Goal: Task Accomplishment & Management: Manage account settings

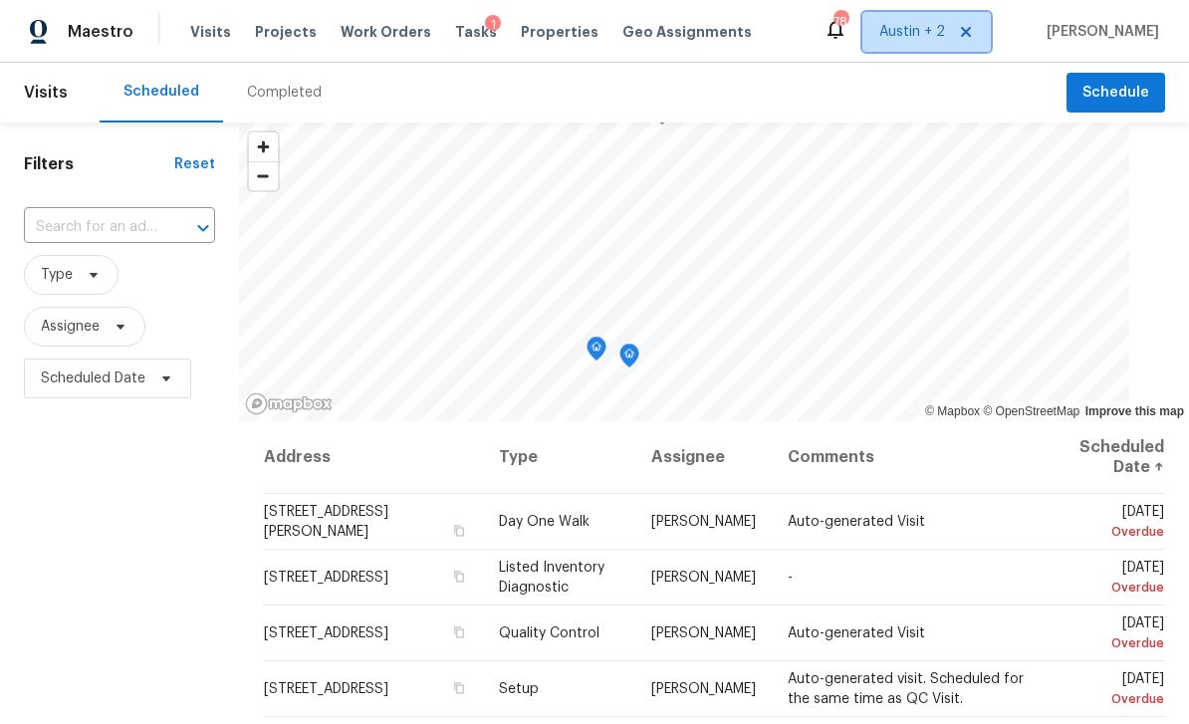
click at [915, 21] on span "Austin + 2" at bounding box center [926, 32] width 128 height 40
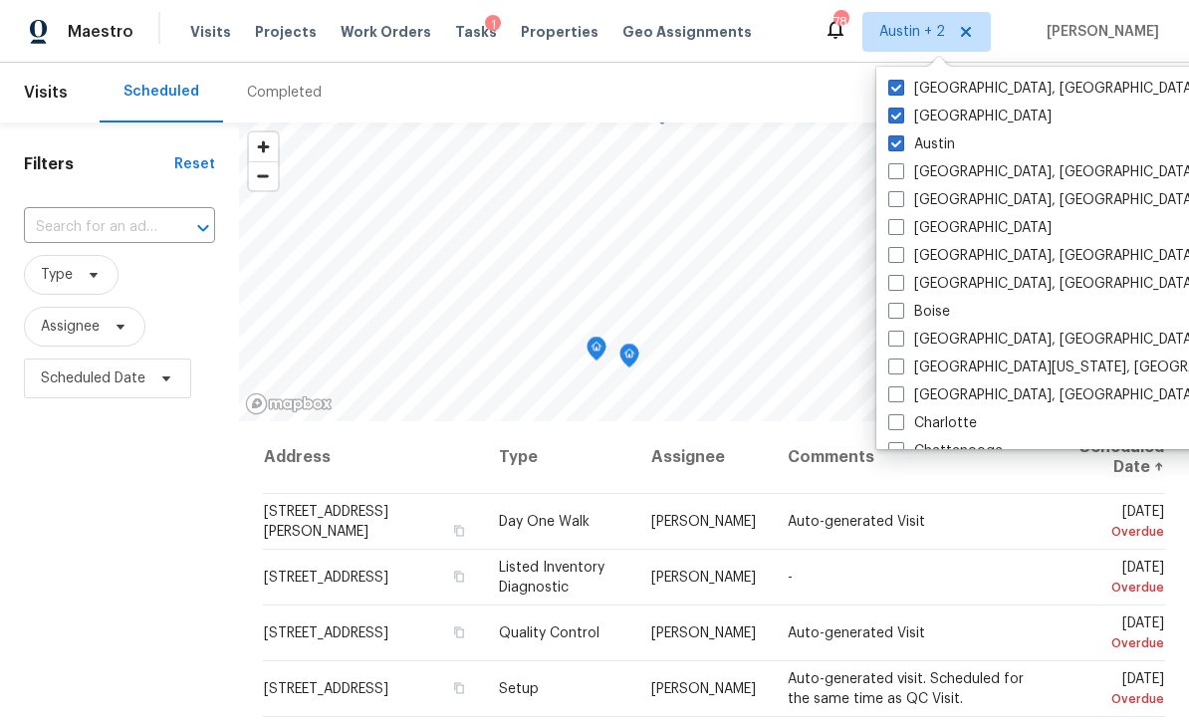
click at [939, 113] on label "[GEOGRAPHIC_DATA]" at bounding box center [969, 117] width 163 height 20
click at [901, 113] on input "[GEOGRAPHIC_DATA]" at bounding box center [894, 113] width 13 height 13
checkbox input "false"
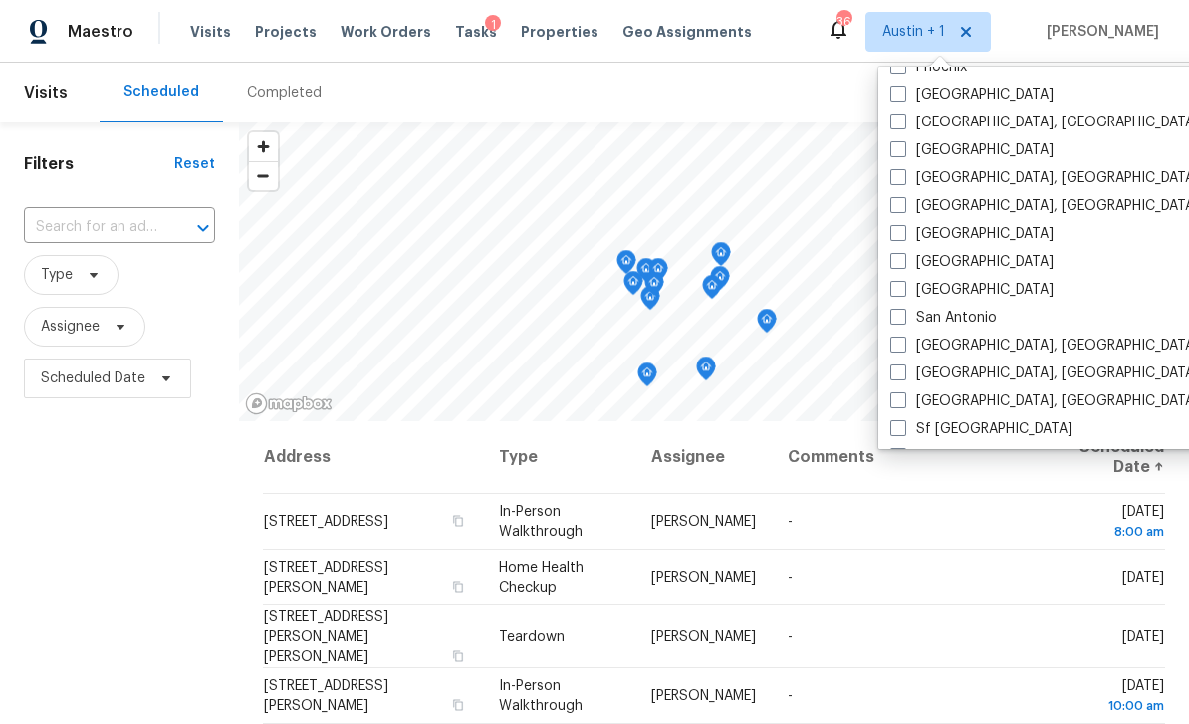
scroll to position [1256, 0]
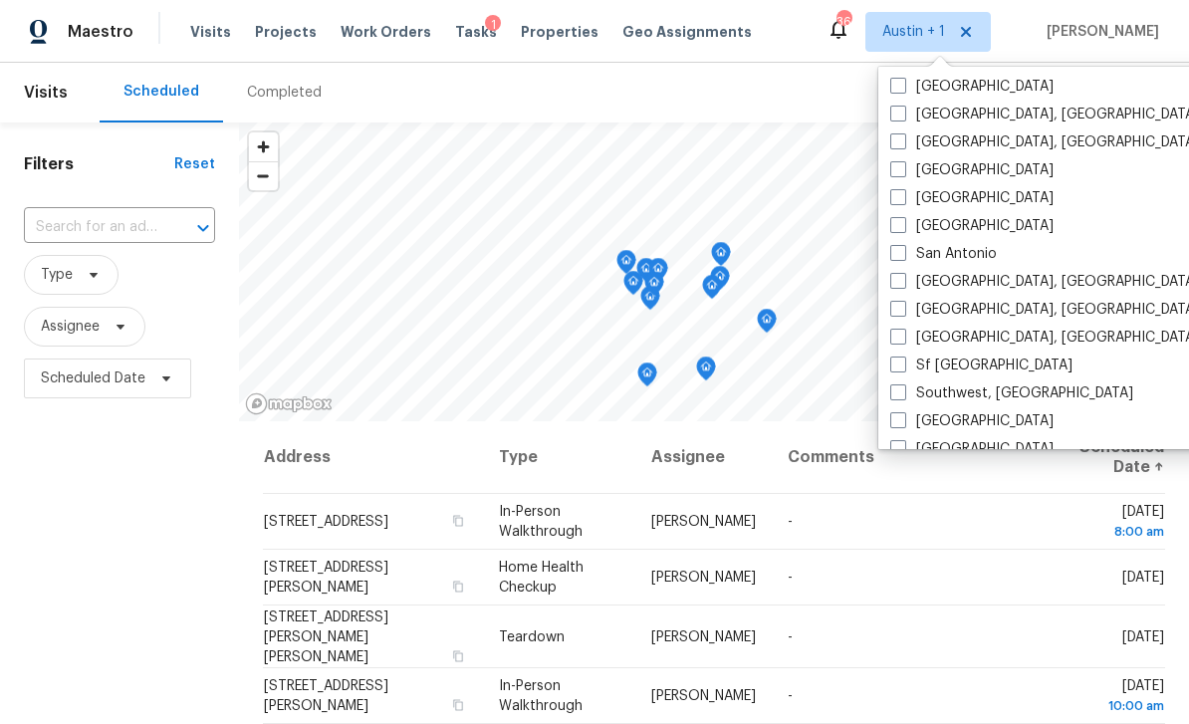
click at [986, 255] on label "San Antonio" at bounding box center [943, 254] width 107 height 20
click at [903, 255] on input "San Antonio" at bounding box center [896, 250] width 13 height 13
checkbox input "true"
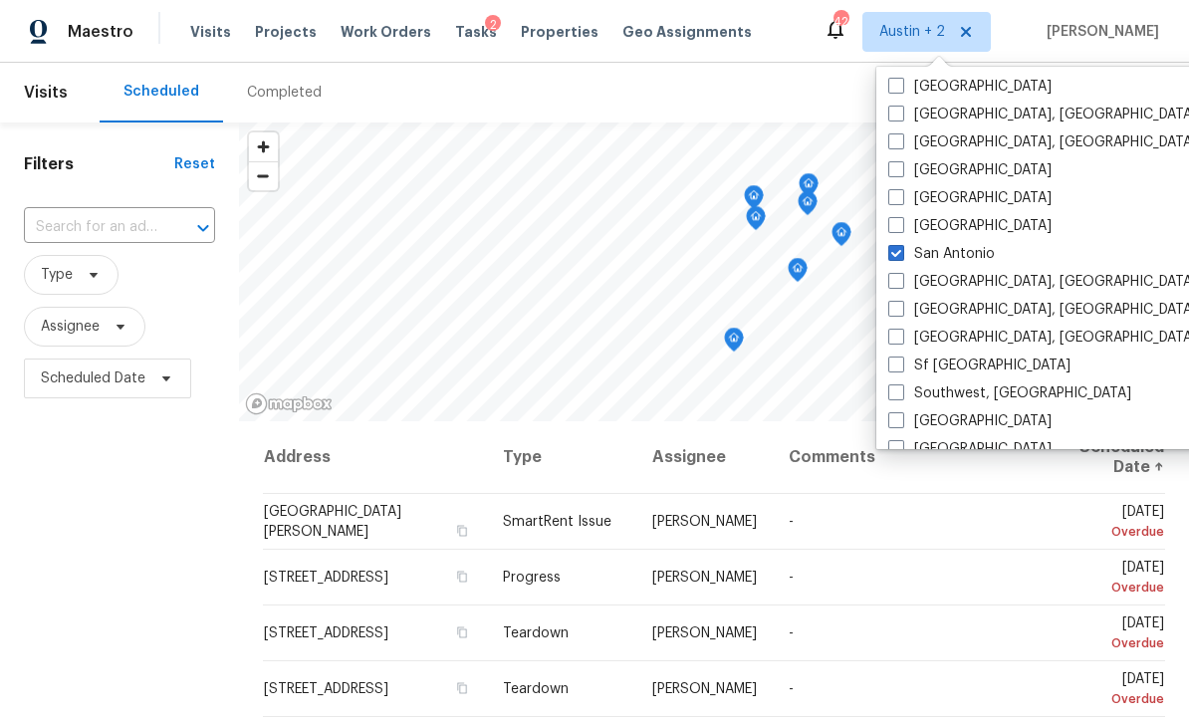
click at [146, 526] on div "Filters Reset ​ Type Assignee Scheduled Date" at bounding box center [119, 561] width 239 height 878
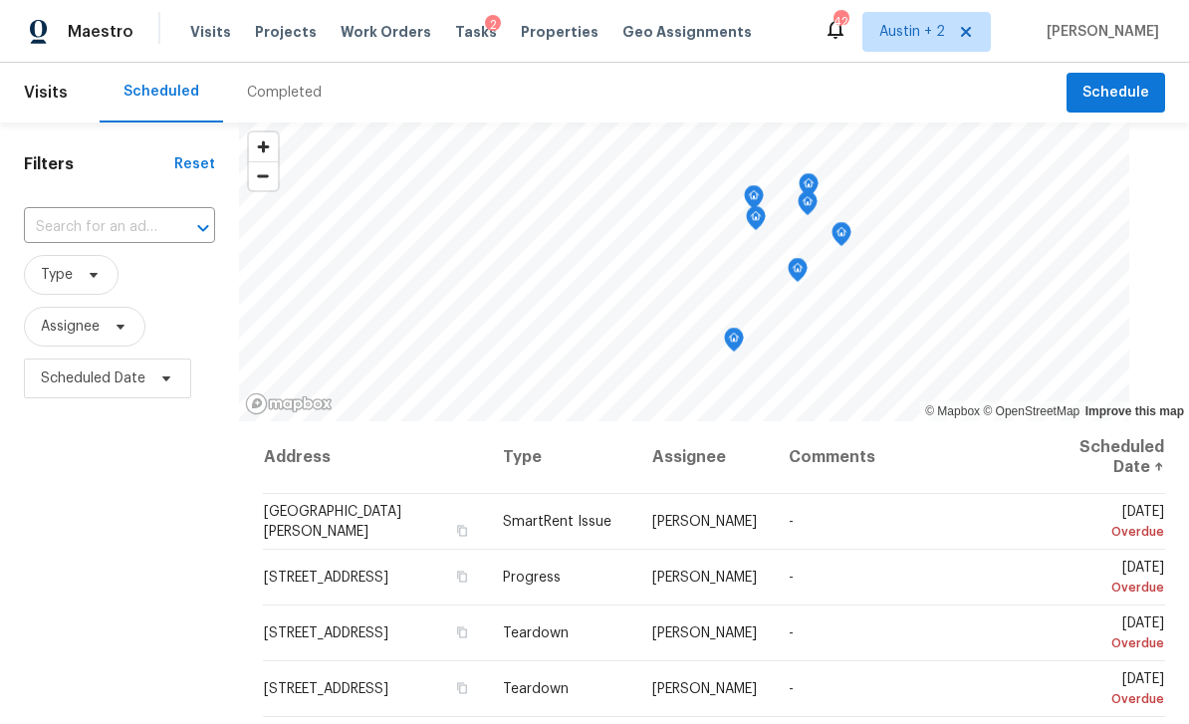
click at [380, 34] on span "Work Orders" at bounding box center [385, 32] width 91 height 20
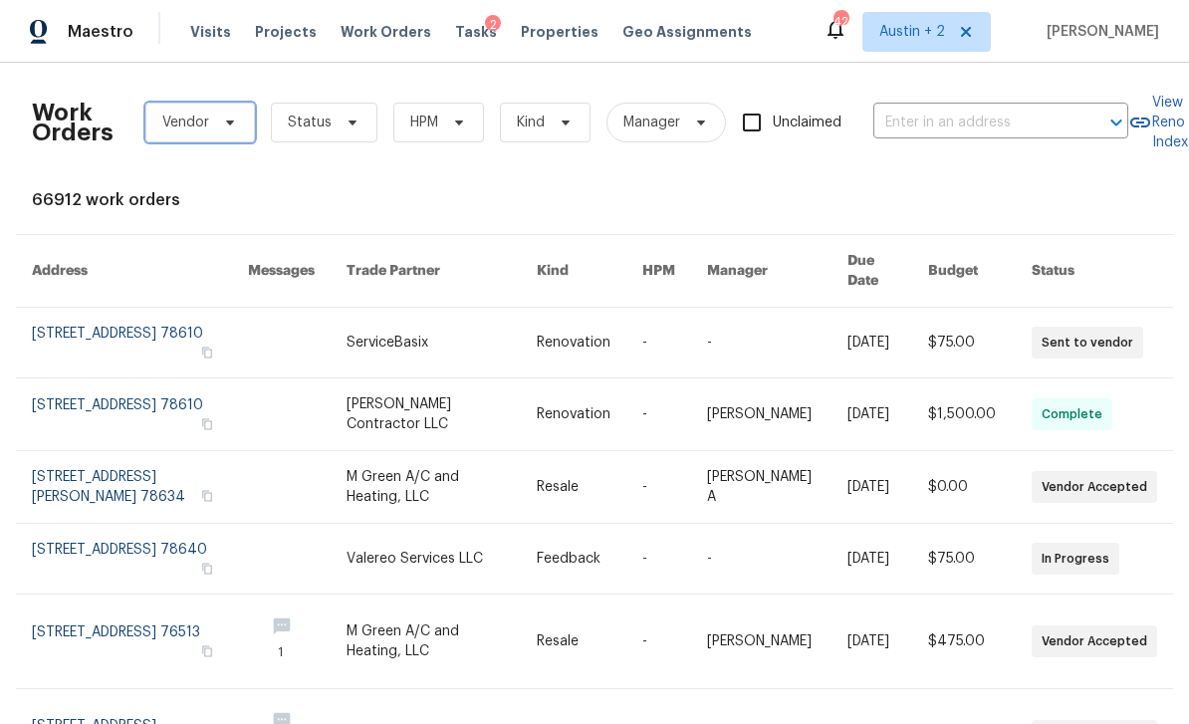
click at [222, 122] on icon at bounding box center [230, 122] width 16 height 16
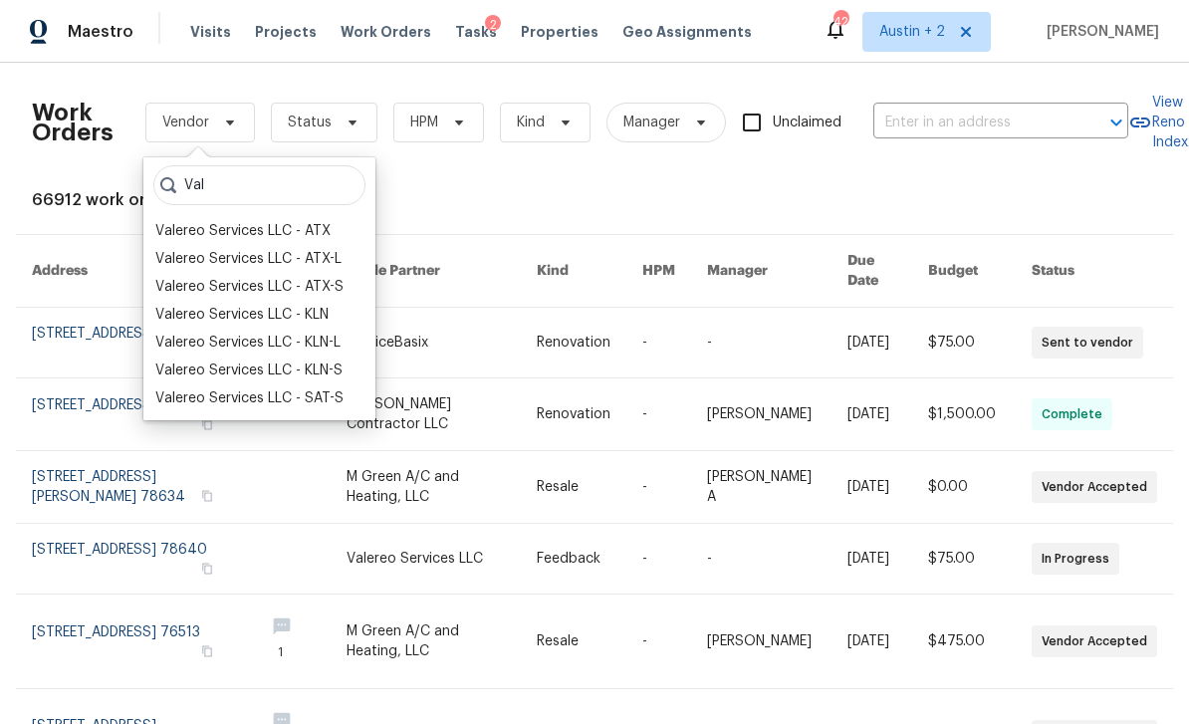
type input "Val"
click at [325, 230] on div "Valereo Services LLC - ATX" at bounding box center [242, 231] width 175 height 20
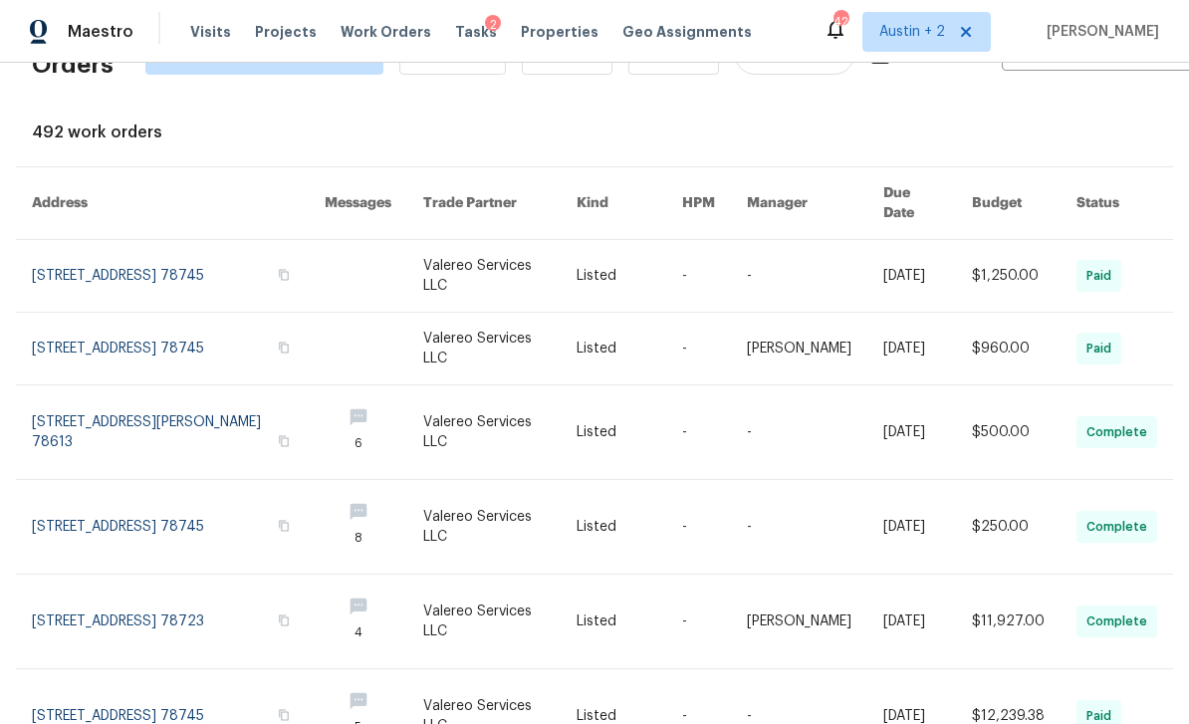
scroll to position [70, 0]
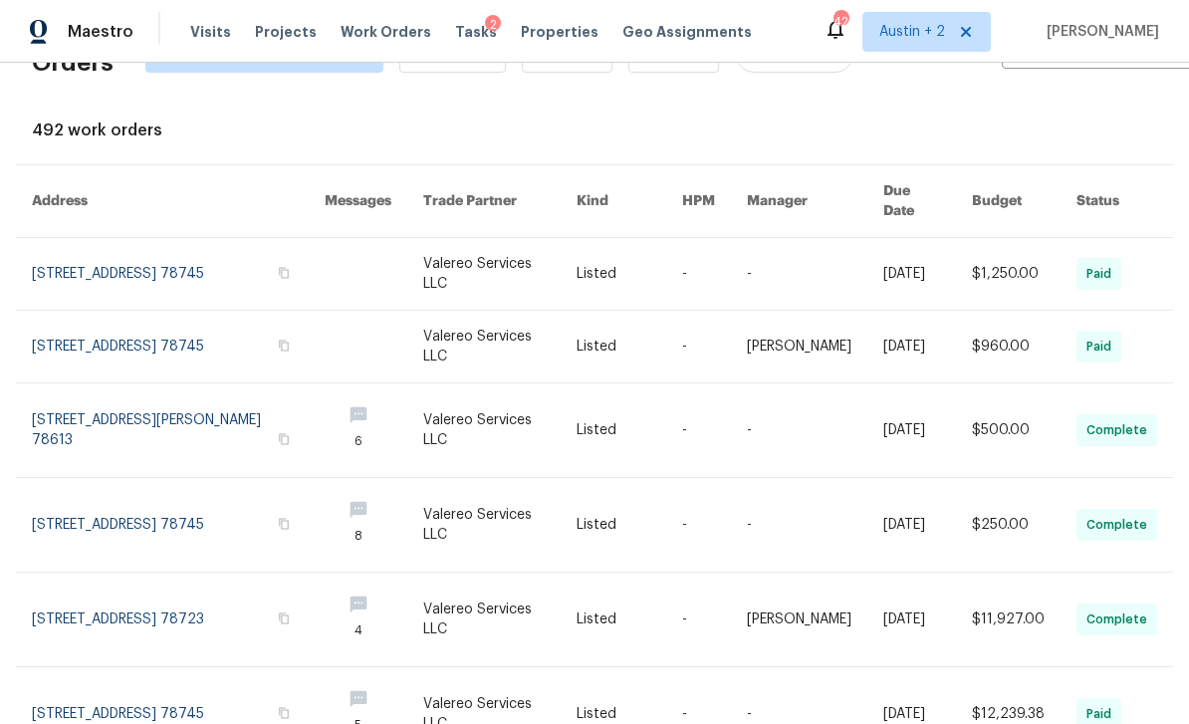
click at [125, 245] on link at bounding box center [178, 274] width 293 height 72
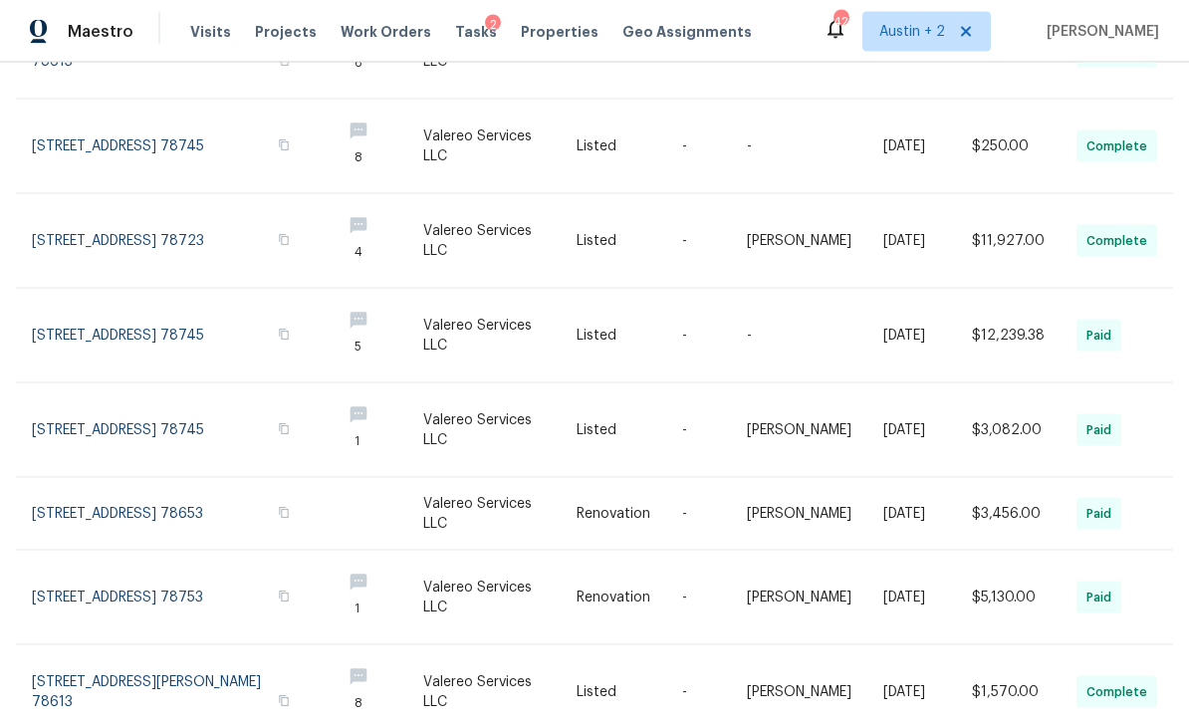
scroll to position [64, 0]
click at [1162, 695] on div "Work Orders Valereo Services LLC - ATX Status HPM Kind Manager Unclaimed ​ View…" at bounding box center [594, 393] width 1189 height 661
click at [1157, 688] on div "Work Orders Valereo Services LLC - ATX Status HPM Kind Manager Unclaimed ​ View…" at bounding box center [594, 393] width 1189 height 661
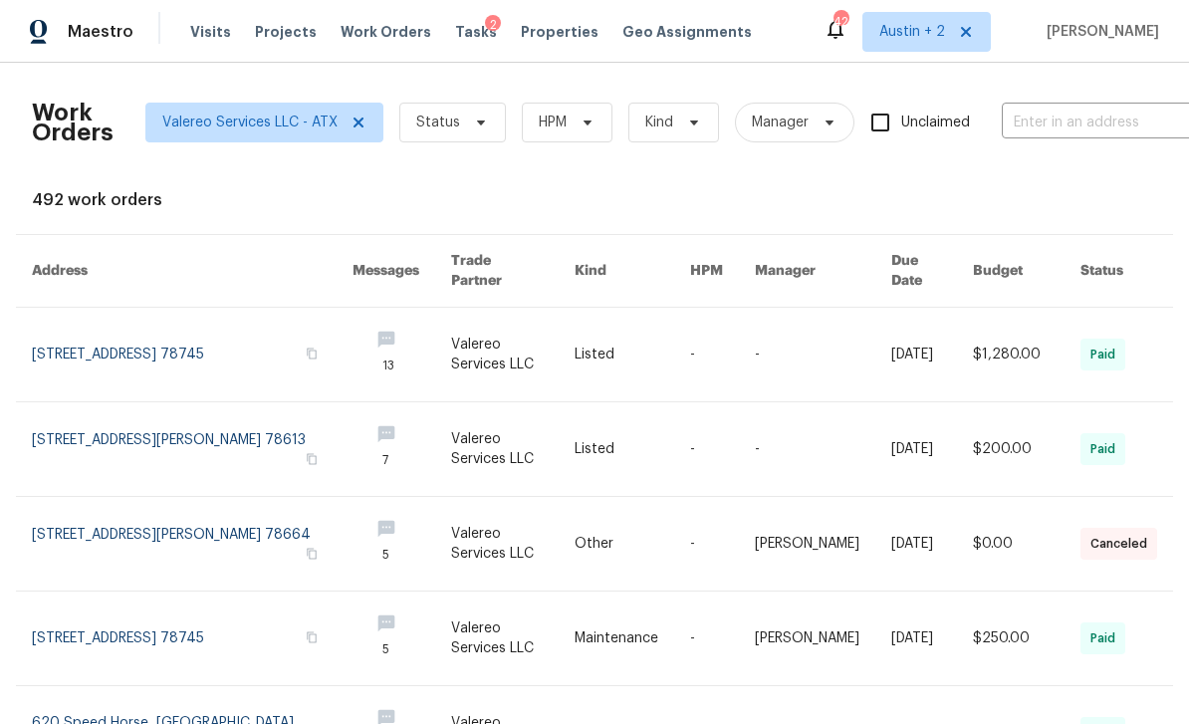
scroll to position [0, 0]
click at [363, 124] on icon at bounding box center [358, 122] width 16 height 16
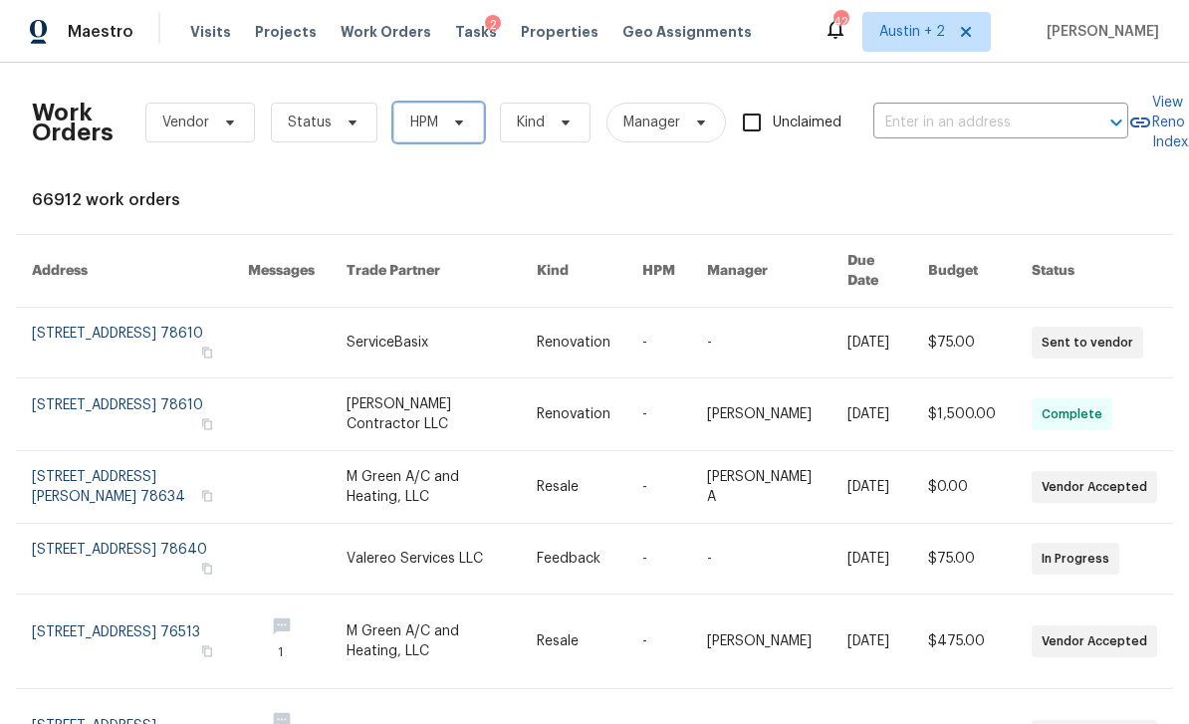
click at [467, 136] on span "HPM" at bounding box center [438, 123] width 91 height 40
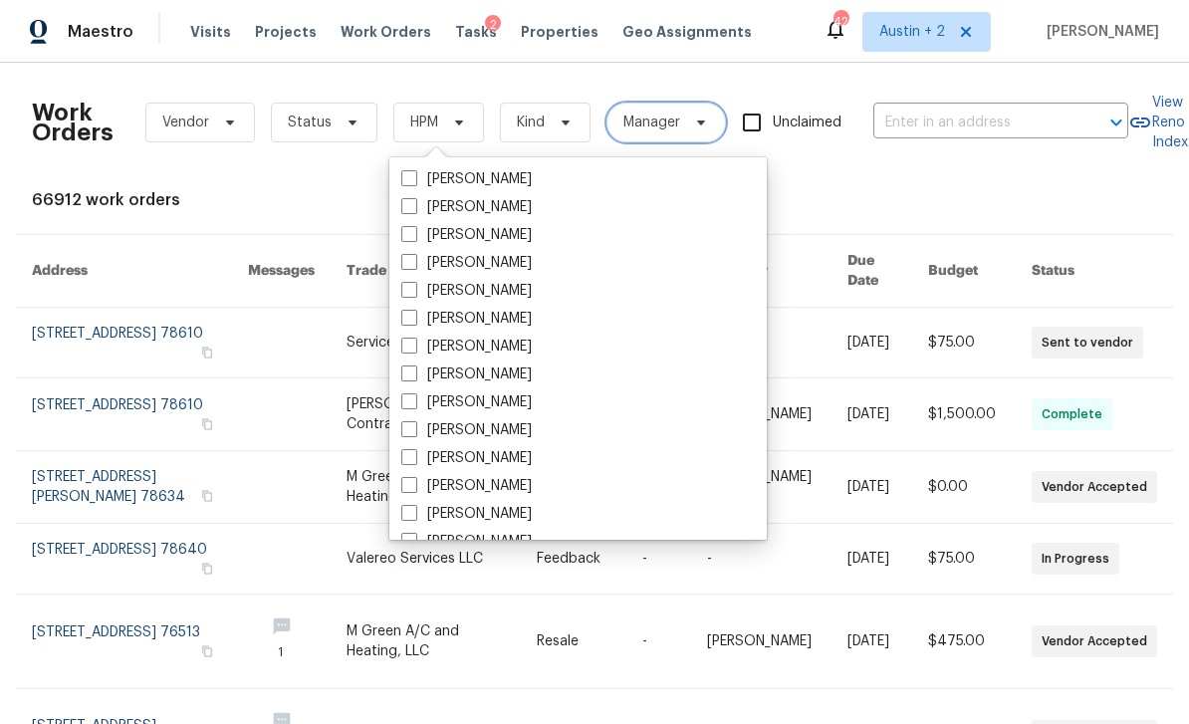
click at [688, 119] on span at bounding box center [698, 122] width 22 height 16
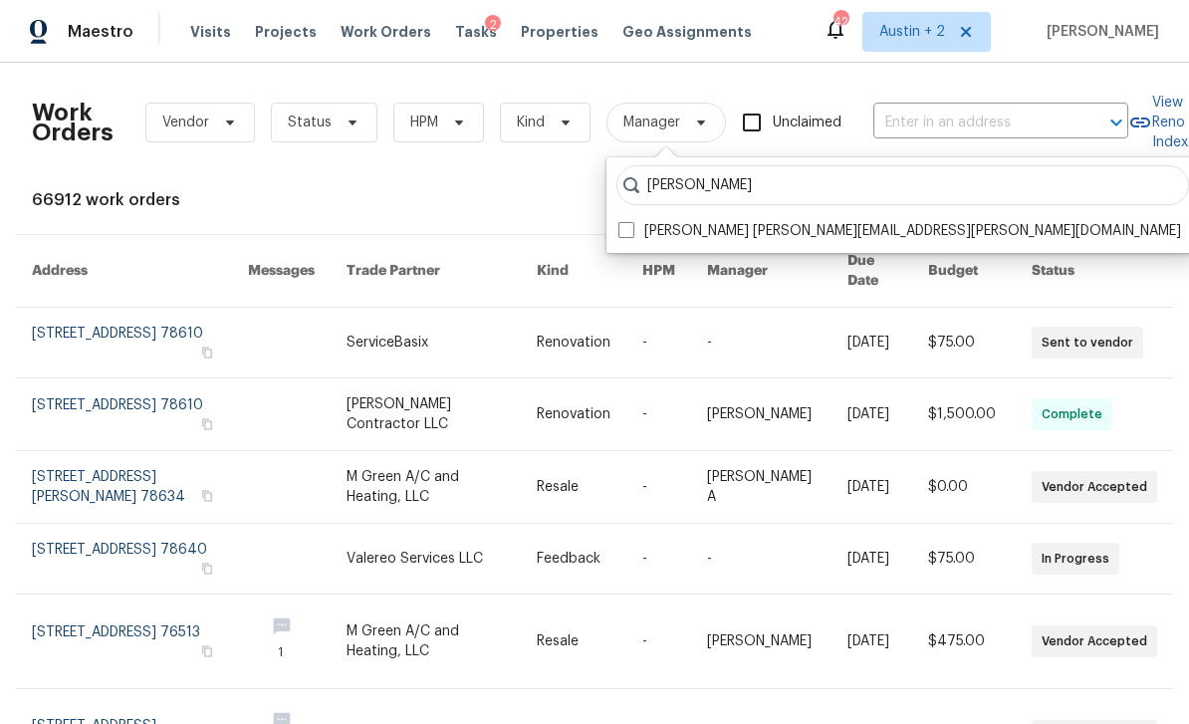
type input "[PERSON_NAME]"
click at [894, 225] on label "[PERSON_NAME] [PERSON_NAME][EMAIL_ADDRESS][PERSON_NAME][DOMAIN_NAME]" at bounding box center [899, 231] width 562 height 20
click at [631, 225] on input "[PERSON_NAME] [PERSON_NAME][EMAIL_ADDRESS][PERSON_NAME][DOMAIN_NAME]" at bounding box center [624, 227] width 13 height 13
checkbox input "true"
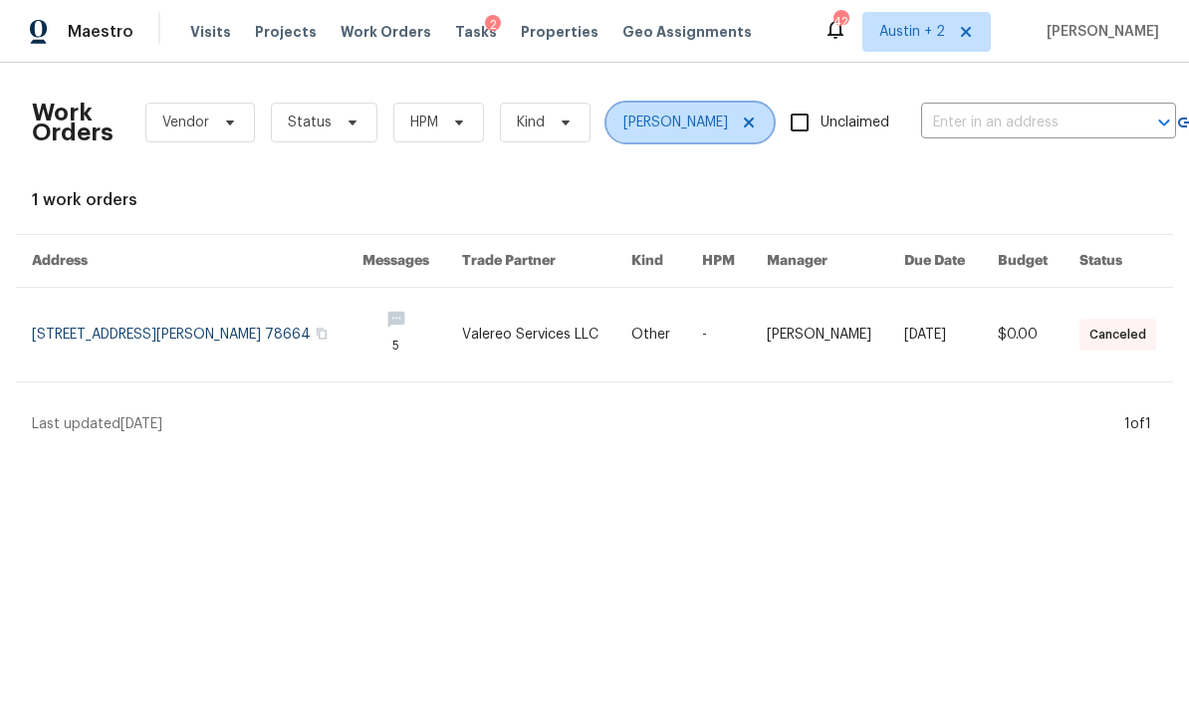
click at [741, 126] on icon at bounding box center [749, 122] width 16 height 16
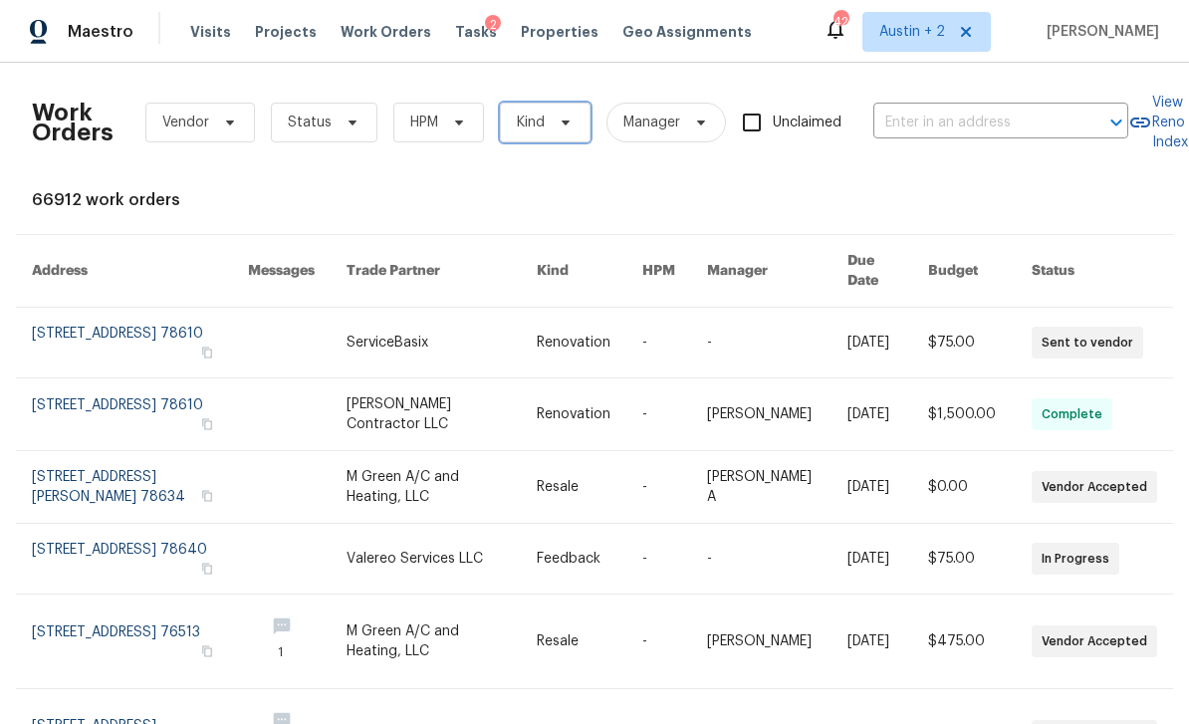
click at [564, 126] on icon at bounding box center [565, 122] width 16 height 16
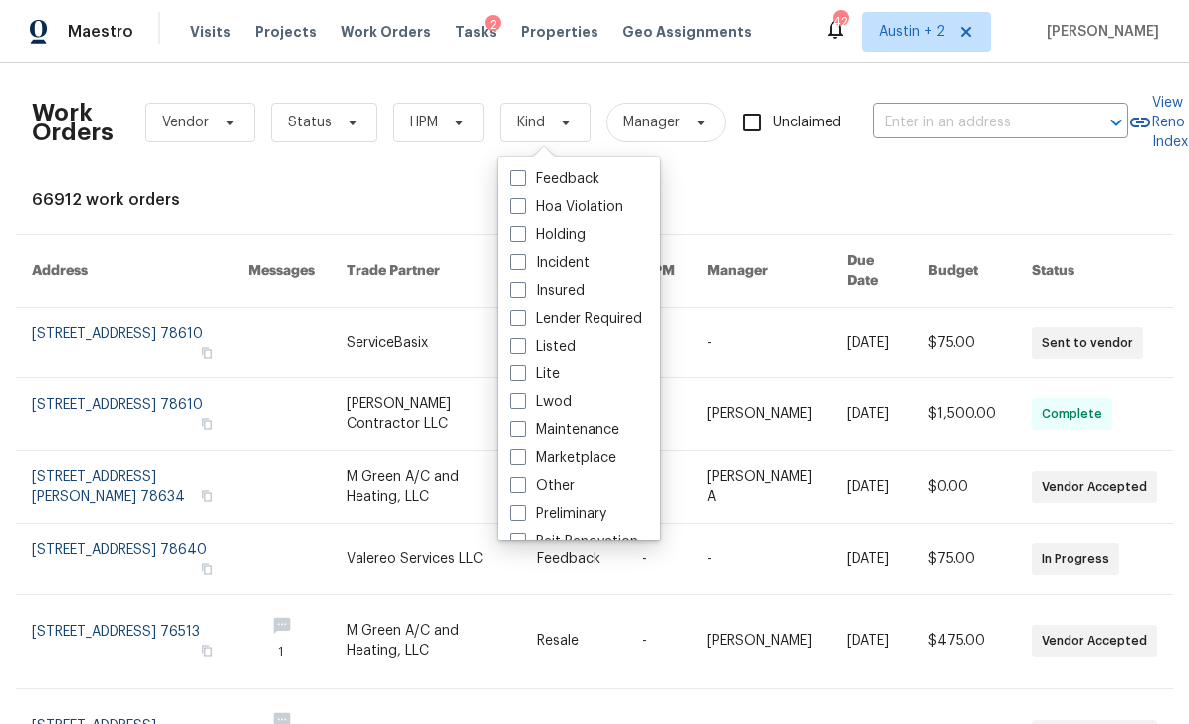
click at [564, 344] on label "Listed" at bounding box center [543, 346] width 66 height 20
click at [523, 344] on input "Listed" at bounding box center [516, 342] width 13 height 13
checkbox input "true"
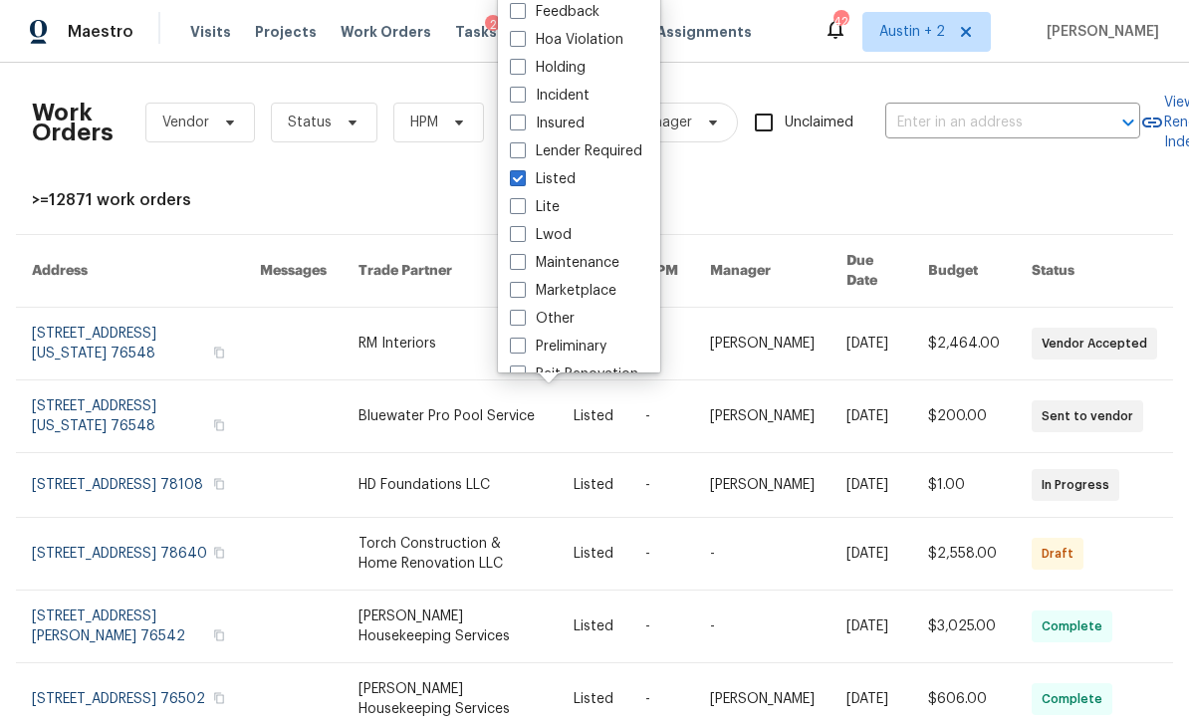
click at [762, 186] on div "Work Orders Vendor Status HPM Listed Manager Unclaimed ​ View Reno Index >=1287…" at bounding box center [594, 570] width 1125 height 983
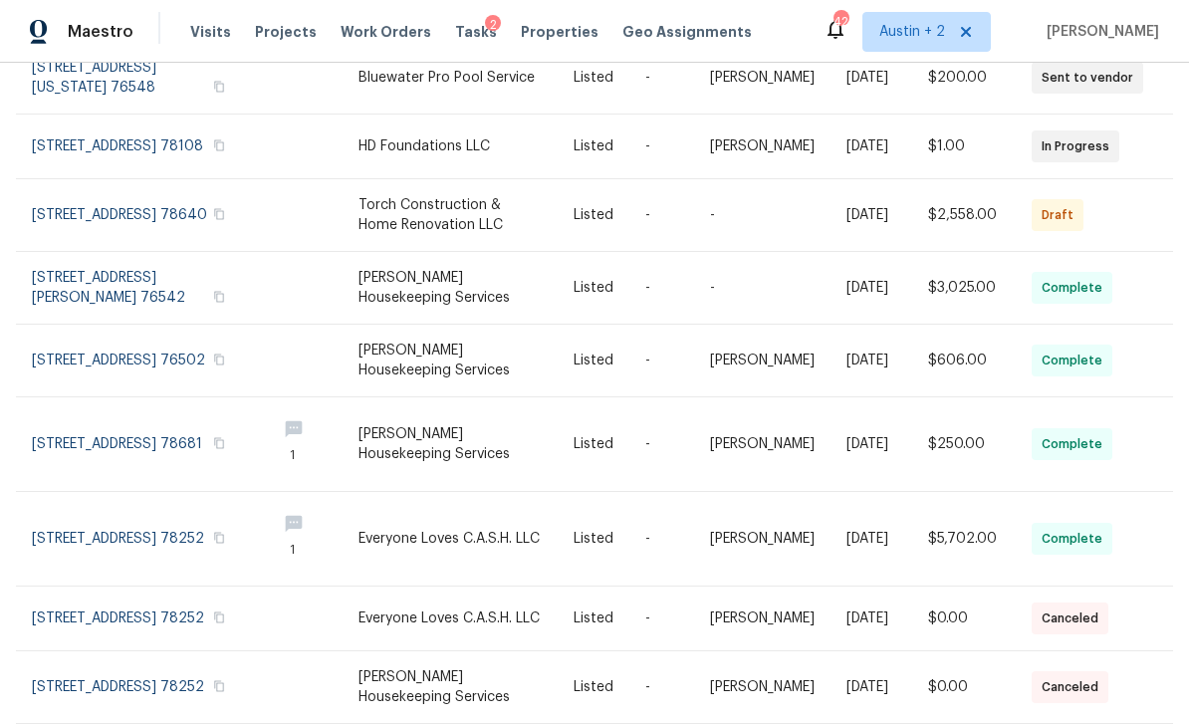
scroll to position [64, 0]
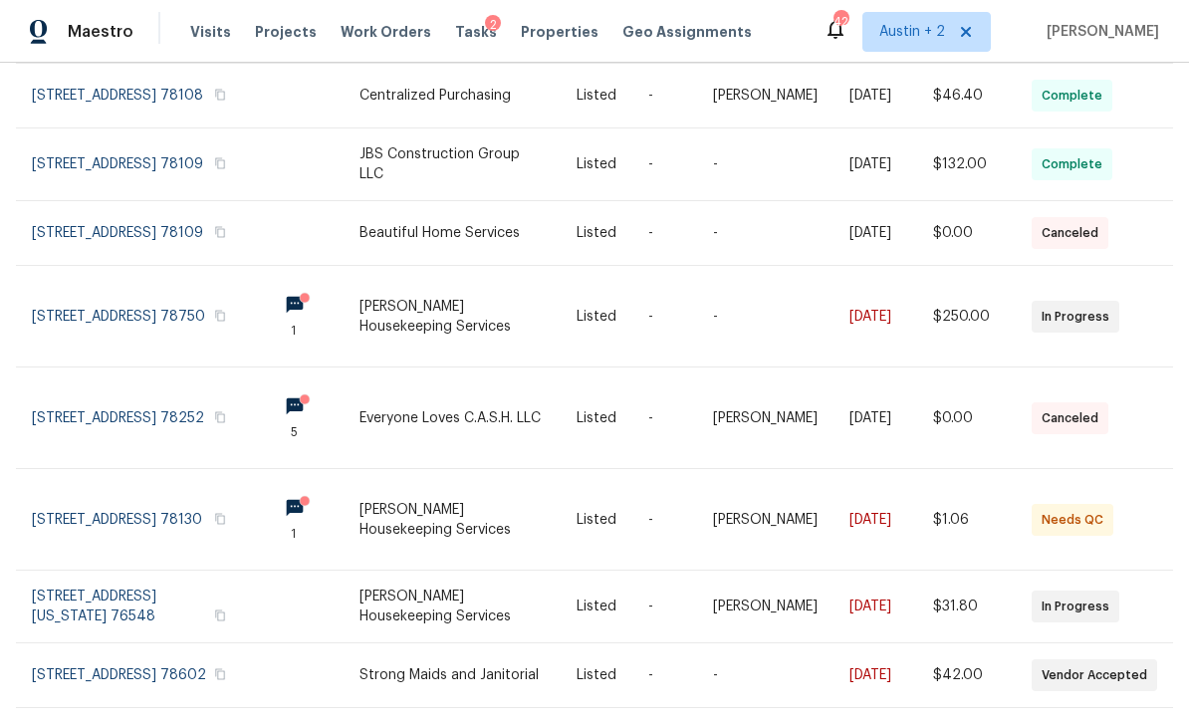
click at [164, 469] on link at bounding box center [146, 519] width 229 height 101
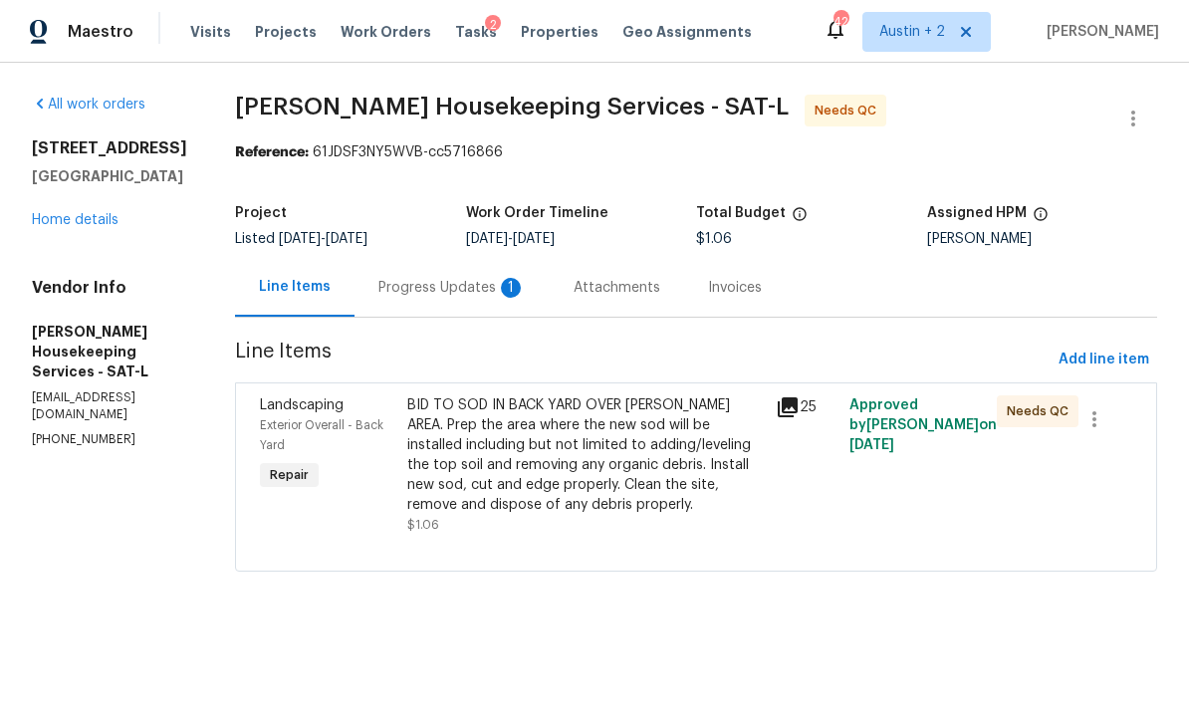
click at [445, 294] on div "Progress Updates 1" at bounding box center [451, 288] width 147 height 20
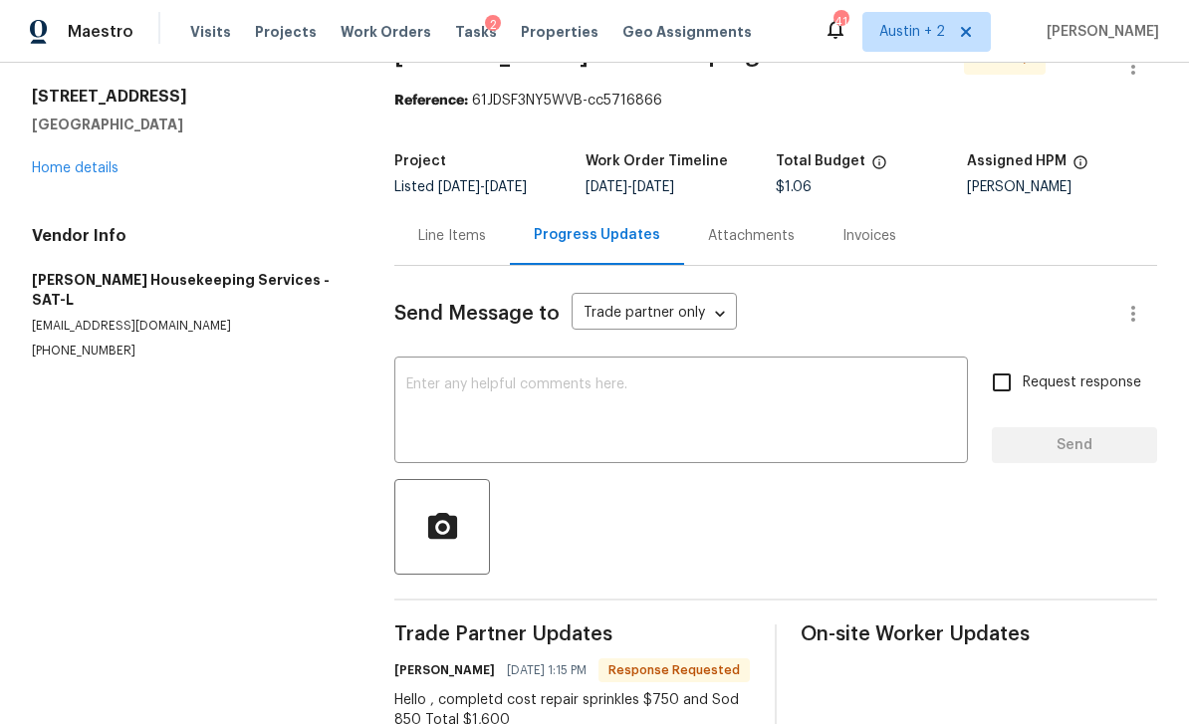
scroll to position [51, 0]
click at [455, 236] on div "Line Items" at bounding box center [452, 237] width 68 height 20
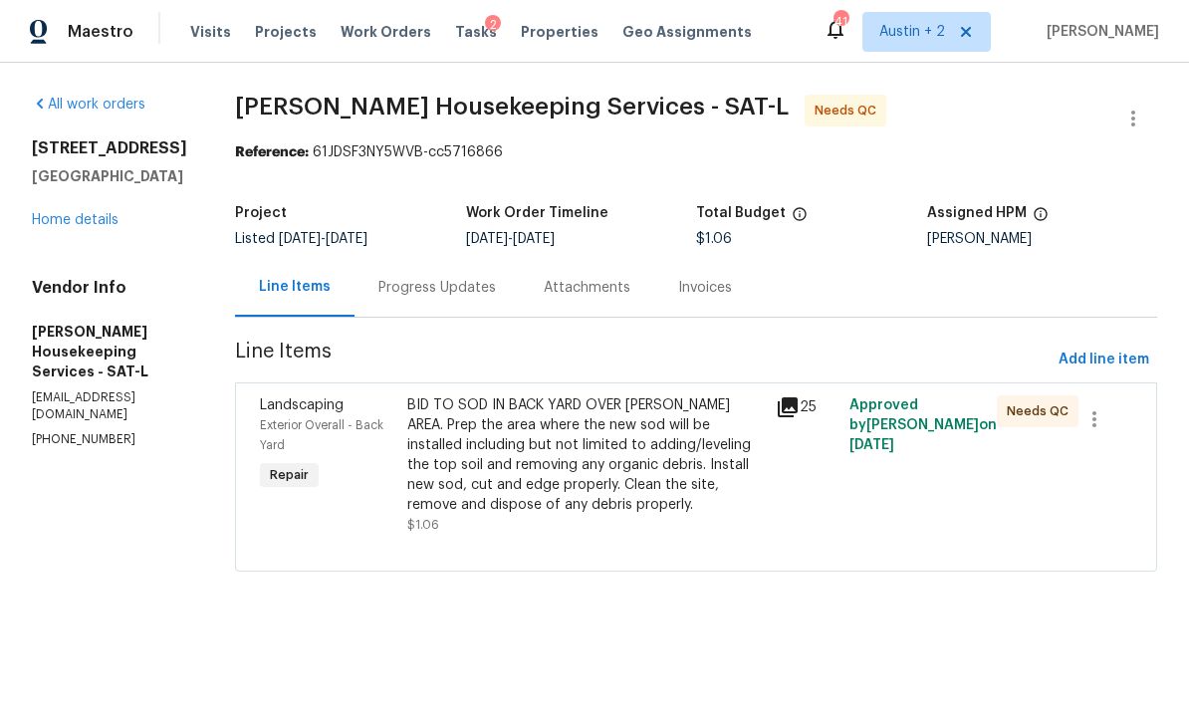
click at [499, 446] on div "BID TO SOD IN BACK YARD OVER [PERSON_NAME] AREA. Prep the area where the new so…" at bounding box center [585, 454] width 356 height 119
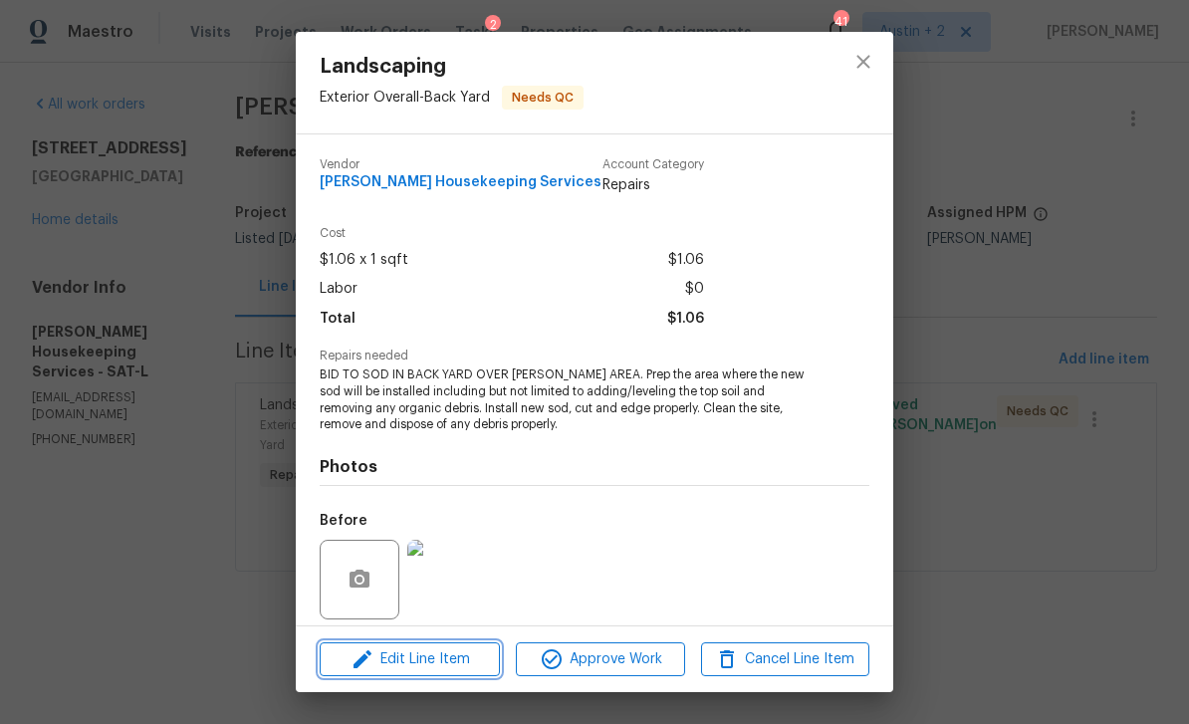
click at [461, 658] on span "Edit Line Item" at bounding box center [410, 659] width 168 height 25
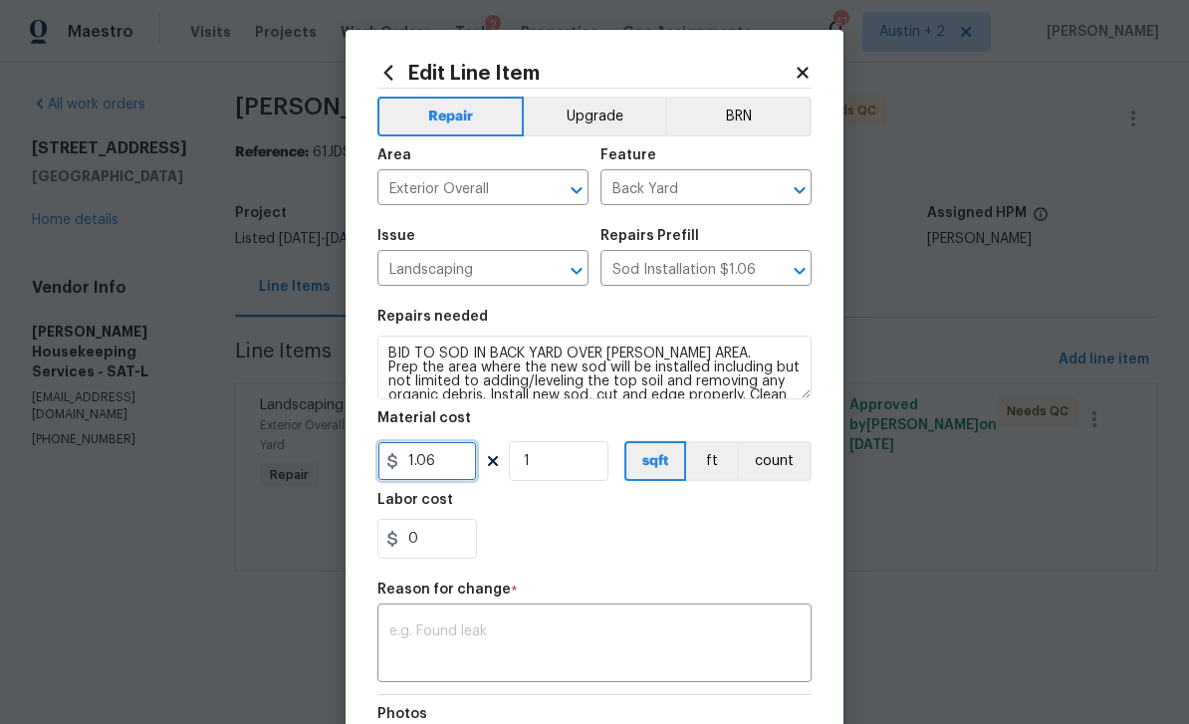
click at [462, 466] on input "1.06" at bounding box center [427, 461] width 100 height 40
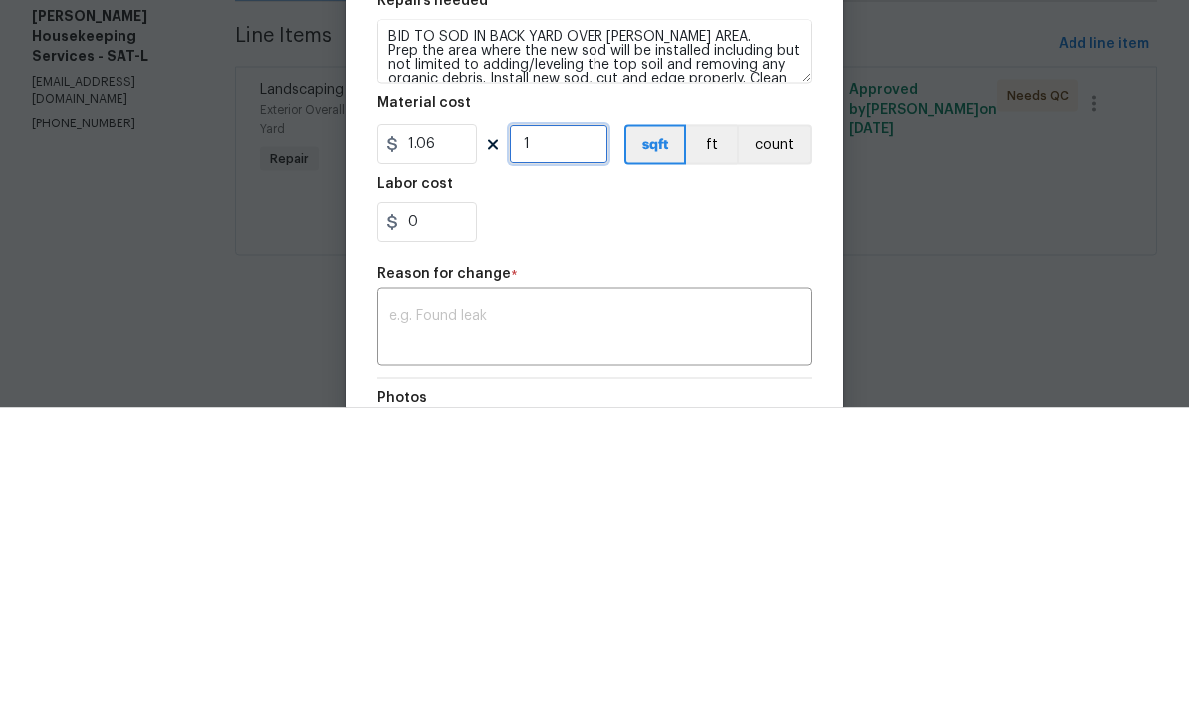
click at [575, 441] on input "1" at bounding box center [559, 461] width 100 height 40
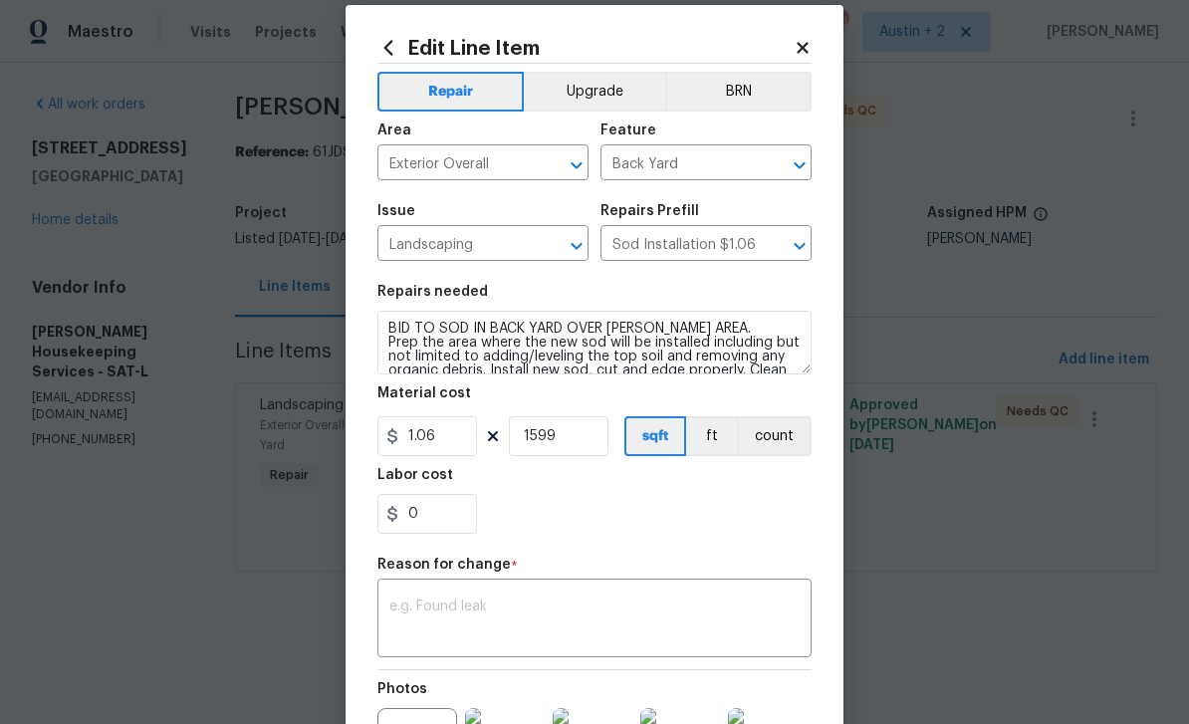
scroll to position [65, 0]
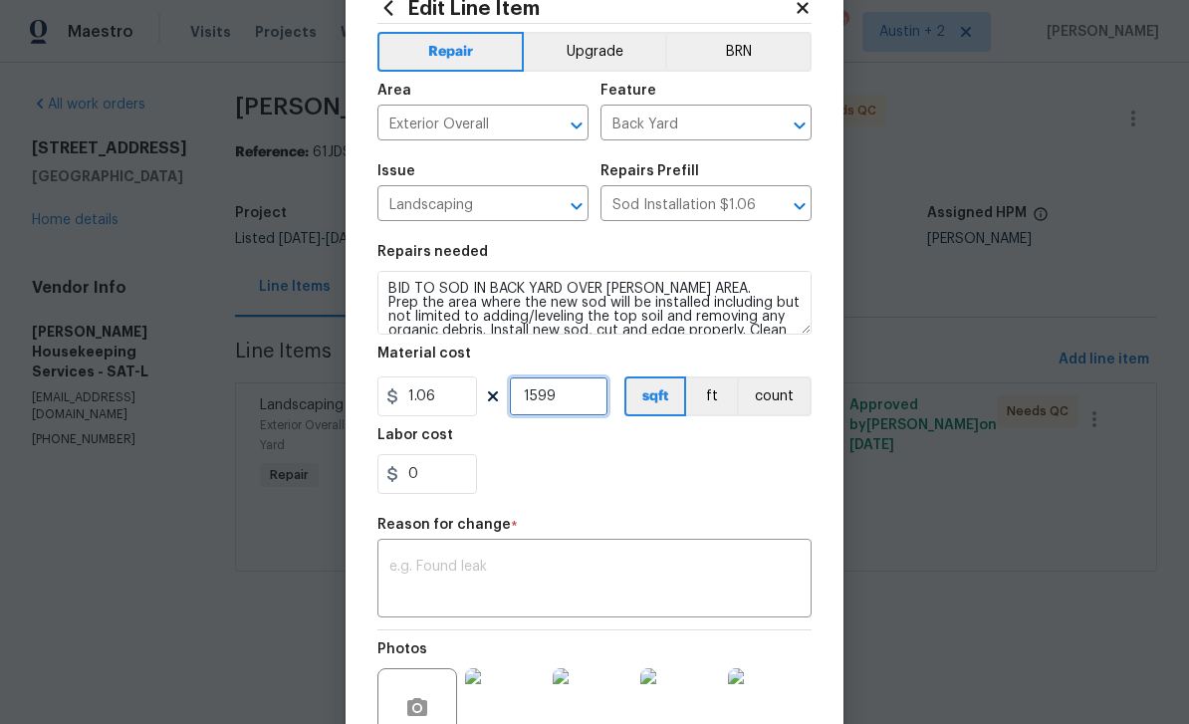
click at [590, 406] on input "1599" at bounding box center [559, 396] width 100 height 40
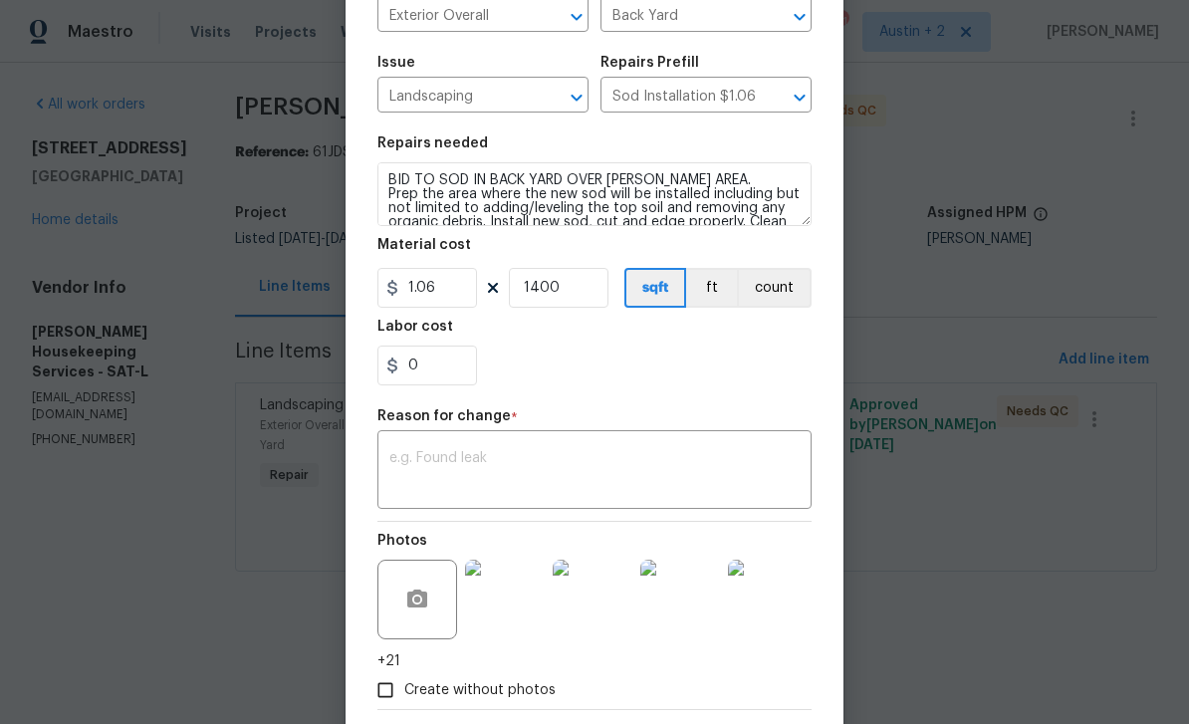
scroll to position [174, 0]
click at [583, 299] on input "1400" at bounding box center [559, 287] width 100 height 40
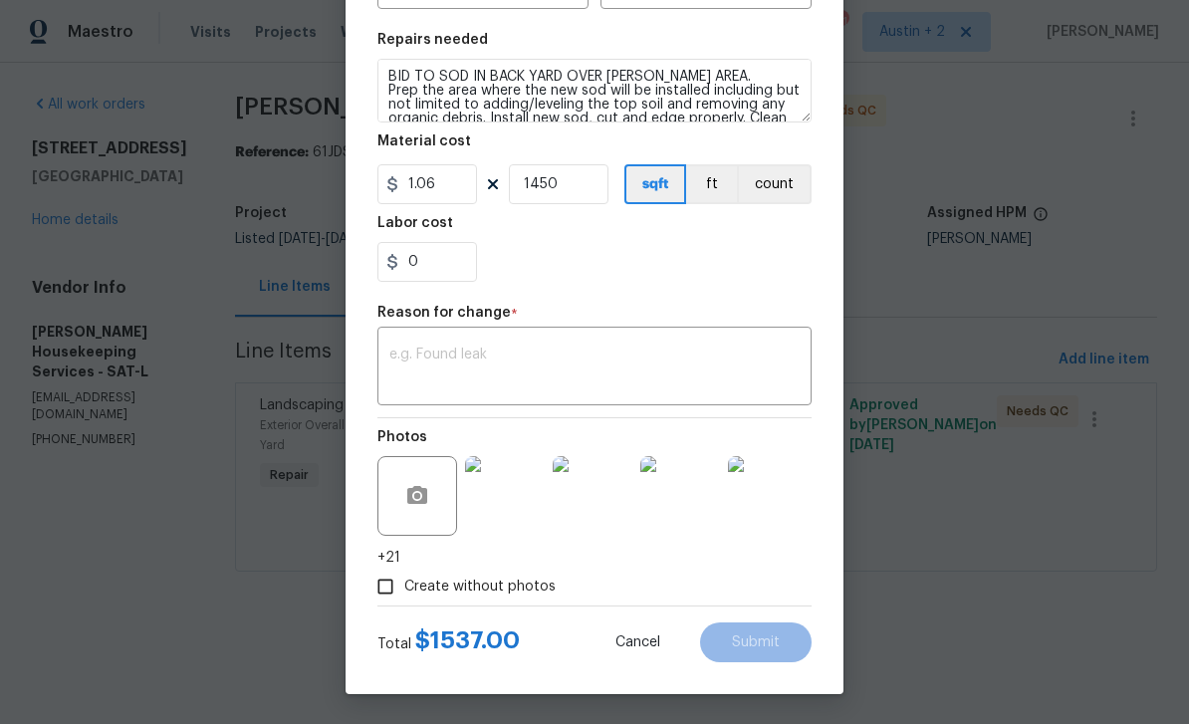
scroll to position [281, 0]
click at [586, 181] on input "1450" at bounding box center [559, 184] width 100 height 40
click at [585, 193] on input "1465" at bounding box center [559, 184] width 100 height 40
click at [583, 186] on input "1480" at bounding box center [559, 184] width 100 height 40
click at [580, 181] on input "1520" at bounding box center [559, 184] width 100 height 40
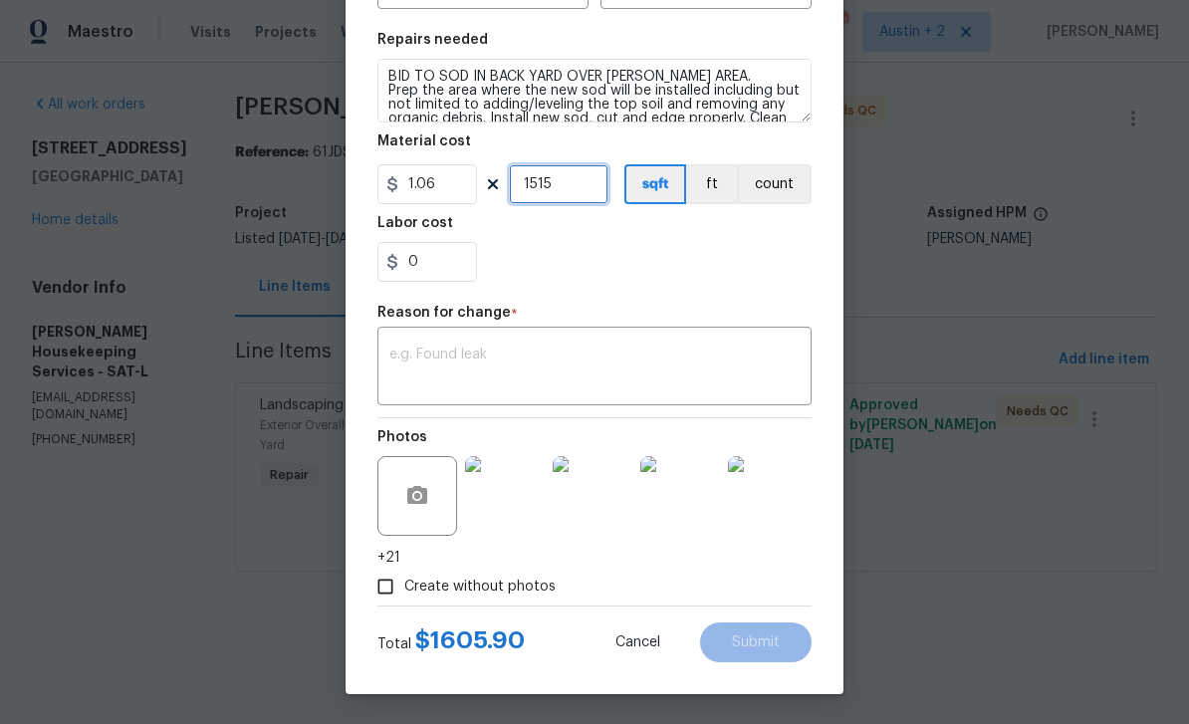
click at [578, 174] on input "1515" at bounding box center [559, 184] width 100 height 40
click at [581, 190] on input "1515" at bounding box center [559, 184] width 100 height 40
type input "1510"
click at [451, 184] on input "1.06" at bounding box center [427, 184] width 100 height 40
click at [606, 185] on input "1510" at bounding box center [559, 184] width 100 height 40
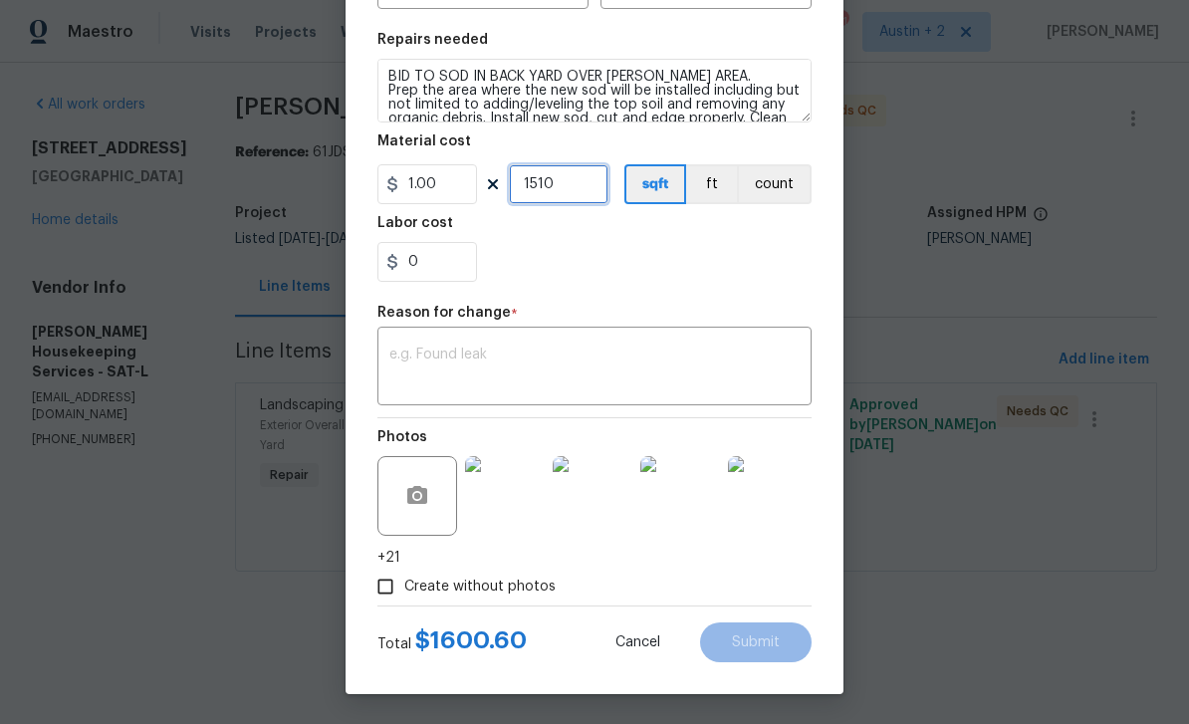
type input "1"
type input "1600"
click at [642, 368] on textarea at bounding box center [594, 368] width 410 height 42
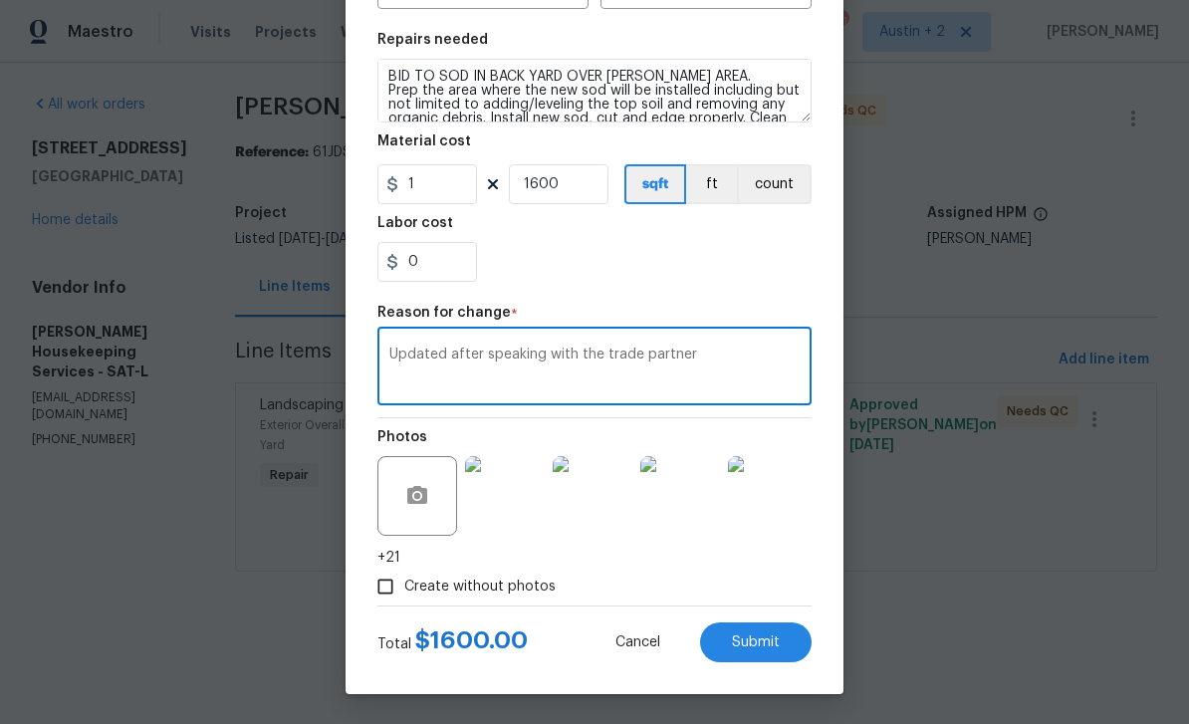
type textarea "Updated after speaking with the trade partner"
click at [780, 636] on button "Submit" at bounding box center [755, 642] width 111 height 40
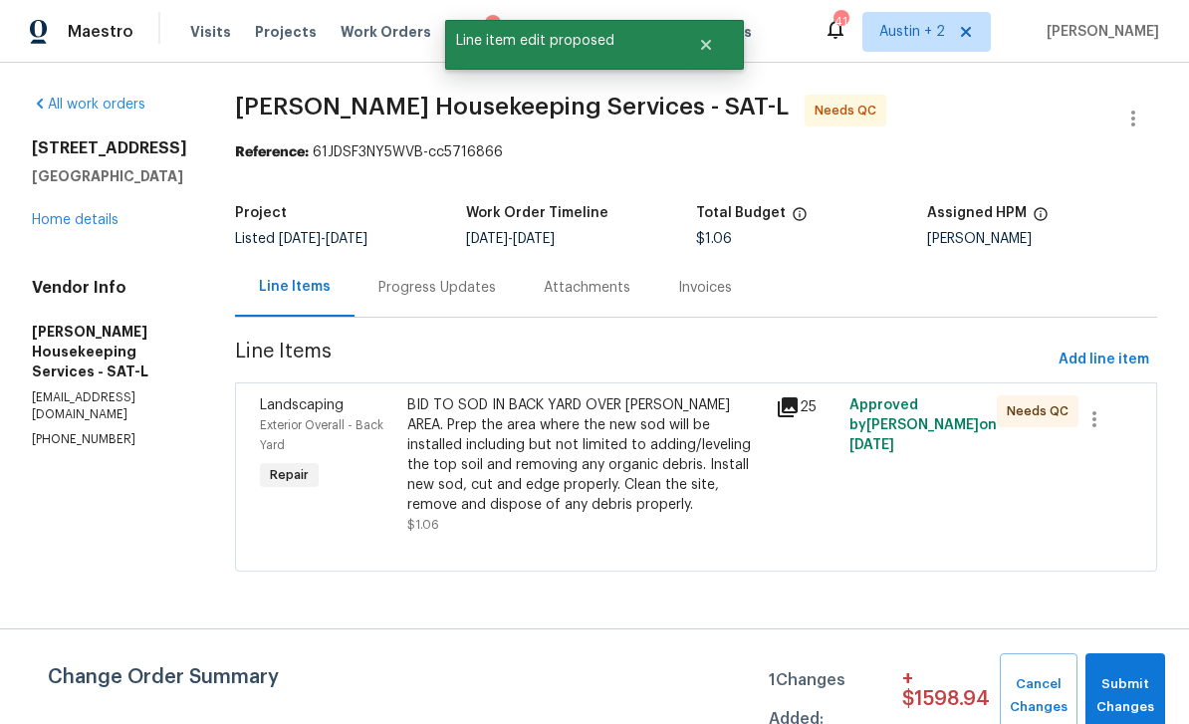
scroll to position [0, 0]
click at [1135, 669] on button "Submit Changes" at bounding box center [1125, 696] width 80 height 86
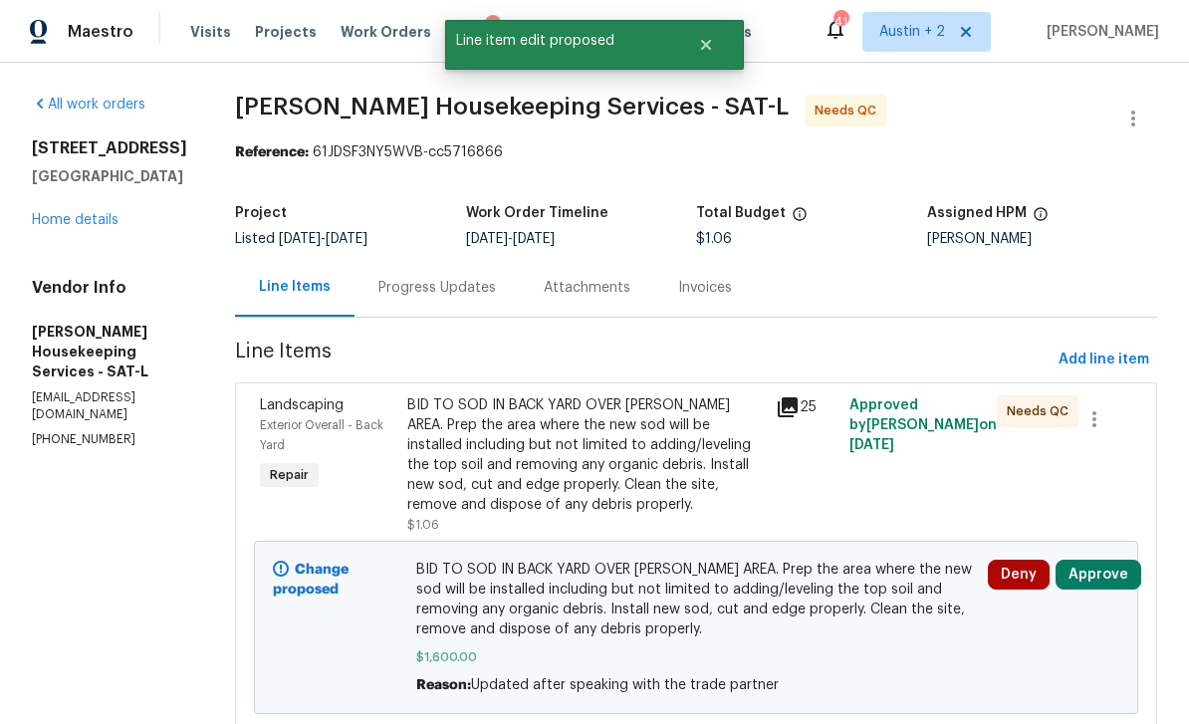
click at [1109, 577] on button "Approve" at bounding box center [1098, 574] width 86 height 30
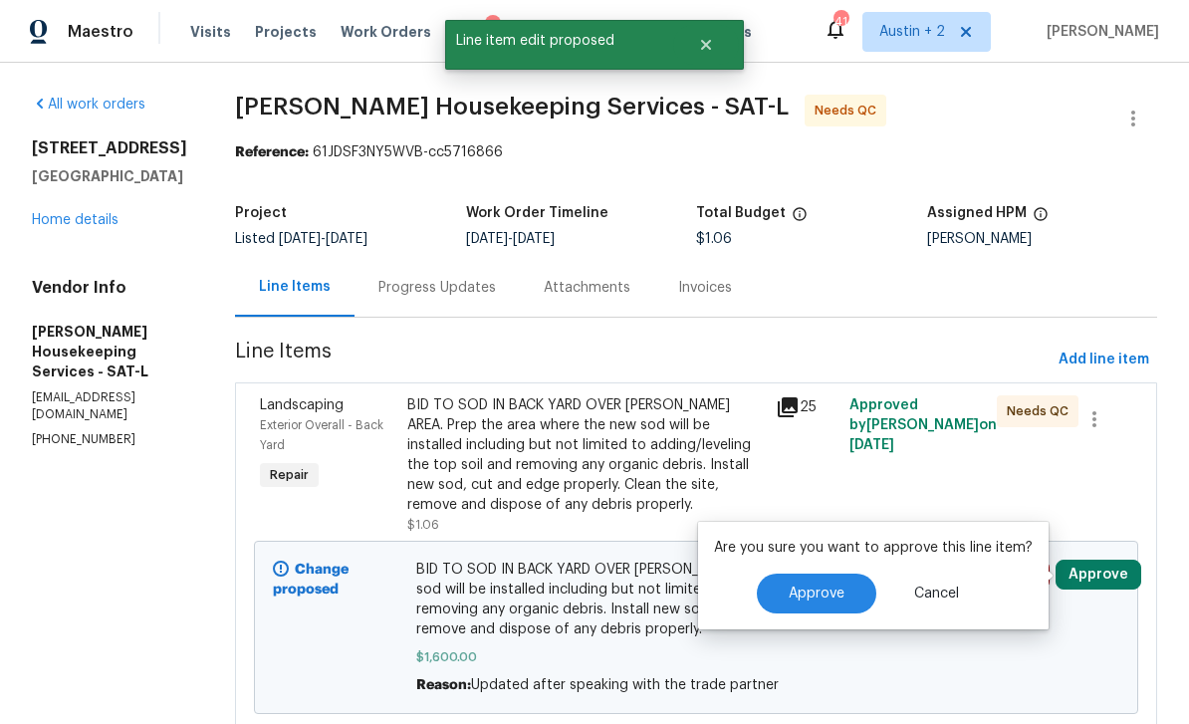
click at [844, 578] on button "Approve" at bounding box center [816, 593] width 119 height 40
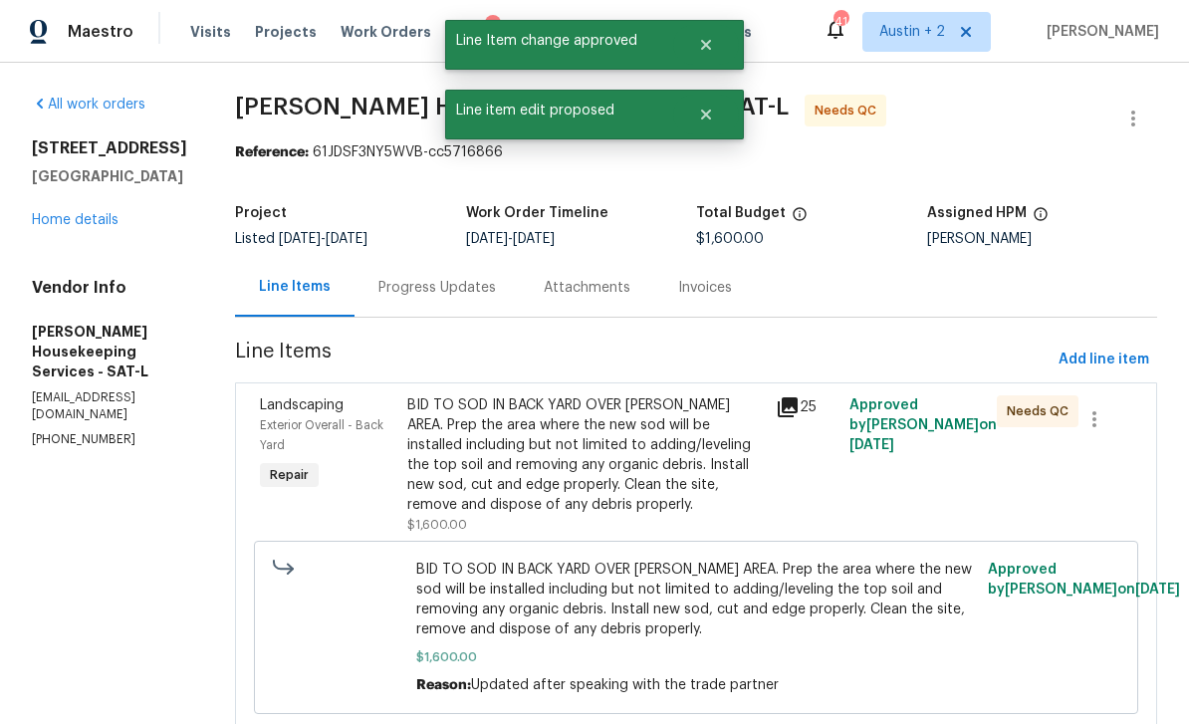
click at [80, 224] on link "Home details" at bounding box center [75, 220] width 87 height 14
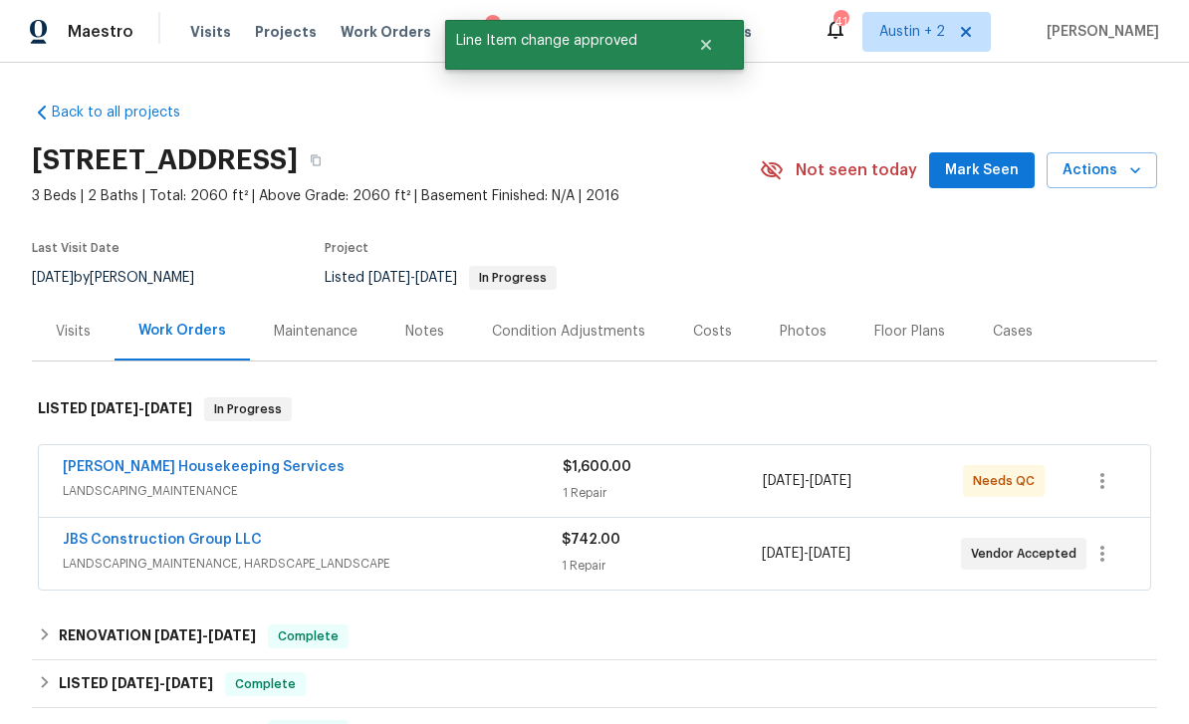
click at [993, 171] on span "Mark Seen" at bounding box center [982, 170] width 74 height 25
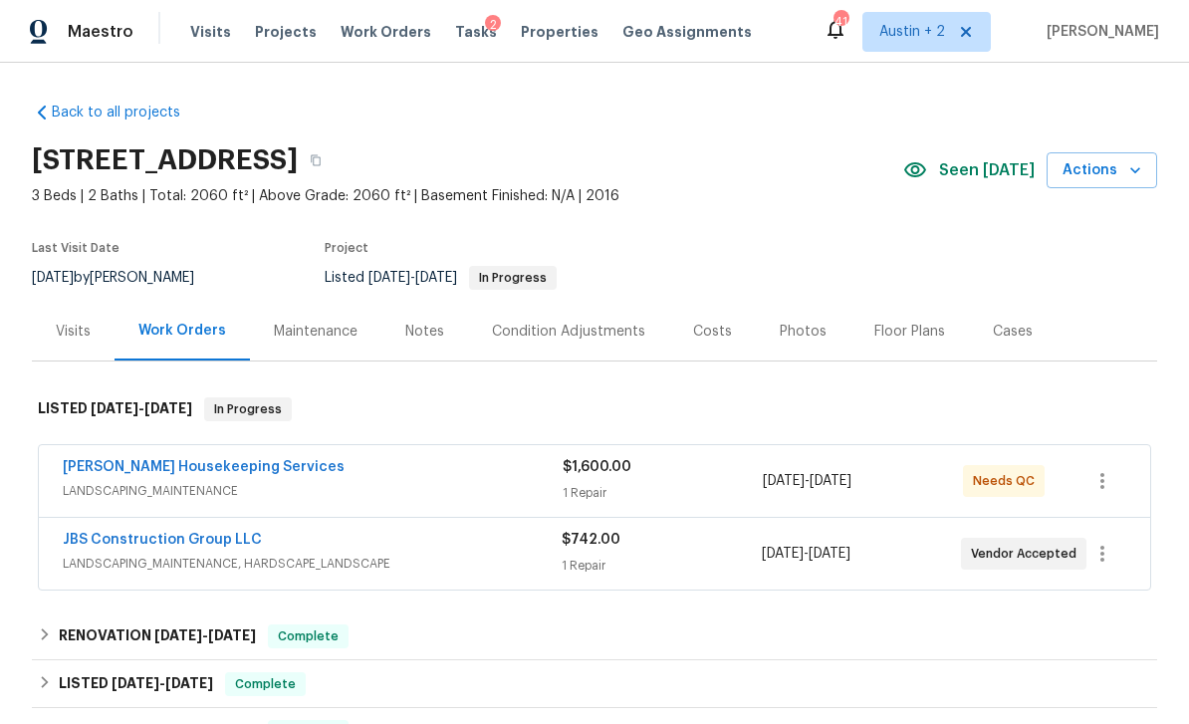
click at [105, 467] on link "[PERSON_NAME] Housekeeping Services" at bounding box center [204, 467] width 282 height 14
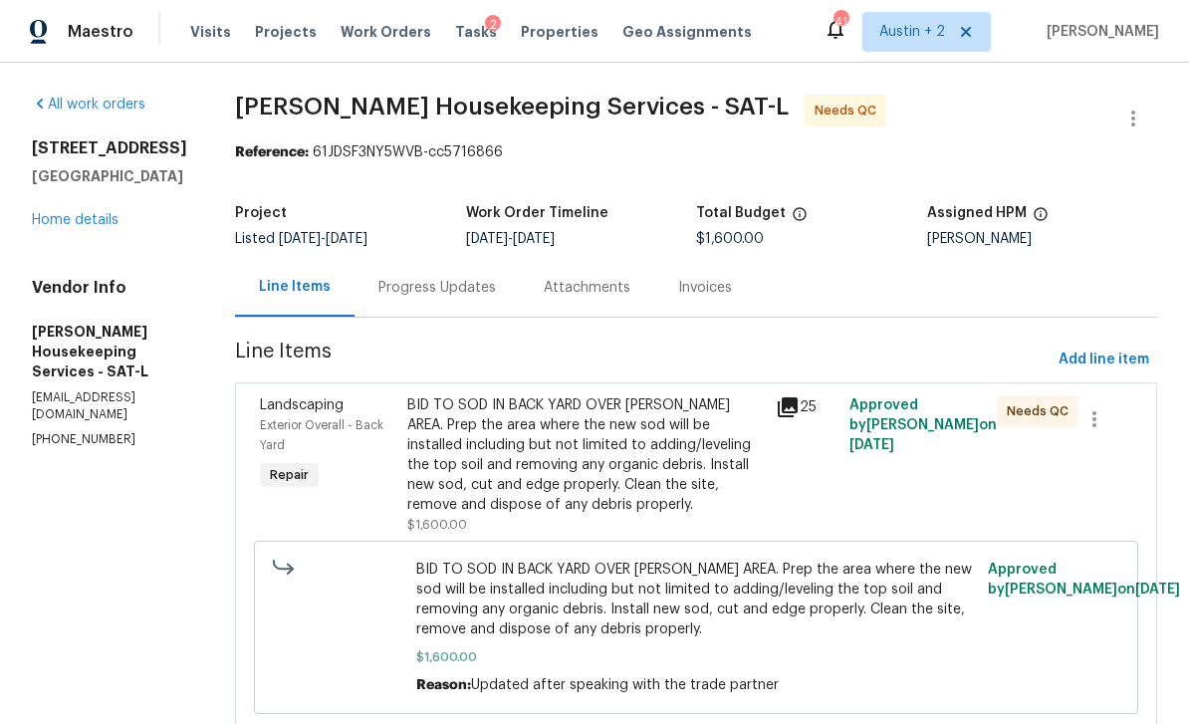
click at [438, 283] on div "Progress Updates" at bounding box center [436, 288] width 117 height 20
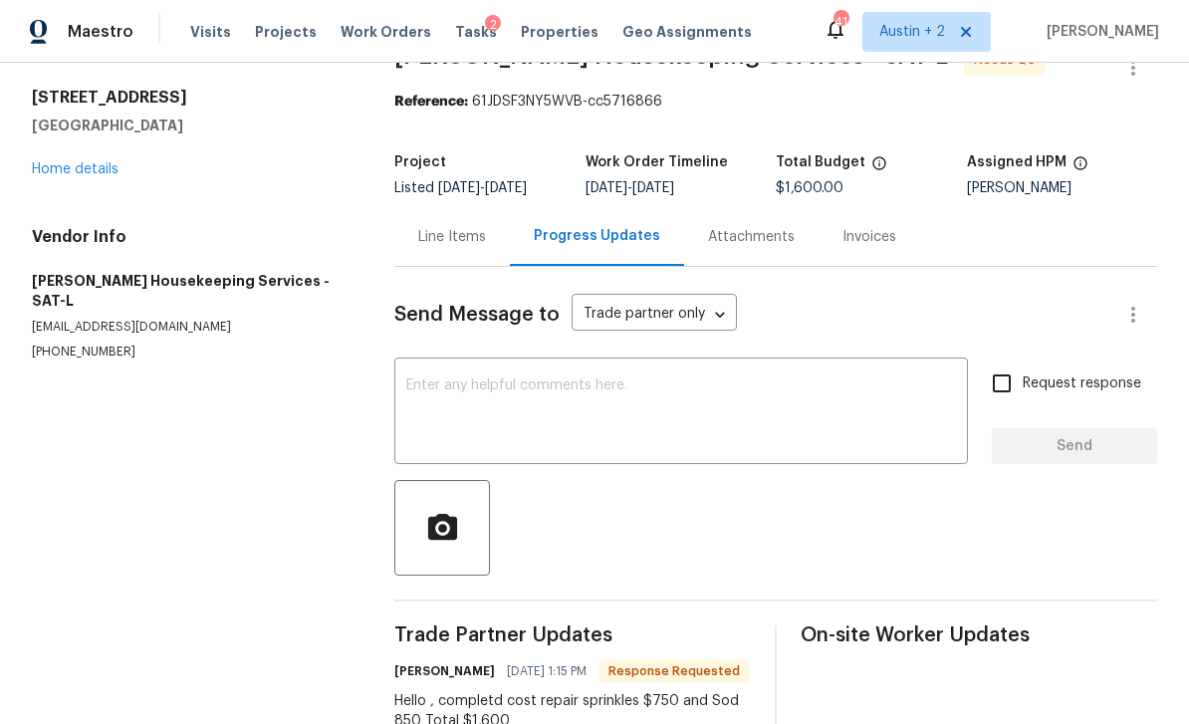
click at [457, 237] on div "Line Items" at bounding box center [452, 237] width 68 height 20
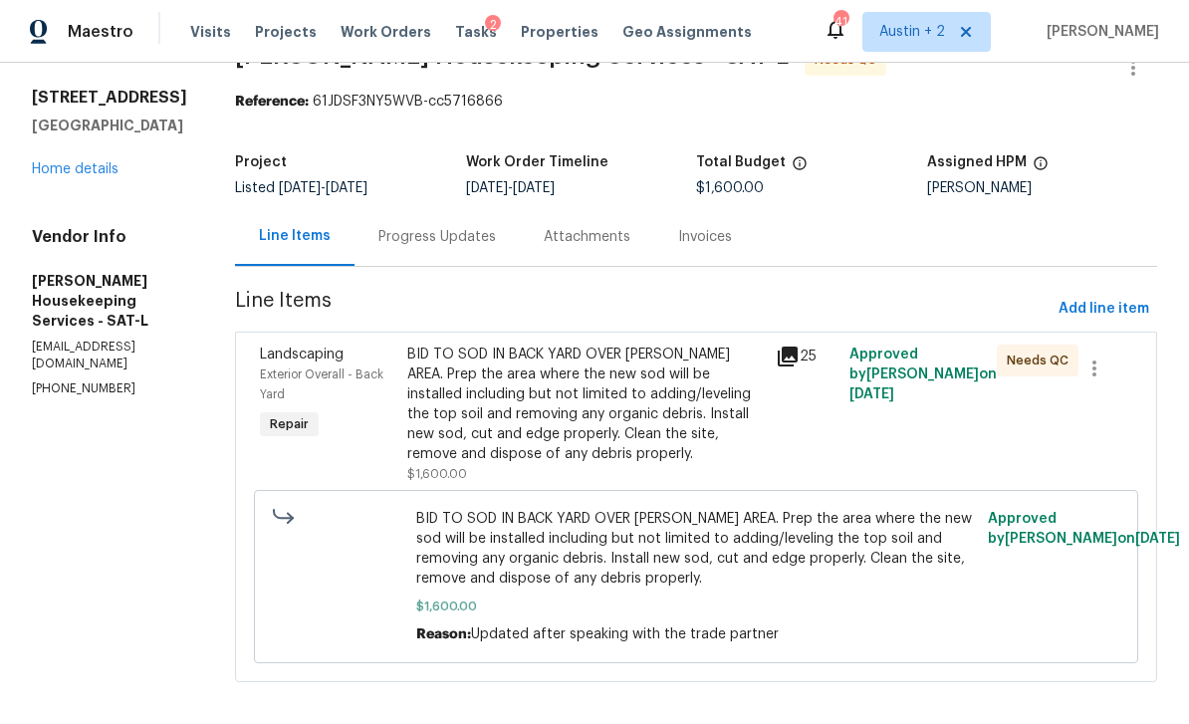
scroll to position [3, 0]
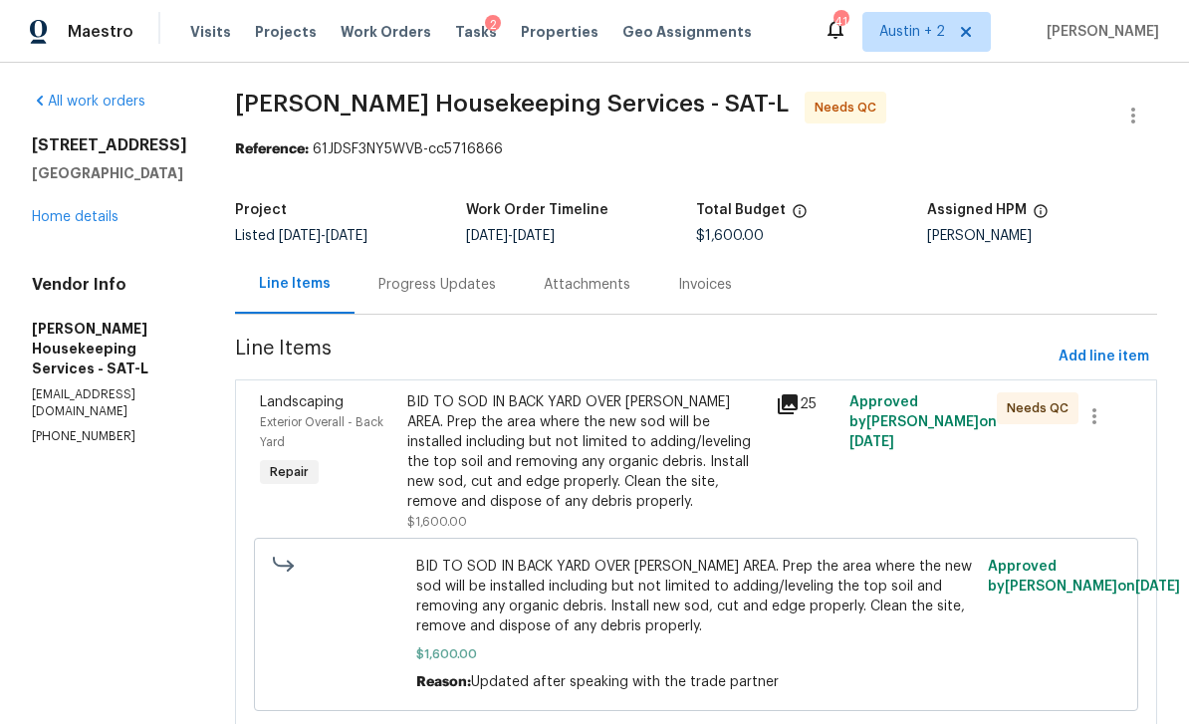
click at [799, 410] on icon at bounding box center [787, 404] width 24 height 24
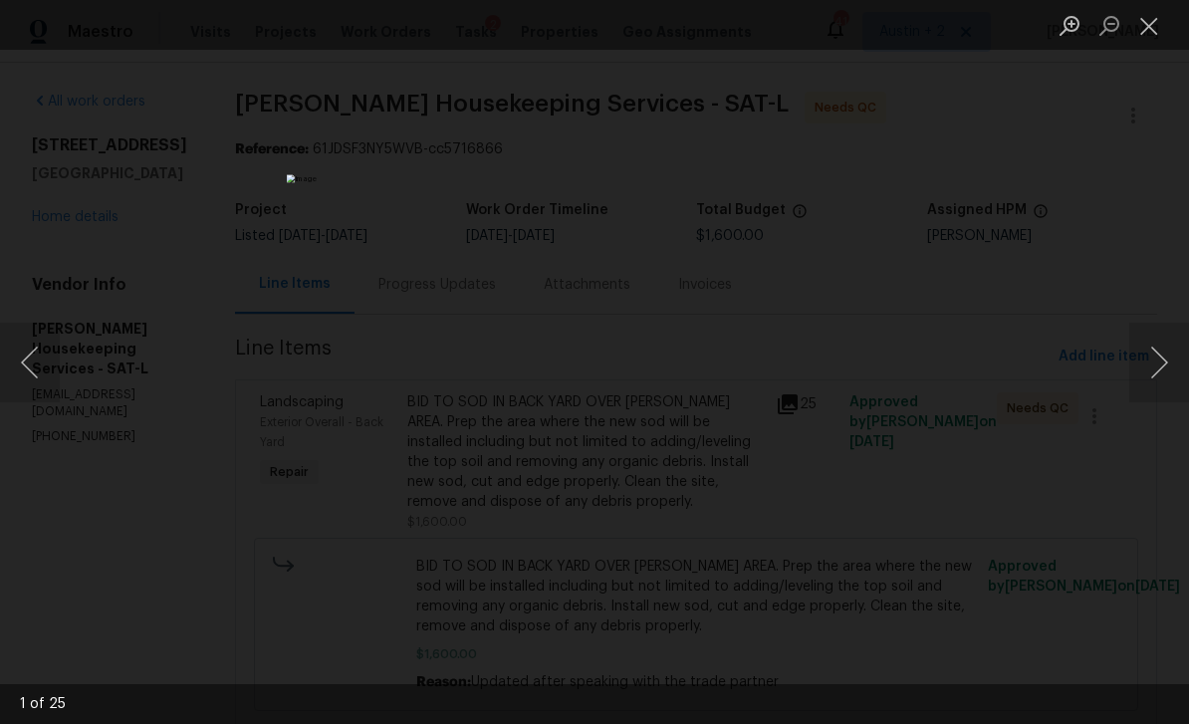
click at [1162, 365] on button "Next image" at bounding box center [1159, 363] width 60 height 80
click at [1163, 366] on button "Next image" at bounding box center [1159, 363] width 60 height 80
click at [1162, 367] on button "Next image" at bounding box center [1159, 363] width 60 height 80
click at [1162, 368] on button "Next image" at bounding box center [1159, 363] width 60 height 80
click at [1162, 370] on button "Next image" at bounding box center [1159, 363] width 60 height 80
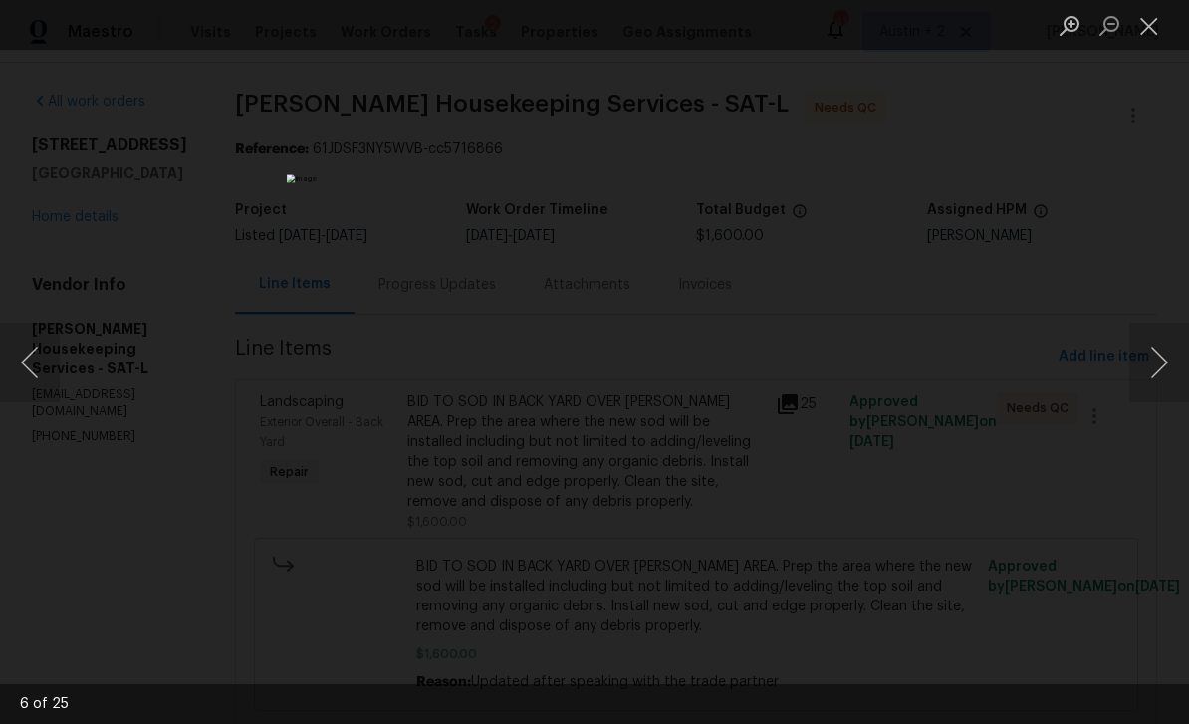
click at [1162, 369] on button "Next image" at bounding box center [1159, 363] width 60 height 80
click at [1159, 370] on button "Next image" at bounding box center [1159, 363] width 60 height 80
click at [1156, 372] on button "Next image" at bounding box center [1159, 363] width 60 height 80
click at [1154, 374] on button "Next image" at bounding box center [1159, 363] width 60 height 80
click at [1156, 368] on button "Next image" at bounding box center [1159, 363] width 60 height 80
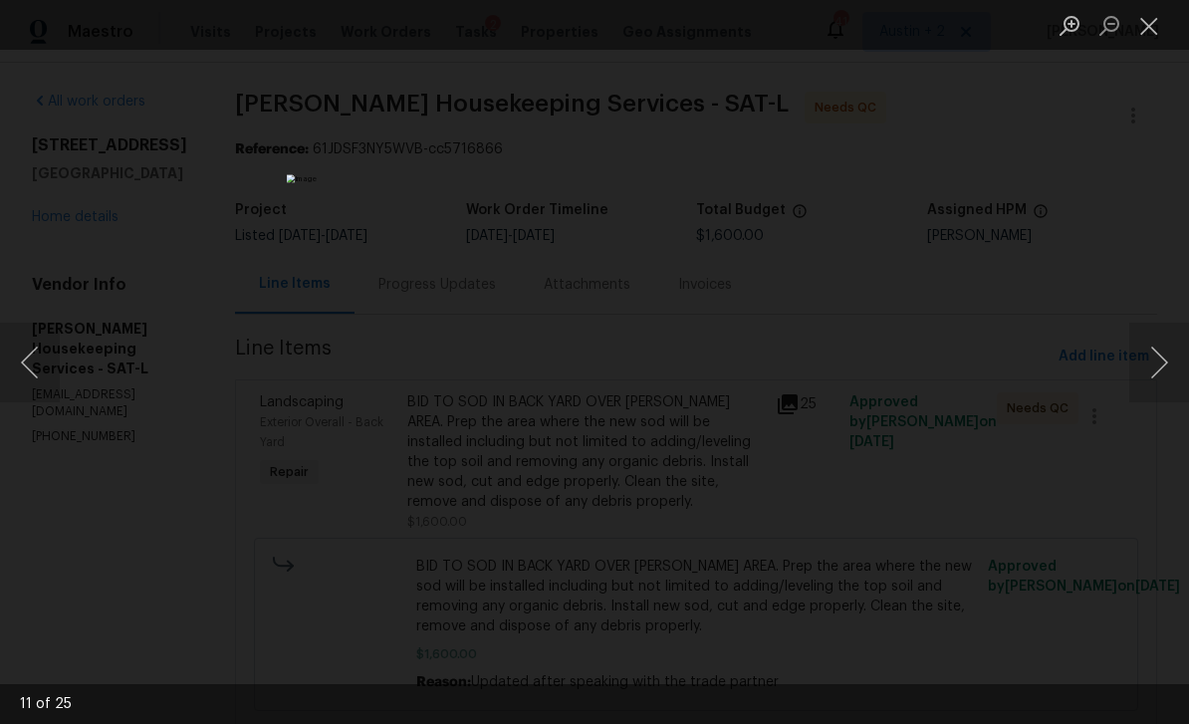
click at [1159, 368] on button "Next image" at bounding box center [1159, 363] width 60 height 80
click at [1160, 363] on button "Next image" at bounding box center [1159, 363] width 60 height 80
click at [1161, 361] on button "Next image" at bounding box center [1159, 363] width 60 height 80
click at [1160, 363] on button "Next image" at bounding box center [1159, 363] width 60 height 80
click at [1159, 363] on button "Next image" at bounding box center [1159, 363] width 60 height 80
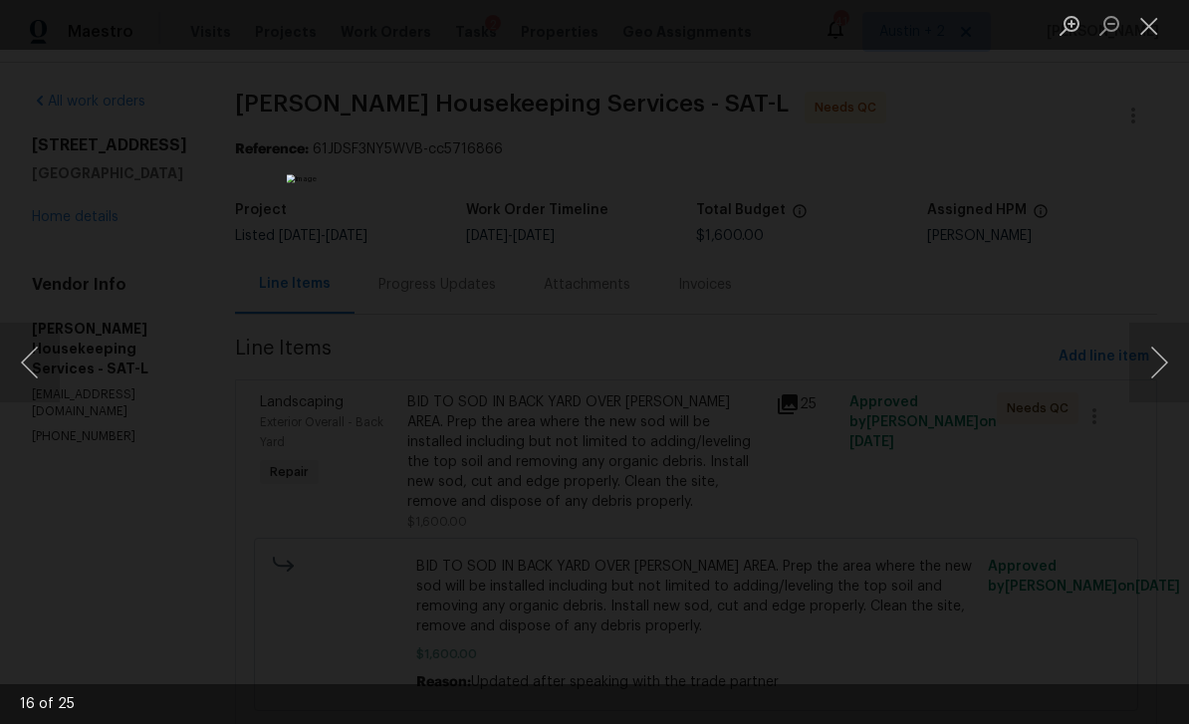
click at [1159, 365] on button "Next image" at bounding box center [1159, 363] width 60 height 80
click at [1157, 364] on button "Next image" at bounding box center [1159, 363] width 60 height 80
click at [1156, 363] on button "Next image" at bounding box center [1159, 363] width 60 height 80
click at [1157, 362] on button "Next image" at bounding box center [1159, 363] width 60 height 80
click at [1156, 362] on button "Next image" at bounding box center [1159, 363] width 60 height 80
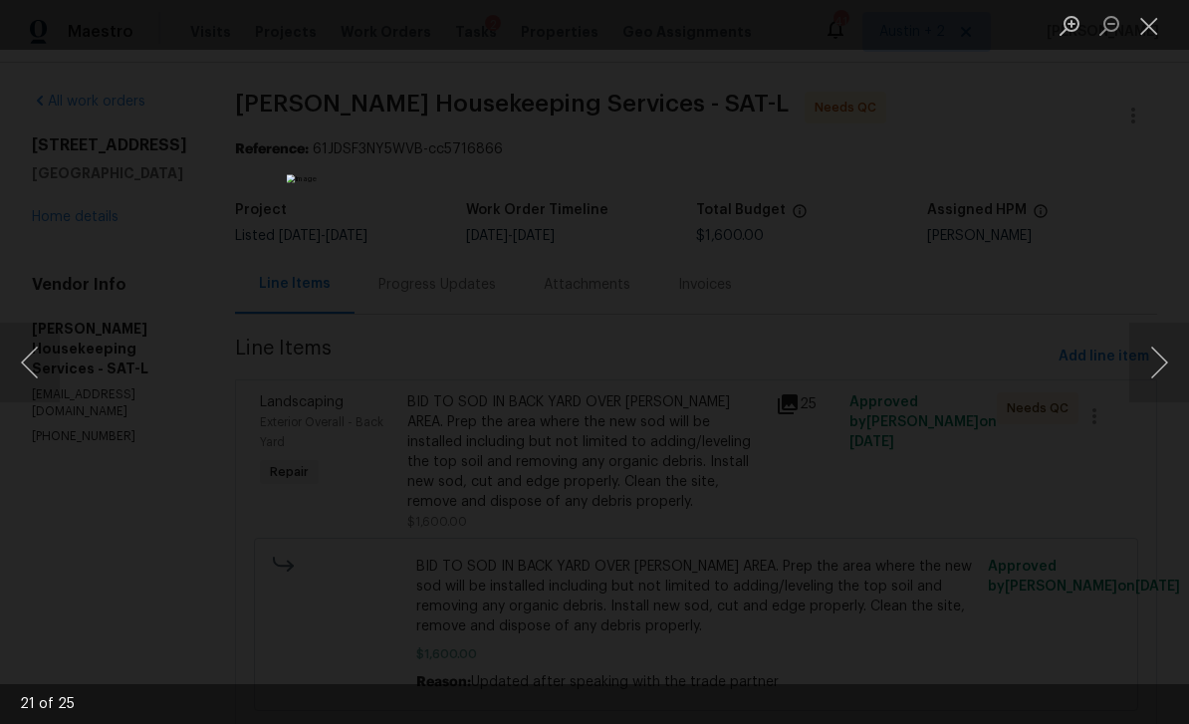
click at [1157, 364] on button "Next image" at bounding box center [1159, 363] width 60 height 80
click at [1157, 365] on button "Next image" at bounding box center [1159, 363] width 60 height 80
click at [1156, 365] on button "Next image" at bounding box center [1159, 363] width 60 height 80
click at [1157, 367] on button "Next image" at bounding box center [1159, 363] width 60 height 80
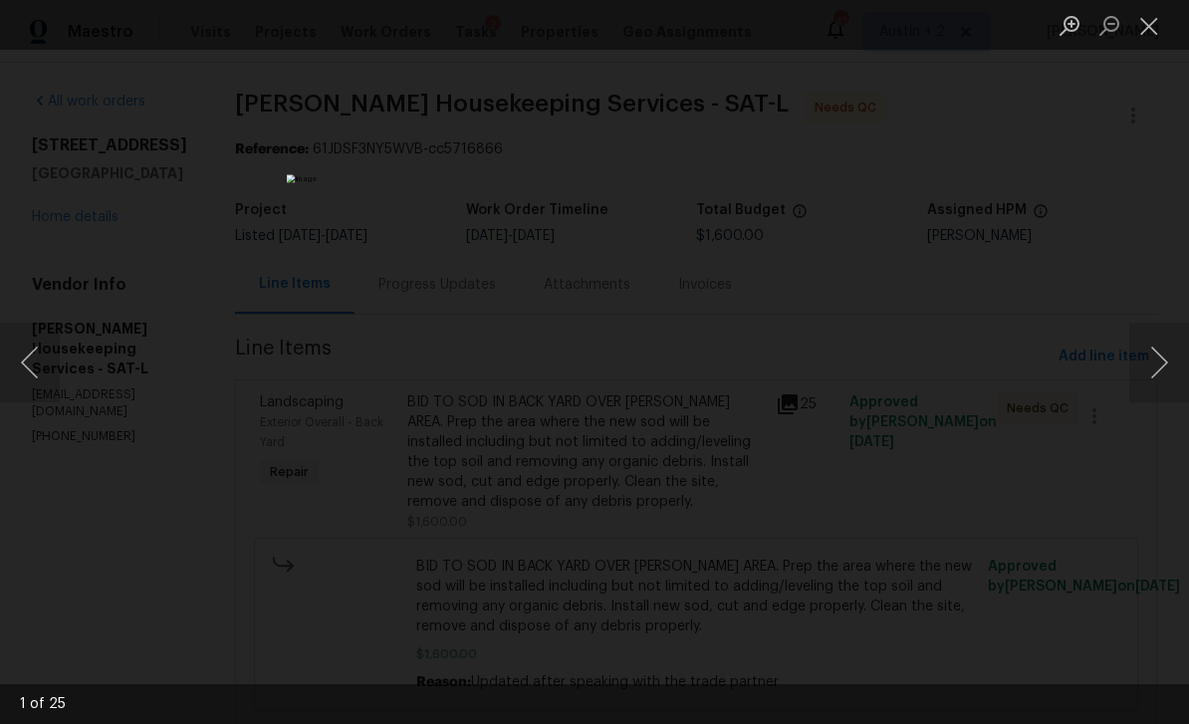
click at [1157, 368] on button "Next image" at bounding box center [1159, 363] width 60 height 80
click at [1154, 366] on button "Next image" at bounding box center [1159, 363] width 60 height 80
click at [1155, 366] on button "Next image" at bounding box center [1159, 363] width 60 height 80
click at [1155, 367] on button "Next image" at bounding box center [1159, 363] width 60 height 80
click at [1155, 368] on button "Next image" at bounding box center [1159, 363] width 60 height 80
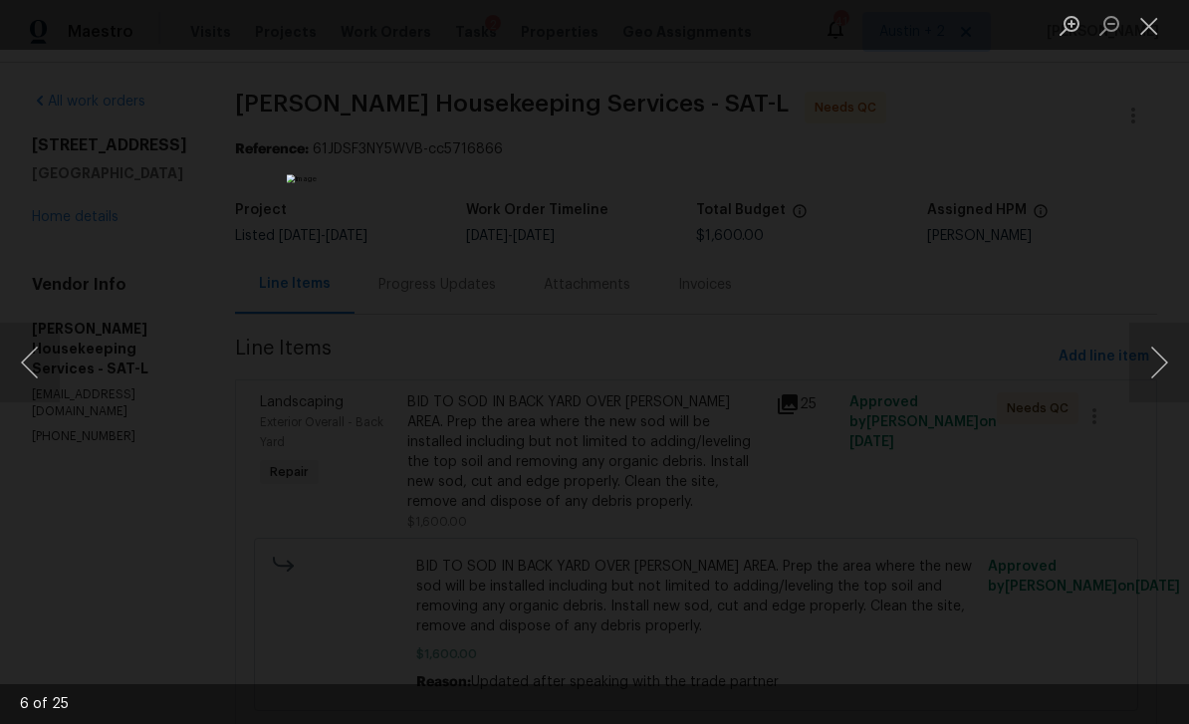
click at [1155, 366] on button "Next image" at bounding box center [1159, 363] width 60 height 80
click at [1154, 367] on button "Next image" at bounding box center [1159, 363] width 60 height 80
click at [1153, 368] on button "Next image" at bounding box center [1159, 363] width 60 height 80
click at [1155, 368] on button "Next image" at bounding box center [1159, 363] width 60 height 80
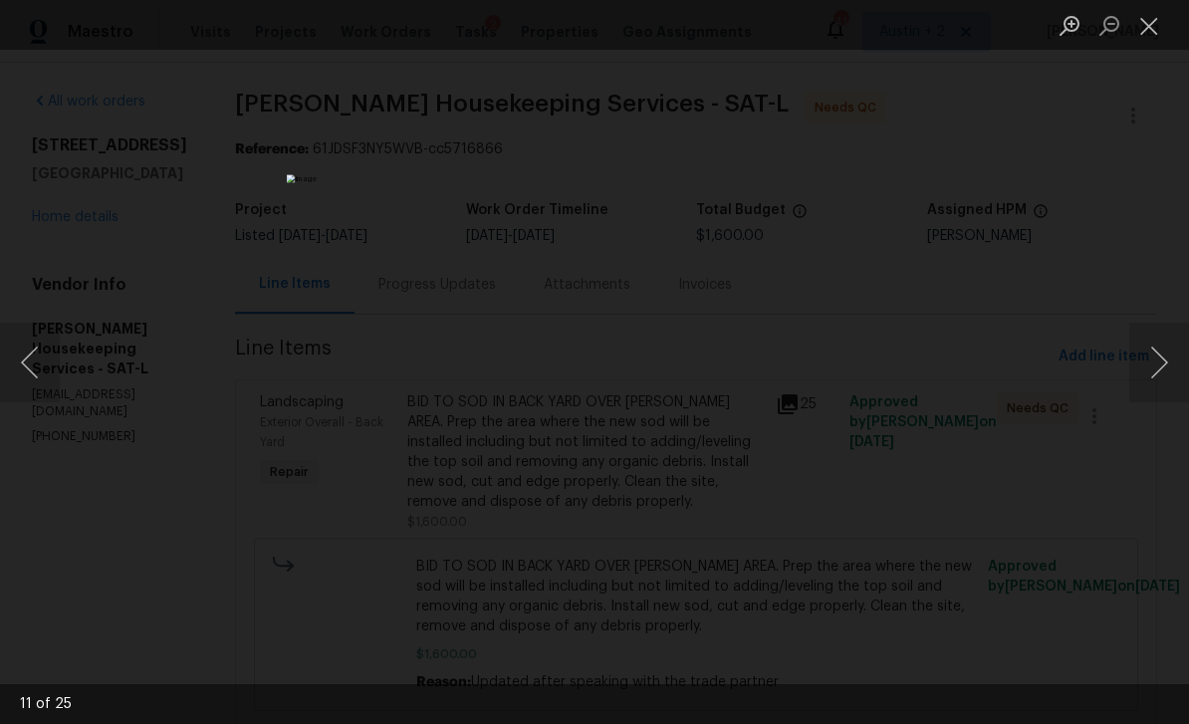
click at [1154, 367] on button "Next image" at bounding box center [1159, 363] width 60 height 80
click at [1130, 28] on button "Close lightbox" at bounding box center [1149, 25] width 40 height 35
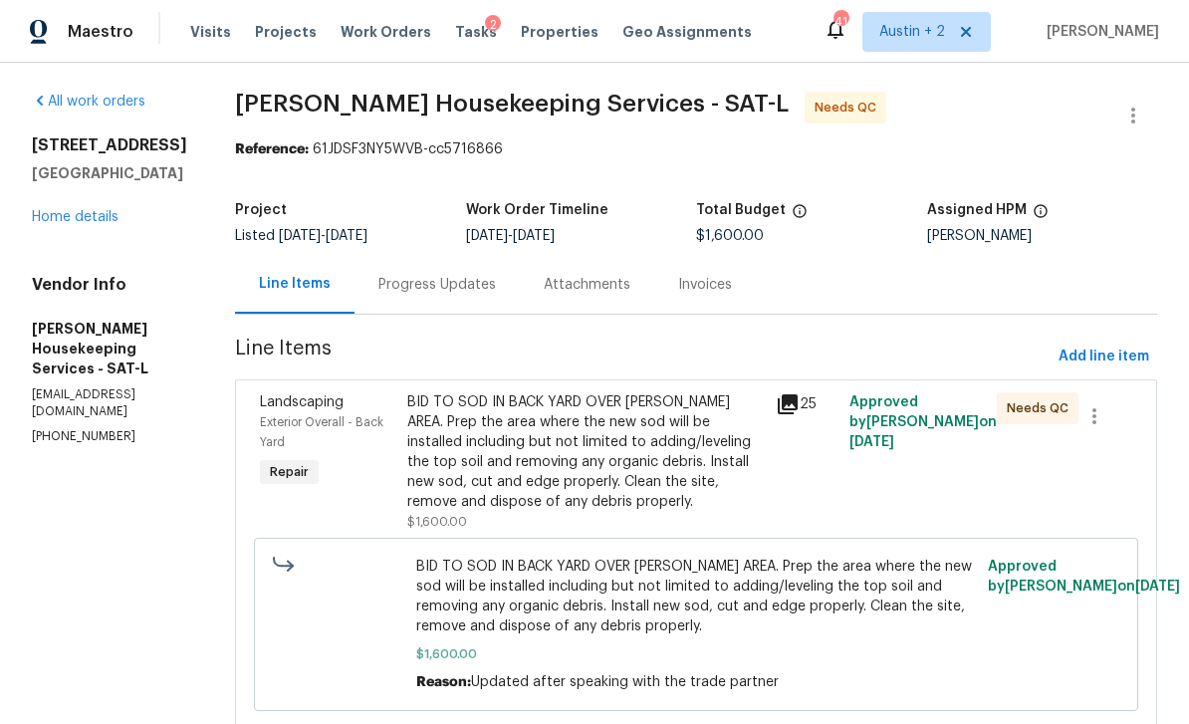
click at [614, 448] on div "BID TO SOD IN BACK YARD OVER [PERSON_NAME] AREA. Prep the area where the new so…" at bounding box center [585, 451] width 356 height 119
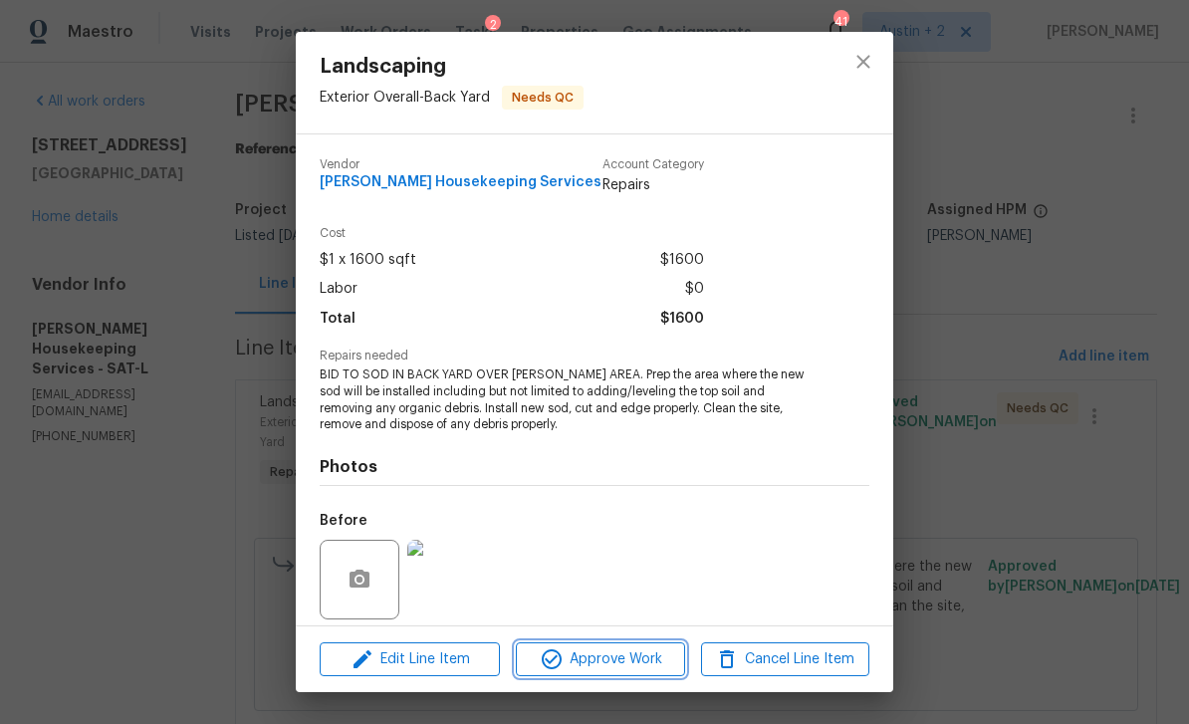
click at [625, 651] on span "Approve Work" at bounding box center [600, 659] width 156 height 25
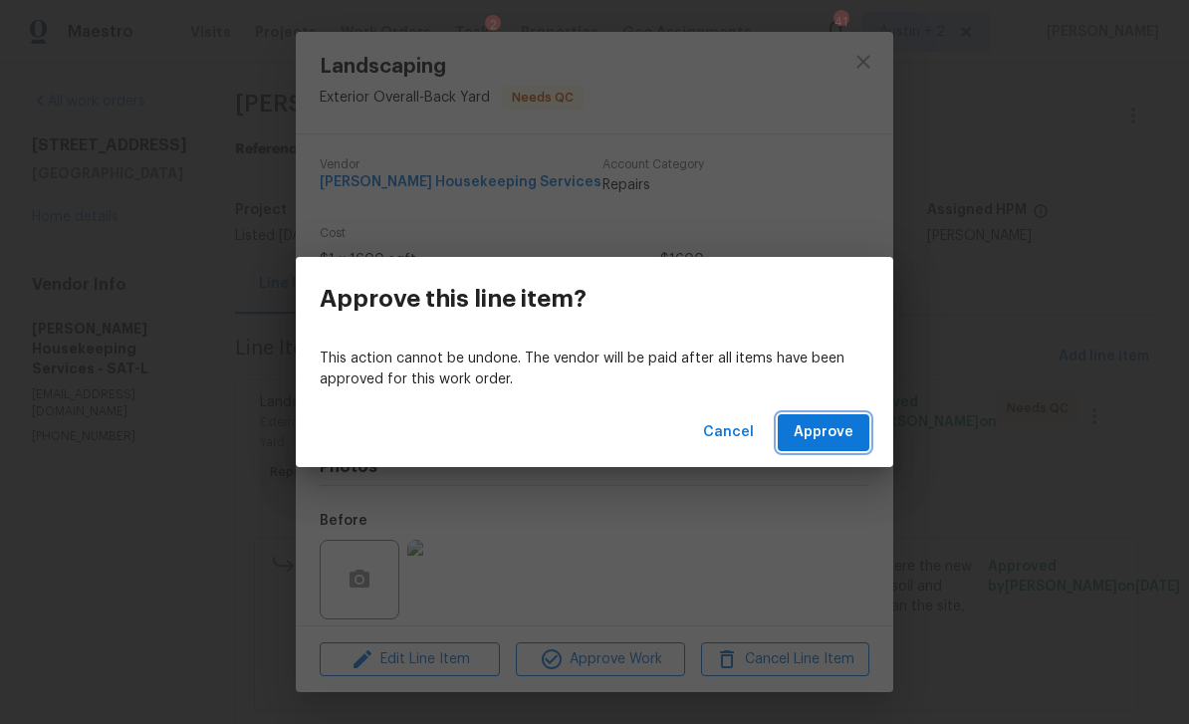
click at [836, 441] on span "Approve" at bounding box center [823, 432] width 60 height 25
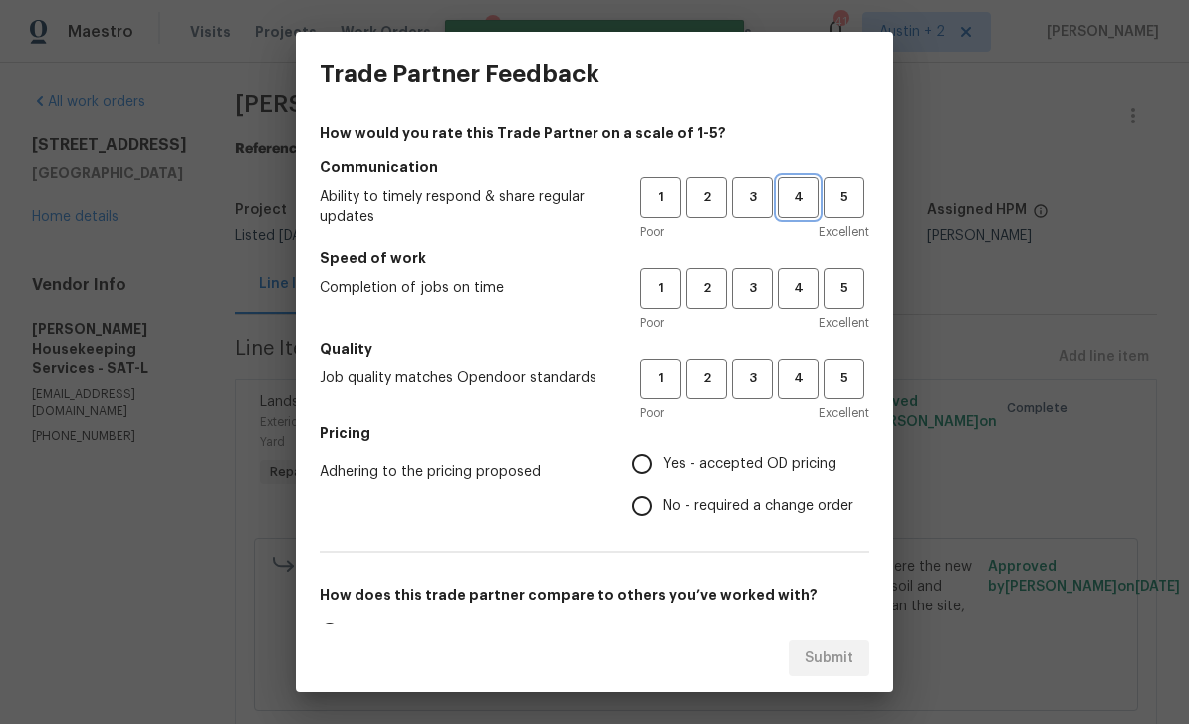
click at [802, 196] on span "4" at bounding box center [797, 197] width 37 height 23
click at [795, 294] on span "4" at bounding box center [797, 288] width 37 height 23
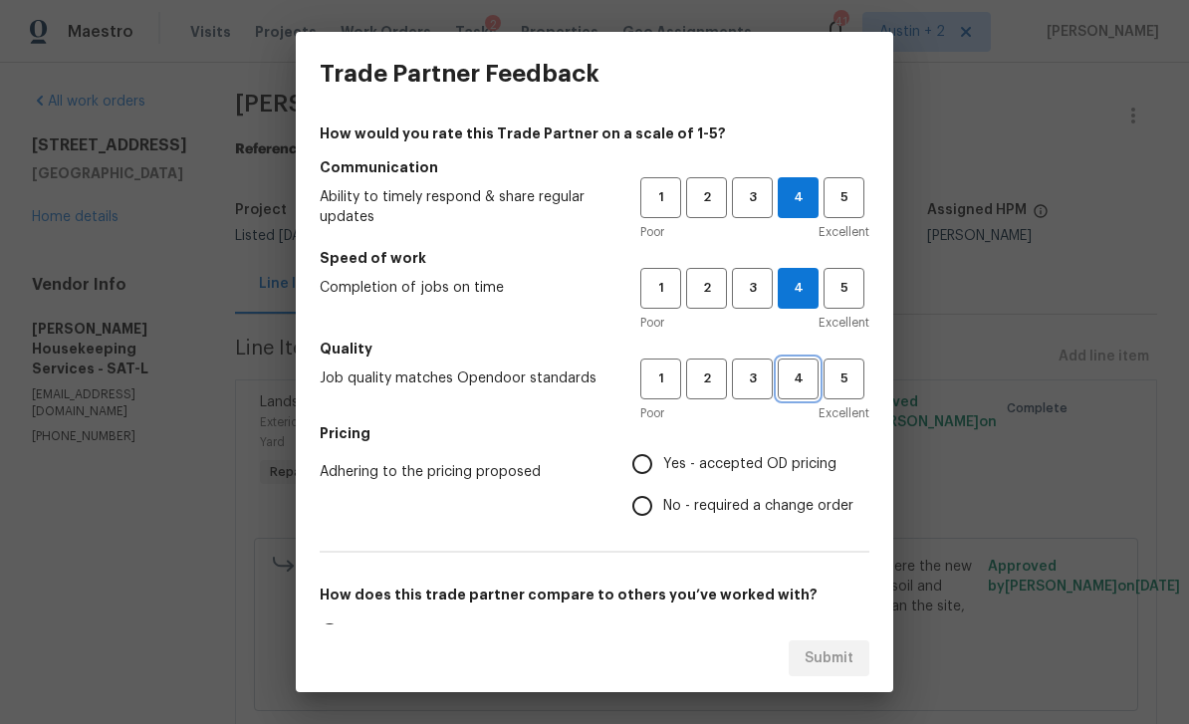
click at [793, 377] on span "4" at bounding box center [797, 378] width 37 height 23
click at [779, 462] on span "Yes - accepted OD pricing" at bounding box center [749, 464] width 173 height 21
click at [663, 462] on input "Yes - accepted OD pricing" at bounding box center [642, 464] width 42 height 42
radio input "true"
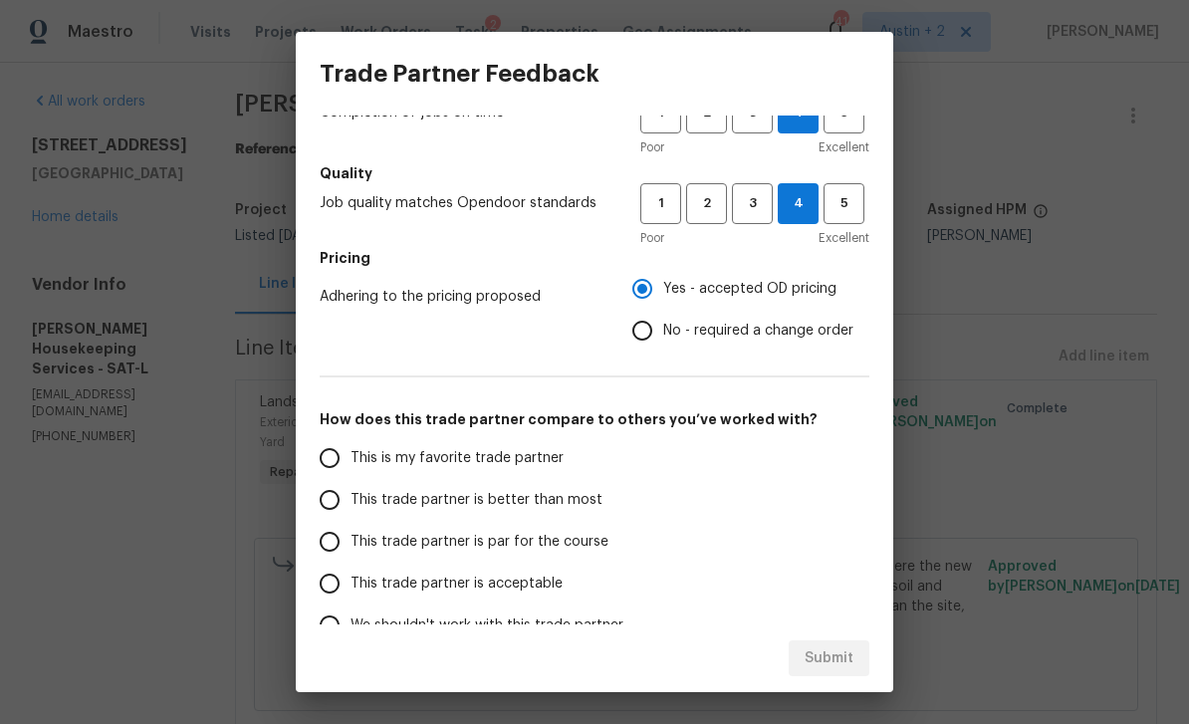
scroll to position [176, 0]
click at [579, 494] on span "This trade partner is better than most" at bounding box center [476, 499] width 252 height 21
click at [350, 494] on input "This trade partner is better than most" at bounding box center [330, 499] width 42 height 42
click at [830, 648] on span "Submit" at bounding box center [828, 658] width 49 height 25
radio input "true"
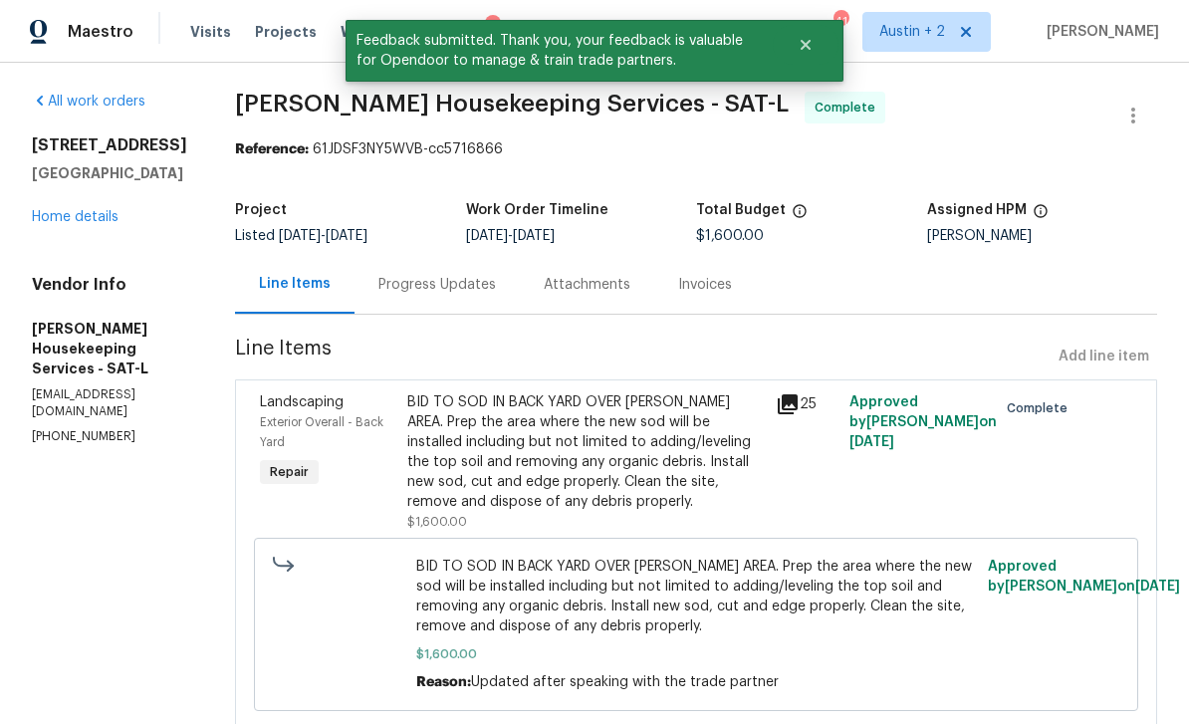
click at [75, 216] on link "Home details" at bounding box center [75, 217] width 87 height 14
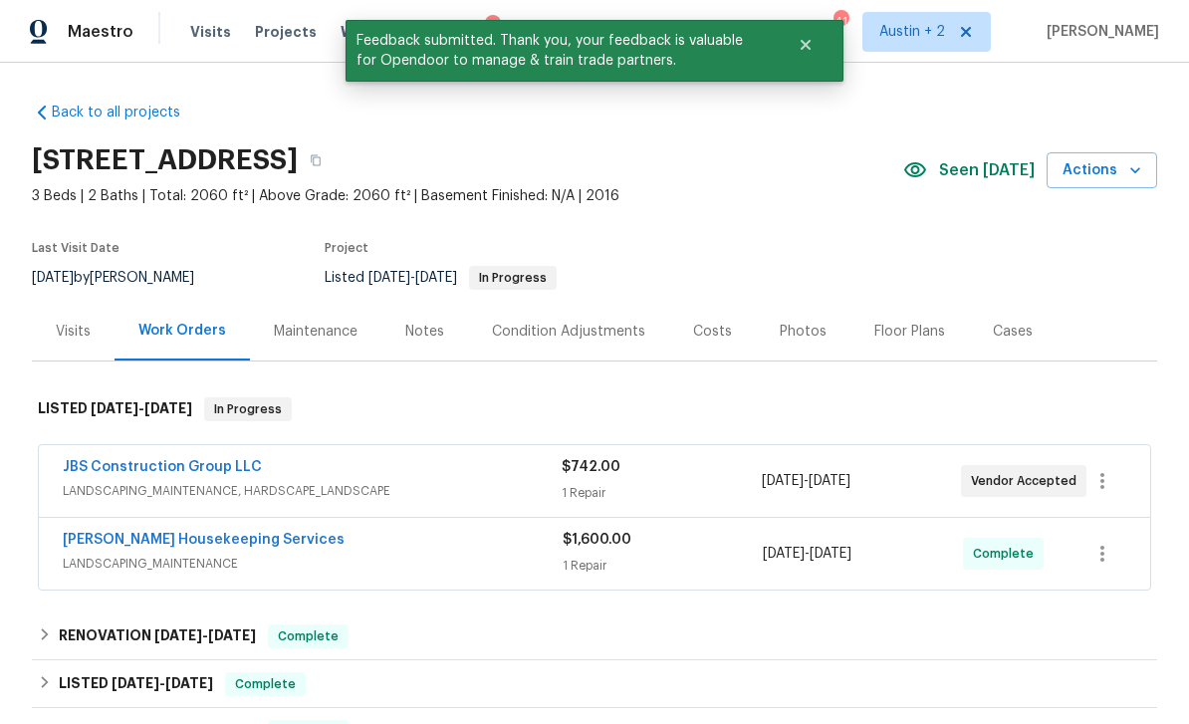
click at [787, 315] on div "Photos" at bounding box center [803, 331] width 95 height 59
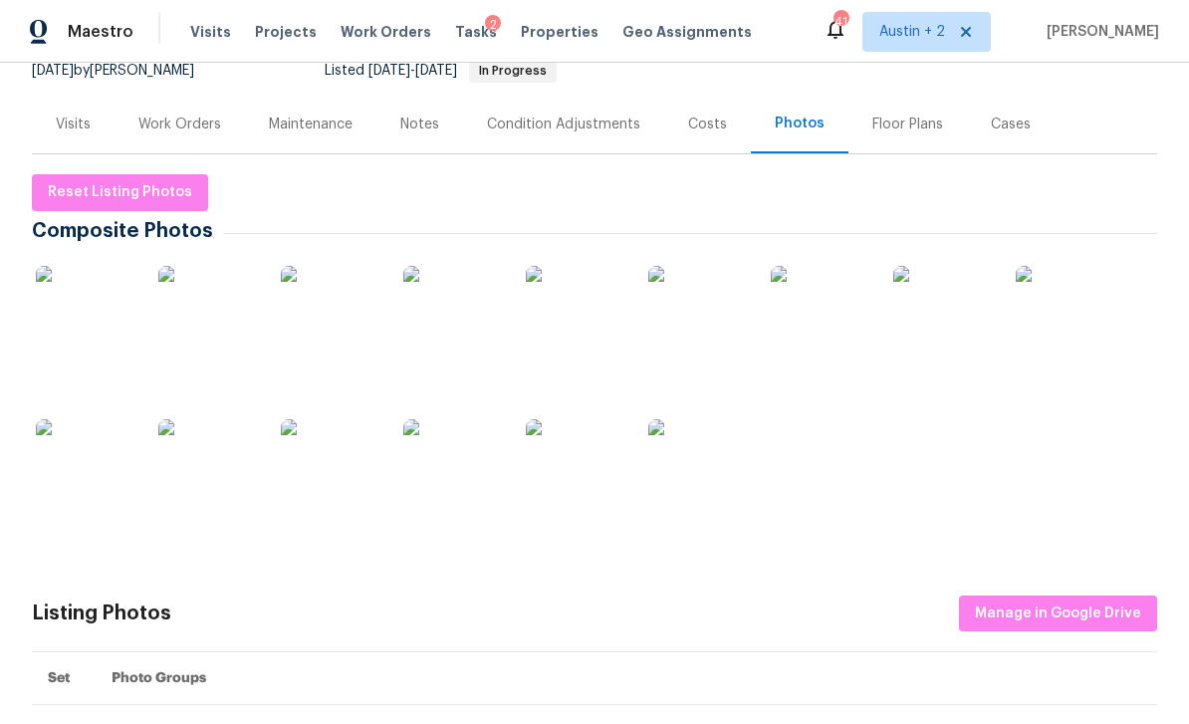
scroll to position [215, 0]
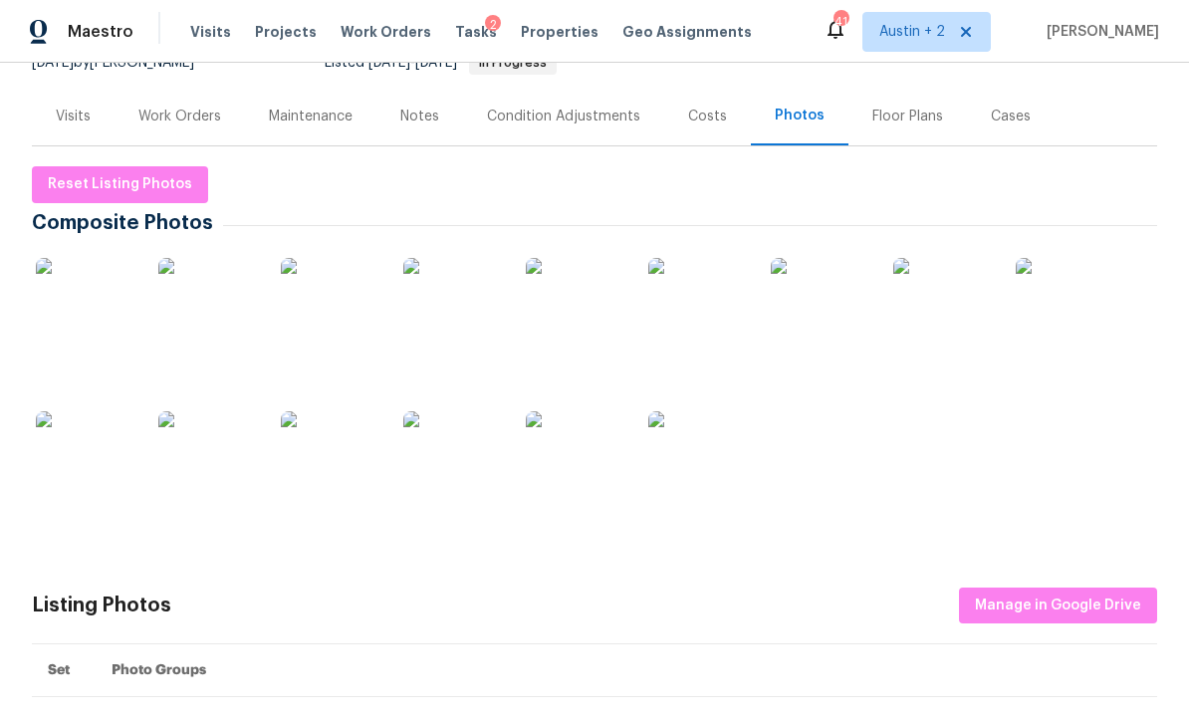
click at [88, 296] on img at bounding box center [86, 308] width 100 height 100
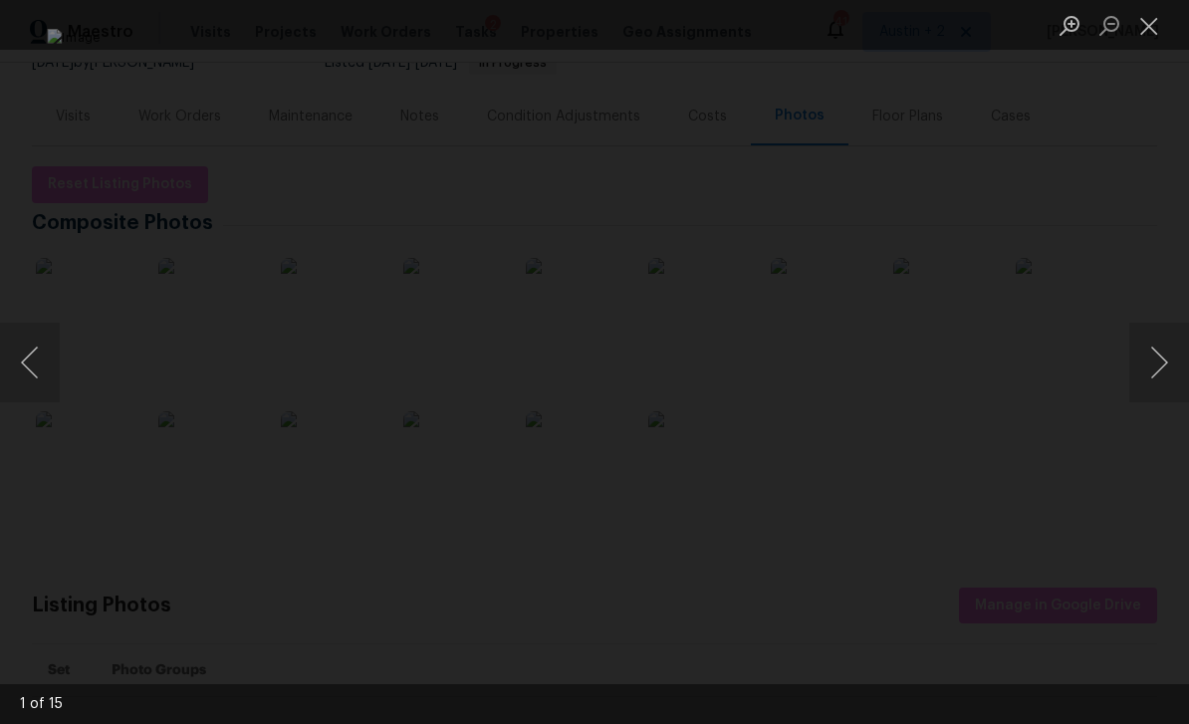
click at [1165, 361] on button "Next image" at bounding box center [1159, 363] width 60 height 80
click at [1157, 33] on button "Close lightbox" at bounding box center [1149, 25] width 40 height 35
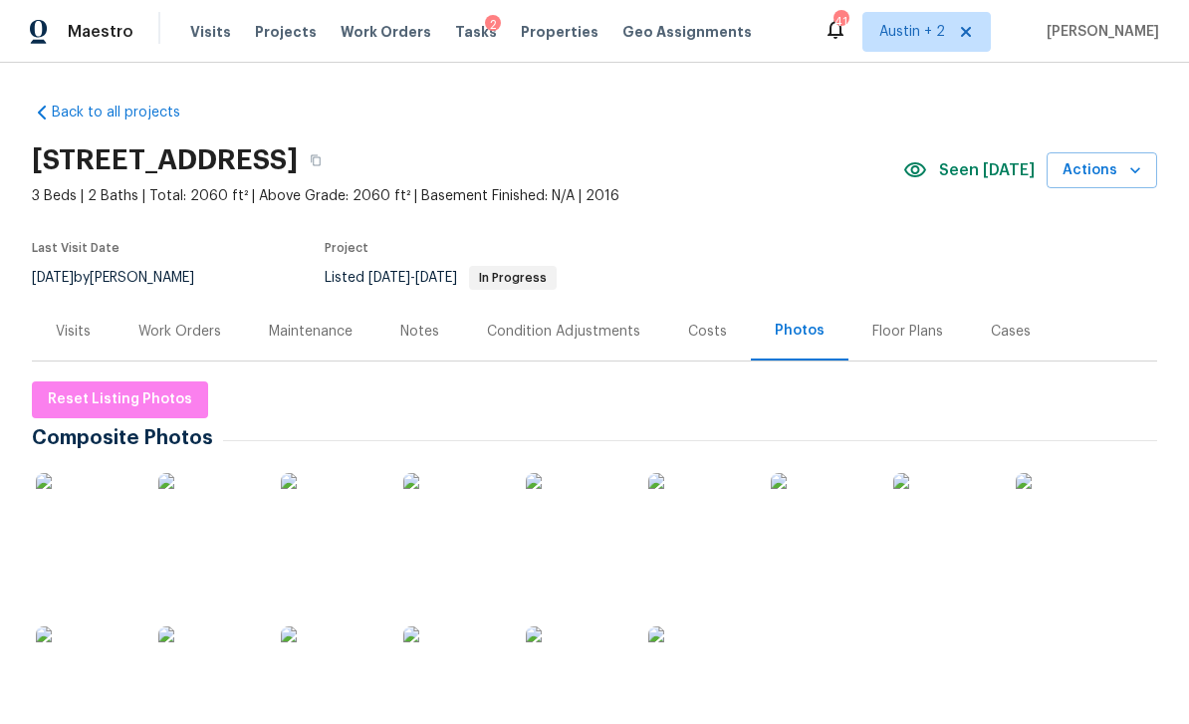
scroll to position [0, 0]
click at [1121, 163] on span "Actions" at bounding box center [1101, 170] width 79 height 25
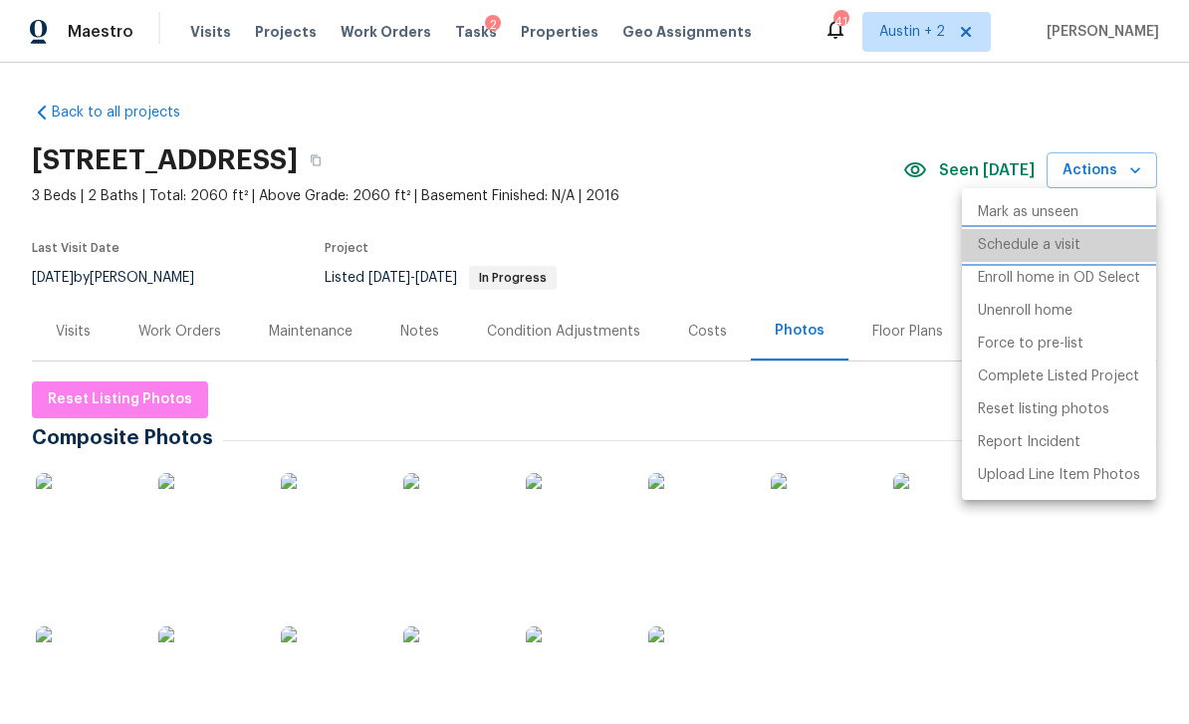
click at [1083, 247] on li "Schedule a visit" at bounding box center [1059, 245] width 194 height 33
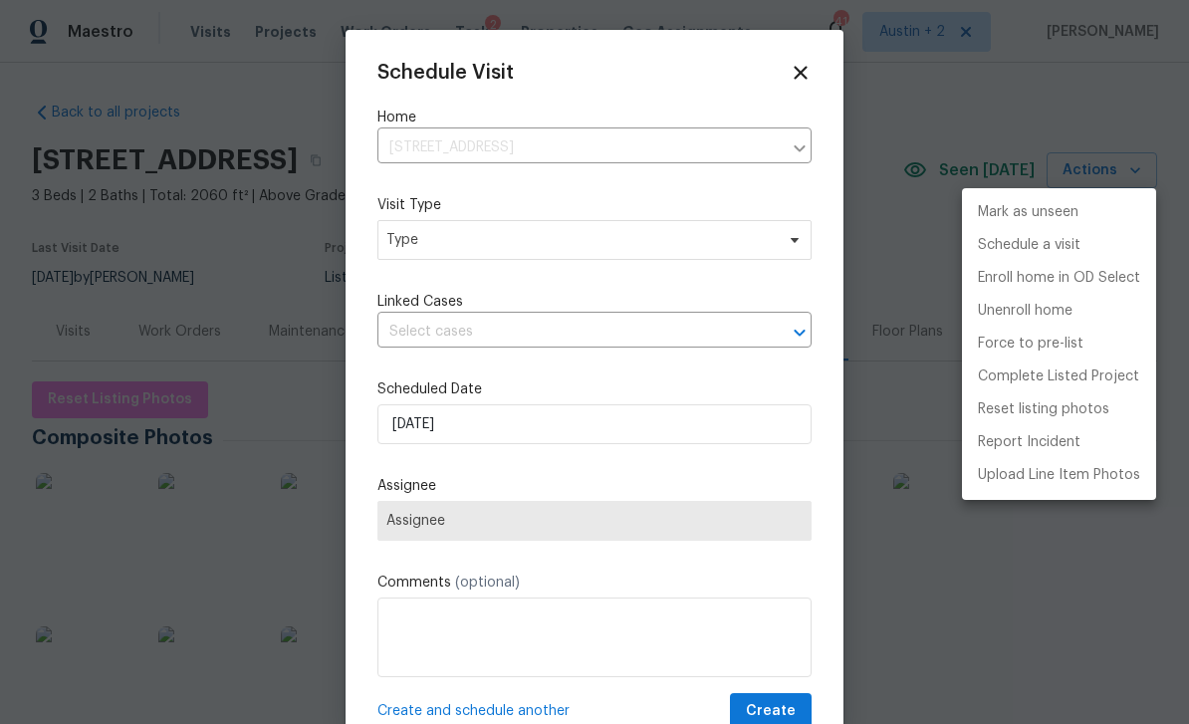
click at [639, 242] on div at bounding box center [594, 362] width 1189 height 724
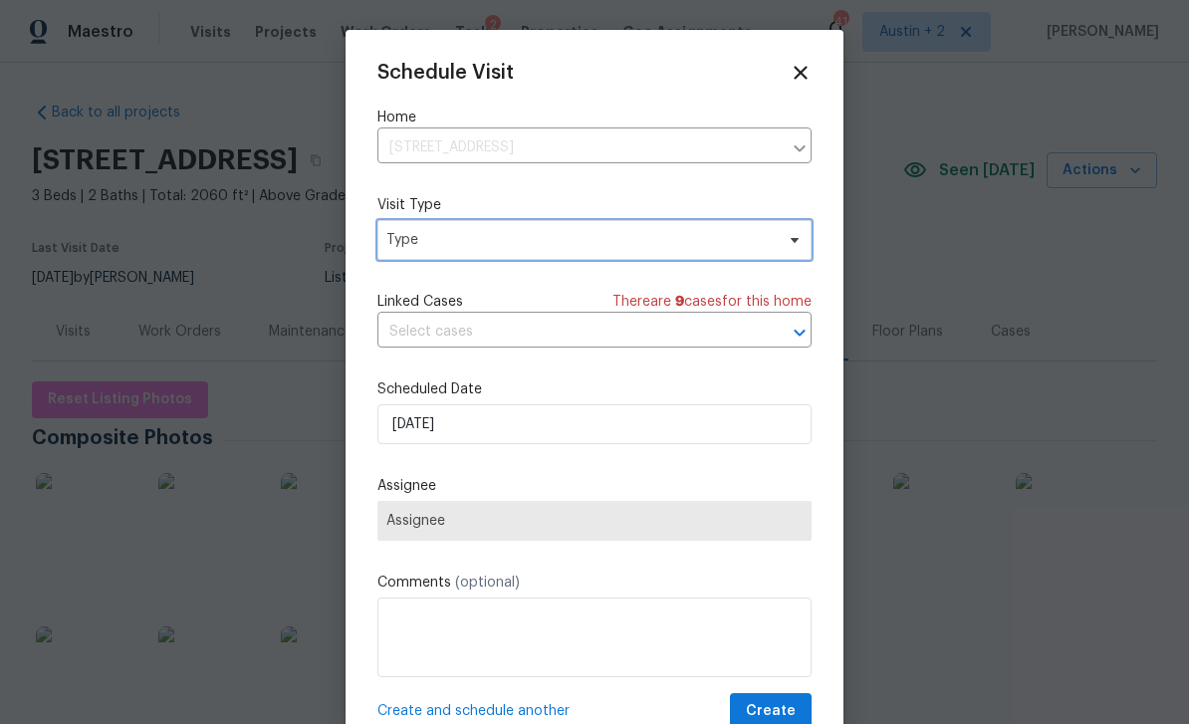
click at [712, 253] on span "Type" at bounding box center [594, 240] width 434 height 40
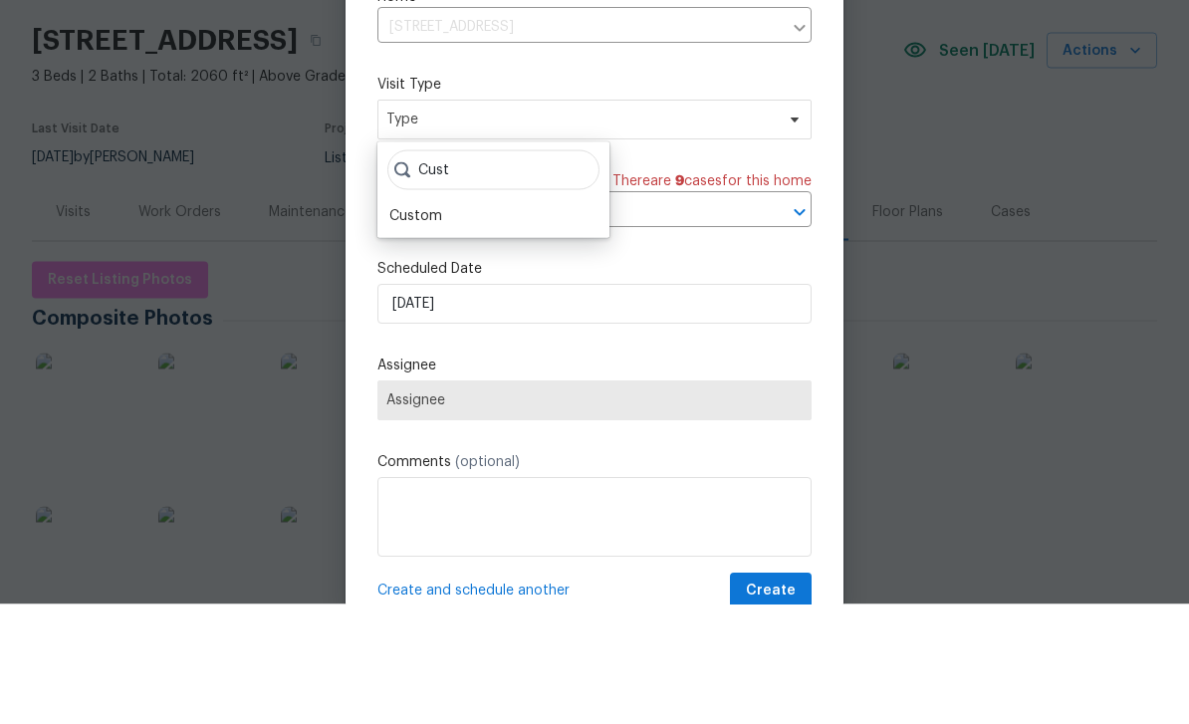
type input "Cust"
click at [472, 322] on div "Custom" at bounding box center [493, 336] width 220 height 28
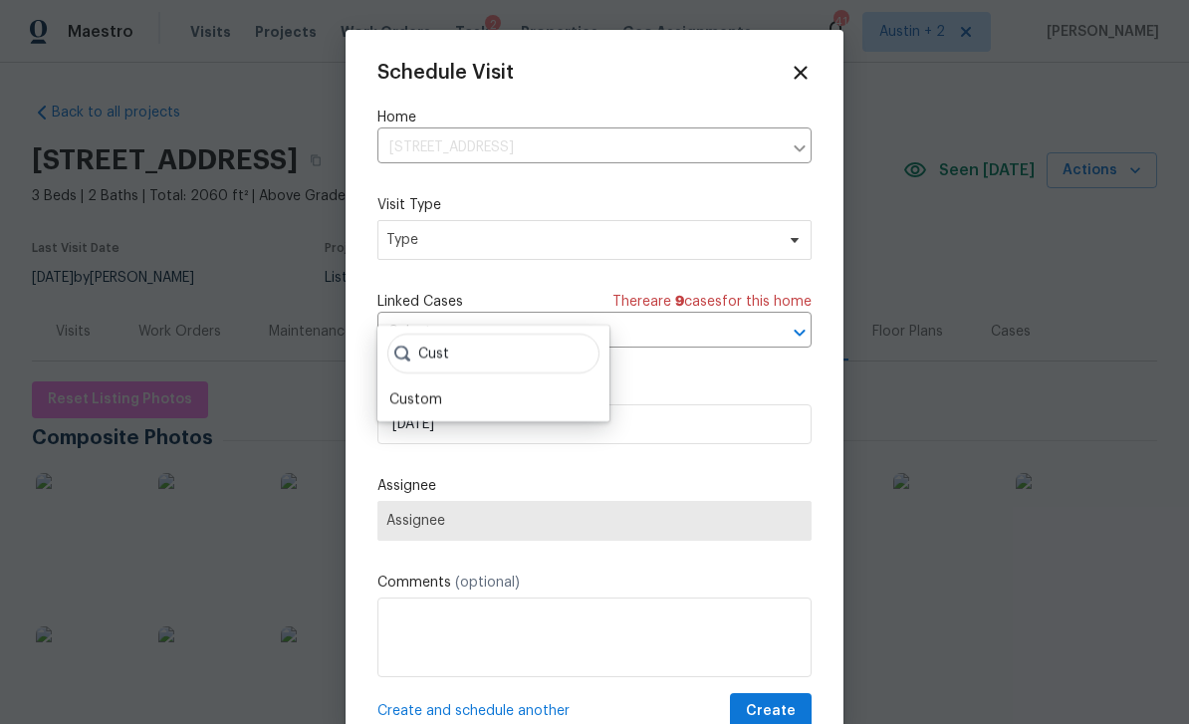
click at [438, 389] on div "Custom" at bounding box center [415, 399] width 53 height 20
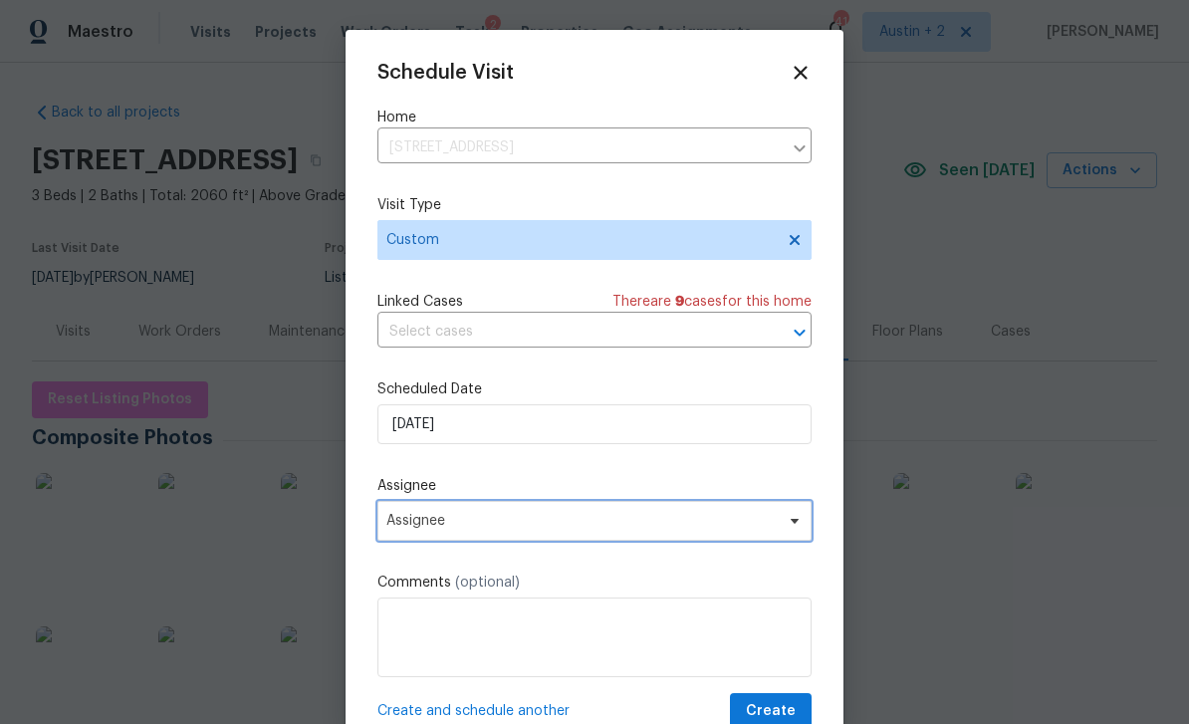
click at [562, 521] on span "Assignee" at bounding box center [581, 521] width 390 height 16
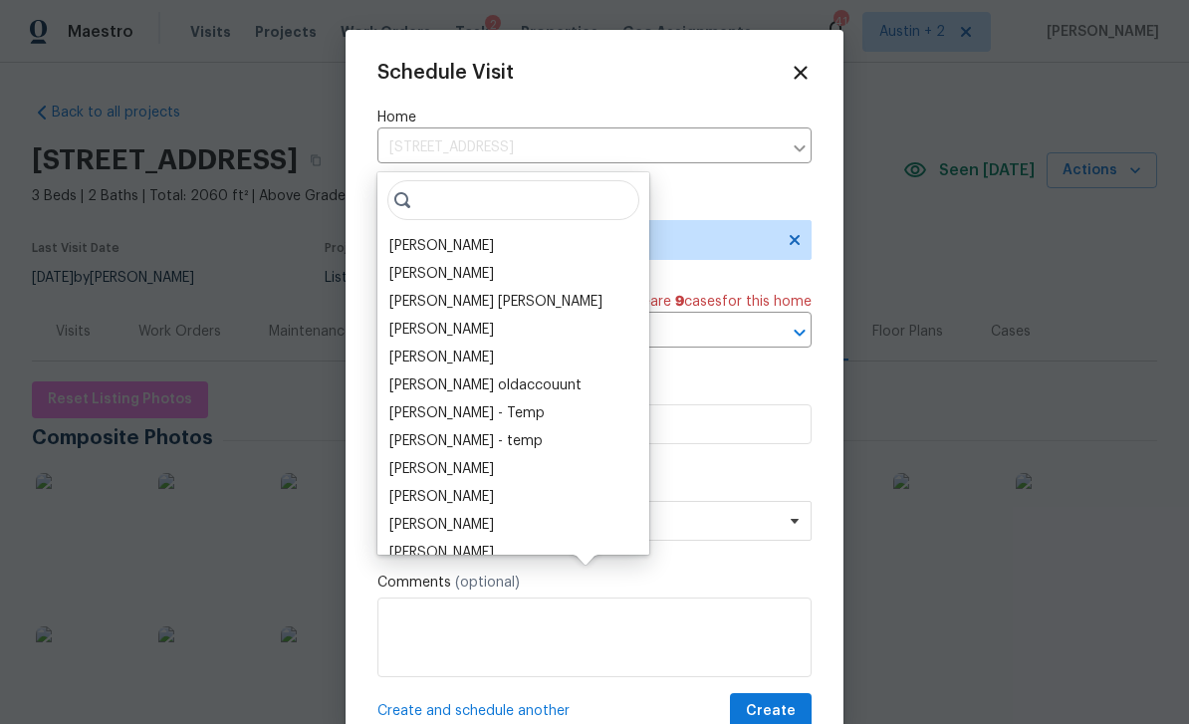
click at [475, 236] on div "[PERSON_NAME]" at bounding box center [441, 246] width 105 height 20
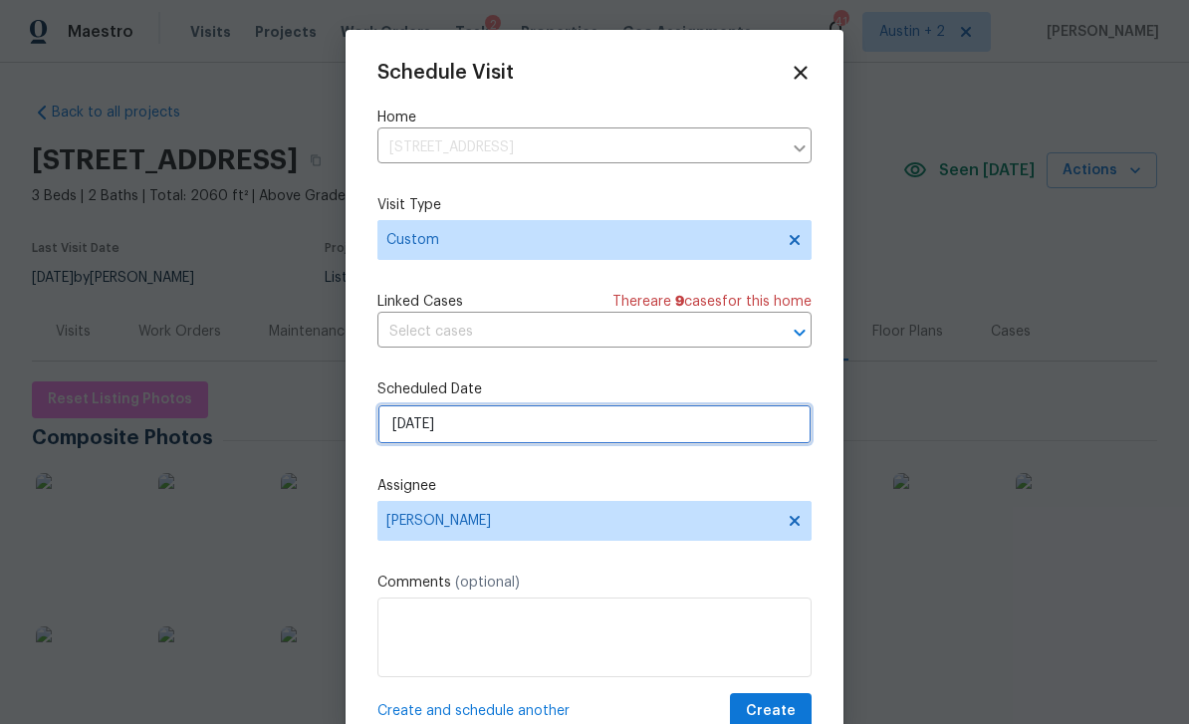
click at [595, 422] on input "[DATE]" at bounding box center [594, 424] width 434 height 40
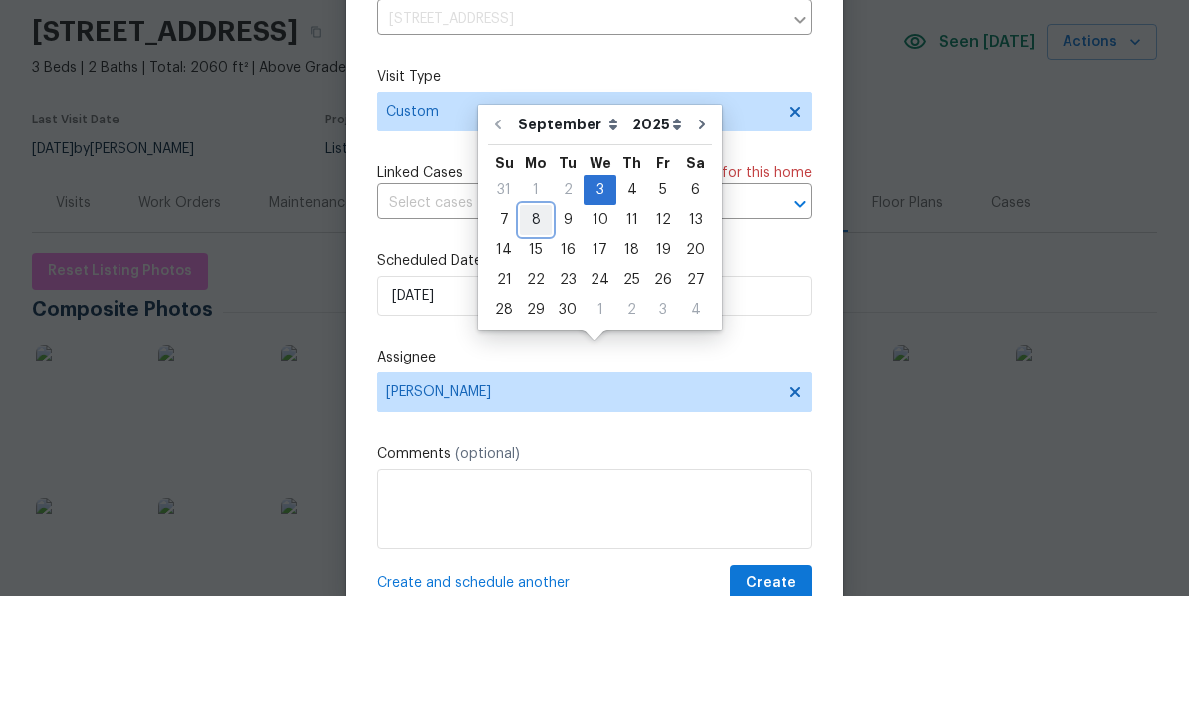
click at [531, 334] on div "8" at bounding box center [536, 348] width 32 height 28
type input "[DATE]"
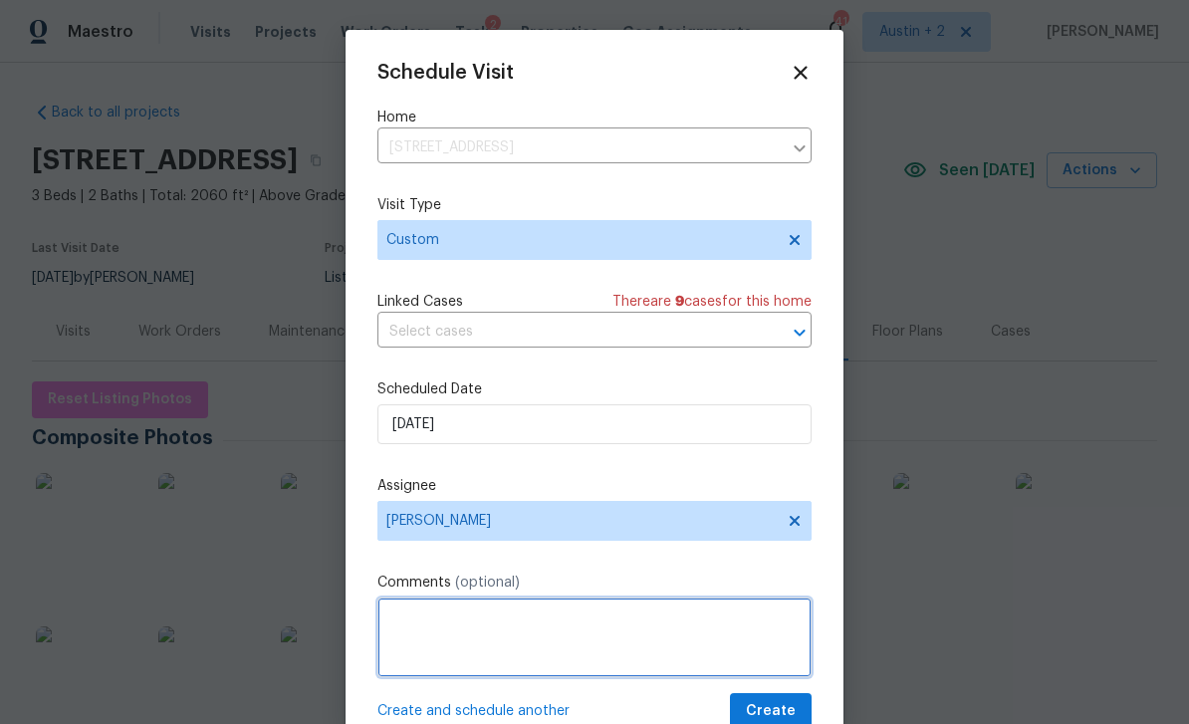
click at [536, 651] on textarea at bounding box center [594, 637] width 434 height 80
type textarea "Take new listing photos of the backyard. The sprinkler system has been repaired…"
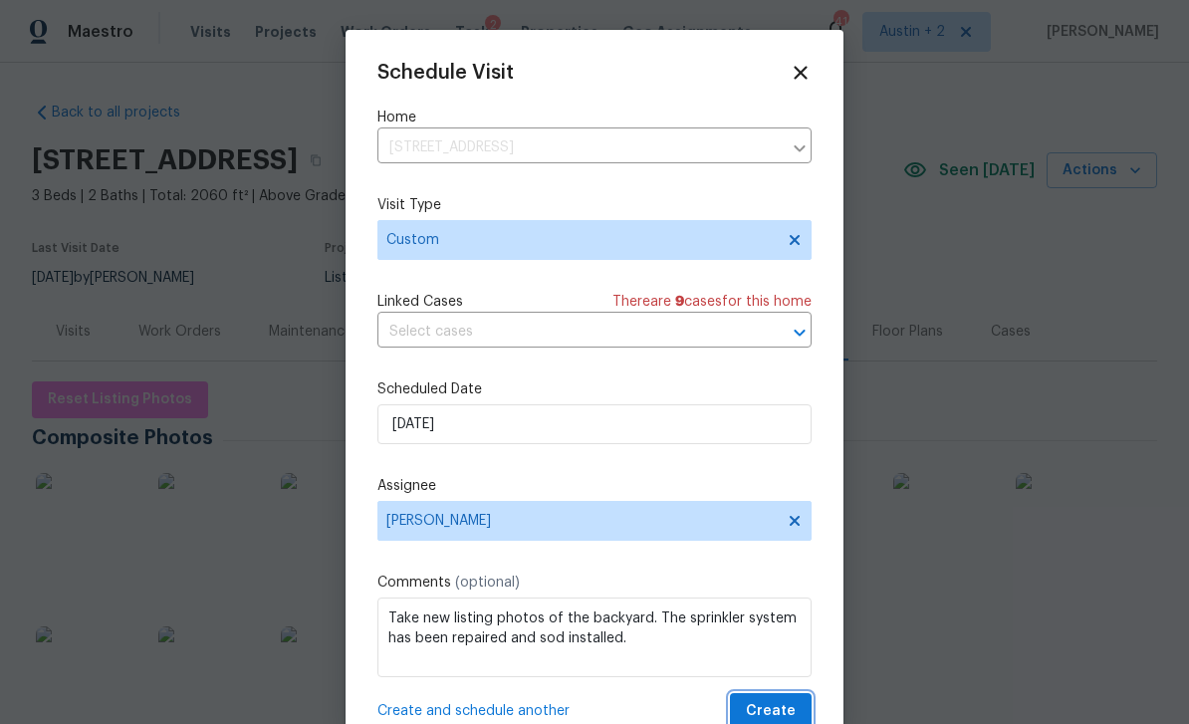
click at [791, 699] on button "Create" at bounding box center [771, 711] width 82 height 37
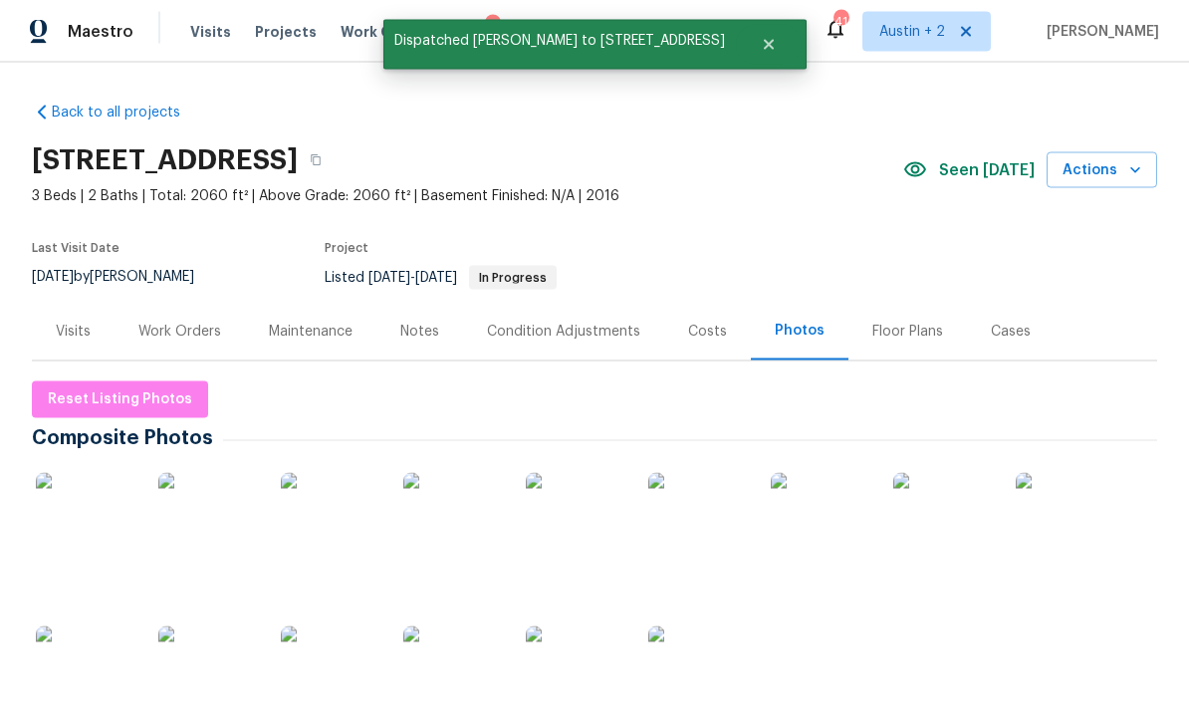
scroll to position [0, 0]
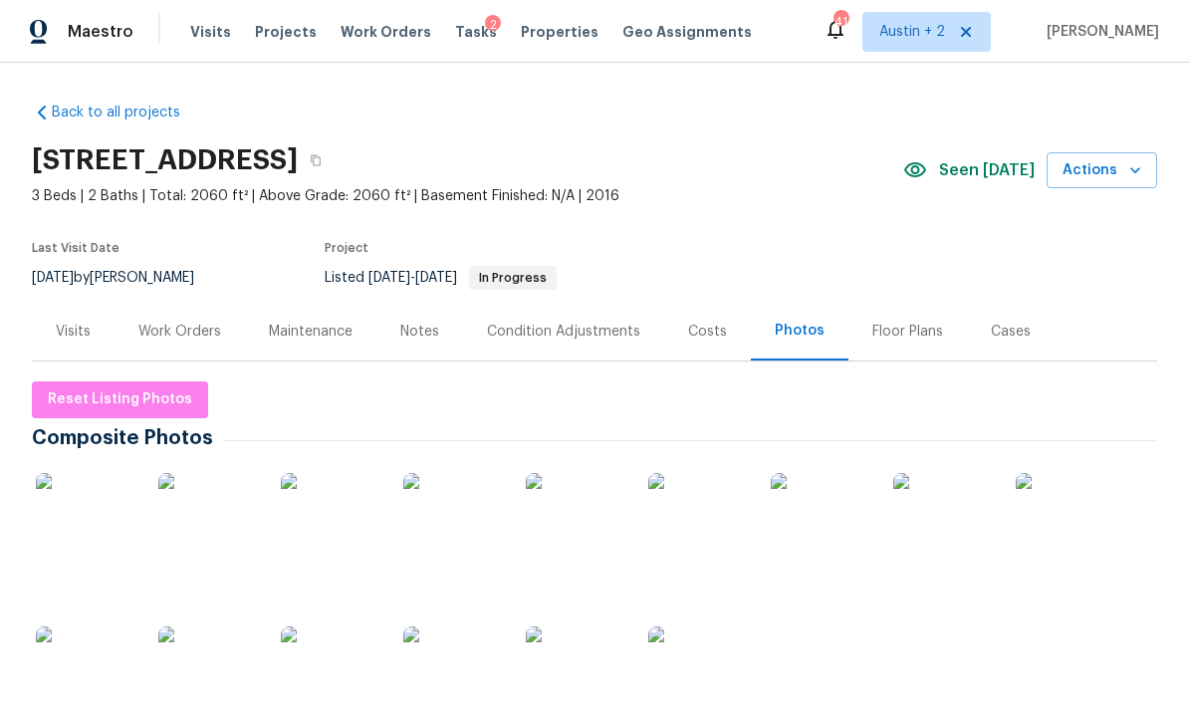
click at [374, 36] on span "Work Orders" at bounding box center [385, 32] width 91 height 20
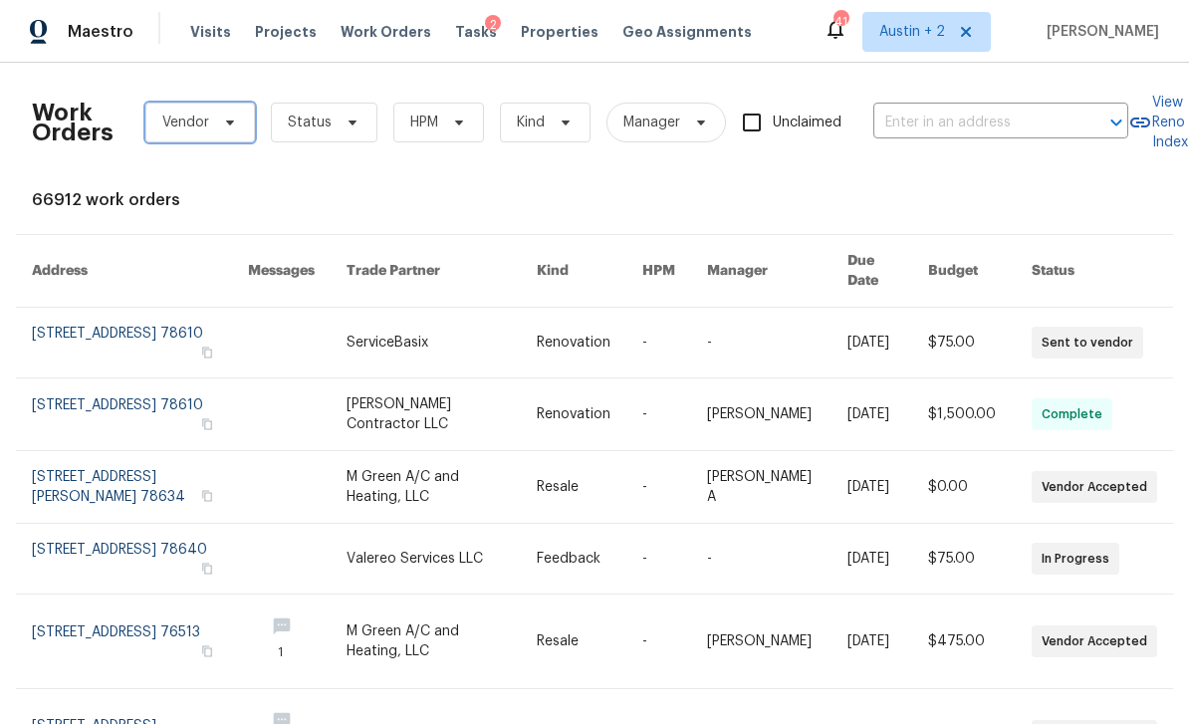
click at [223, 122] on icon at bounding box center [230, 122] width 16 height 16
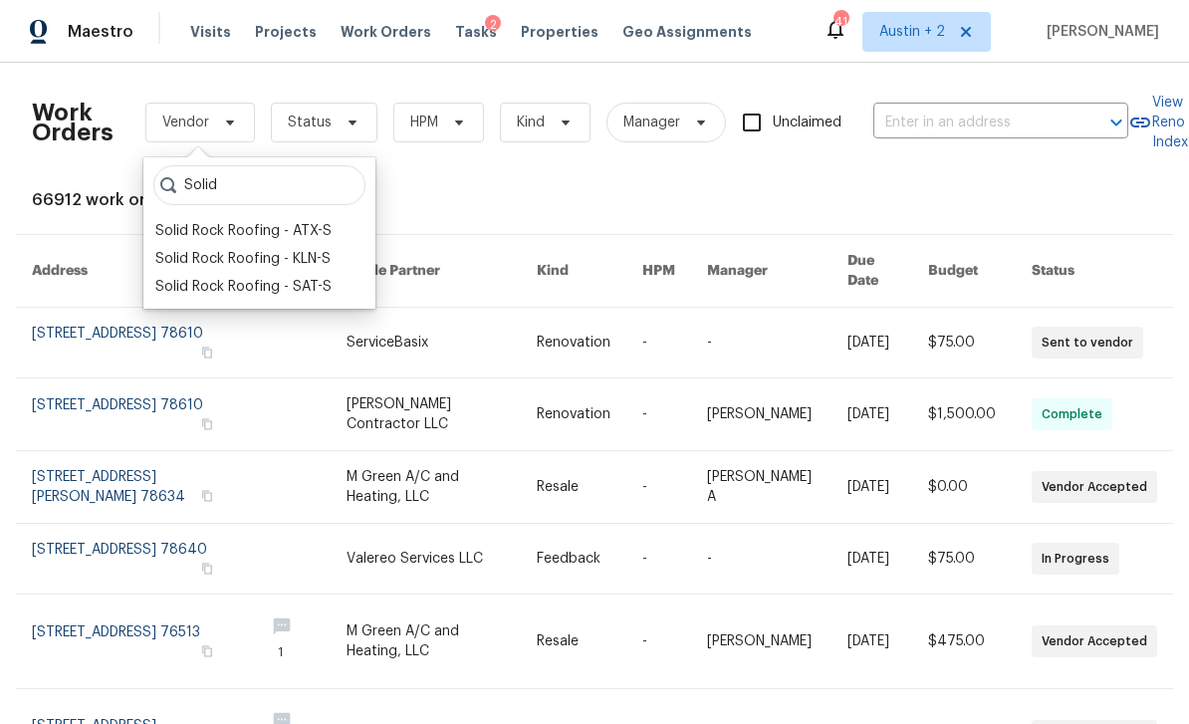
type input "Solid"
click at [314, 235] on div "Solid Rock Roofing - ATX-S" at bounding box center [243, 231] width 176 height 20
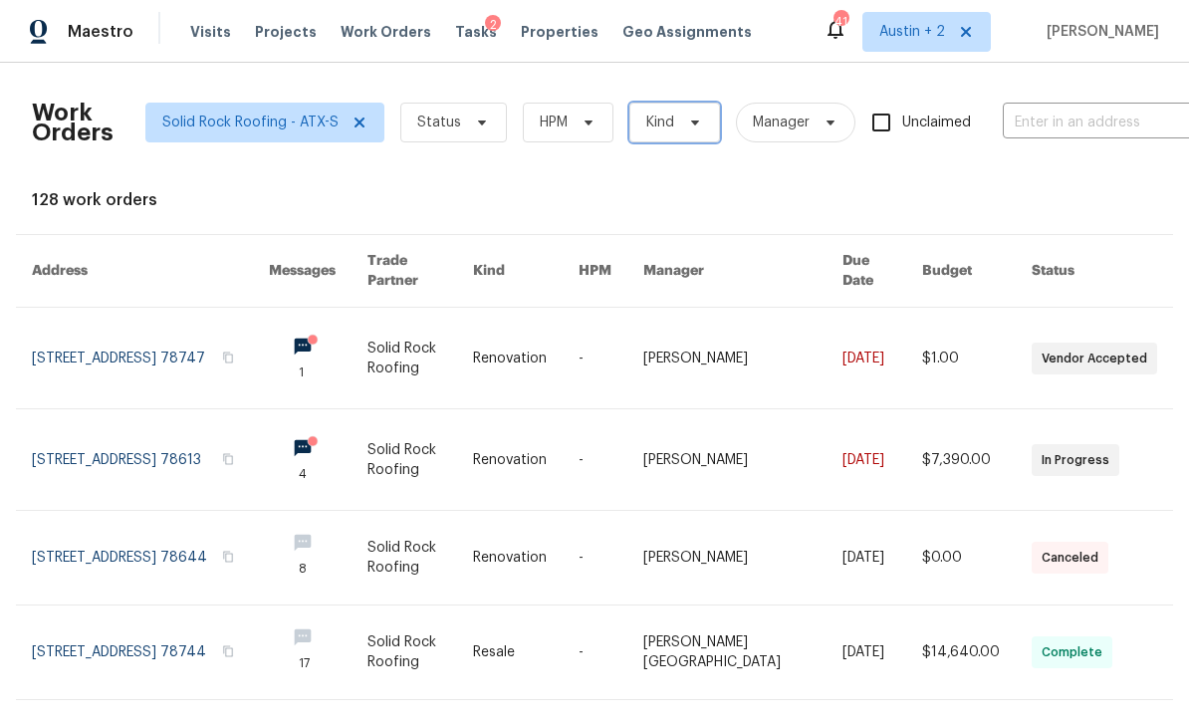
click at [678, 138] on span "Kind" at bounding box center [674, 123] width 91 height 40
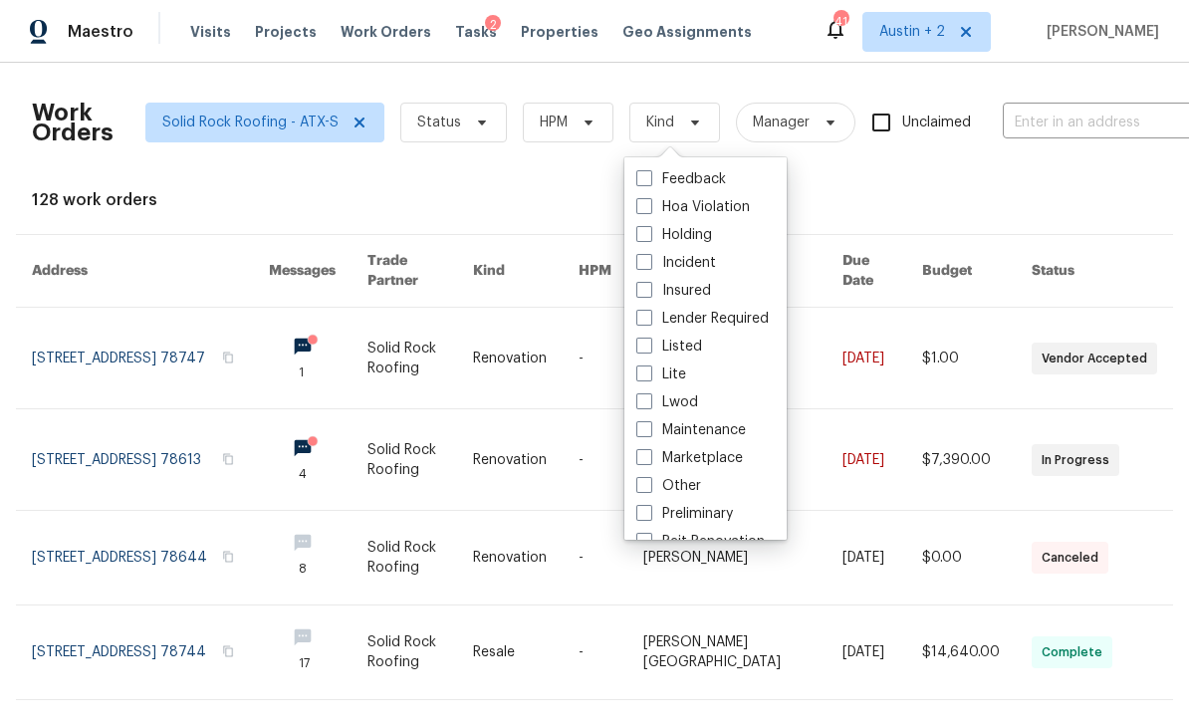
click at [658, 348] on label "Listed" at bounding box center [669, 346] width 66 height 20
click at [649, 348] on input "Listed" at bounding box center [642, 342] width 13 height 13
checkbox input "true"
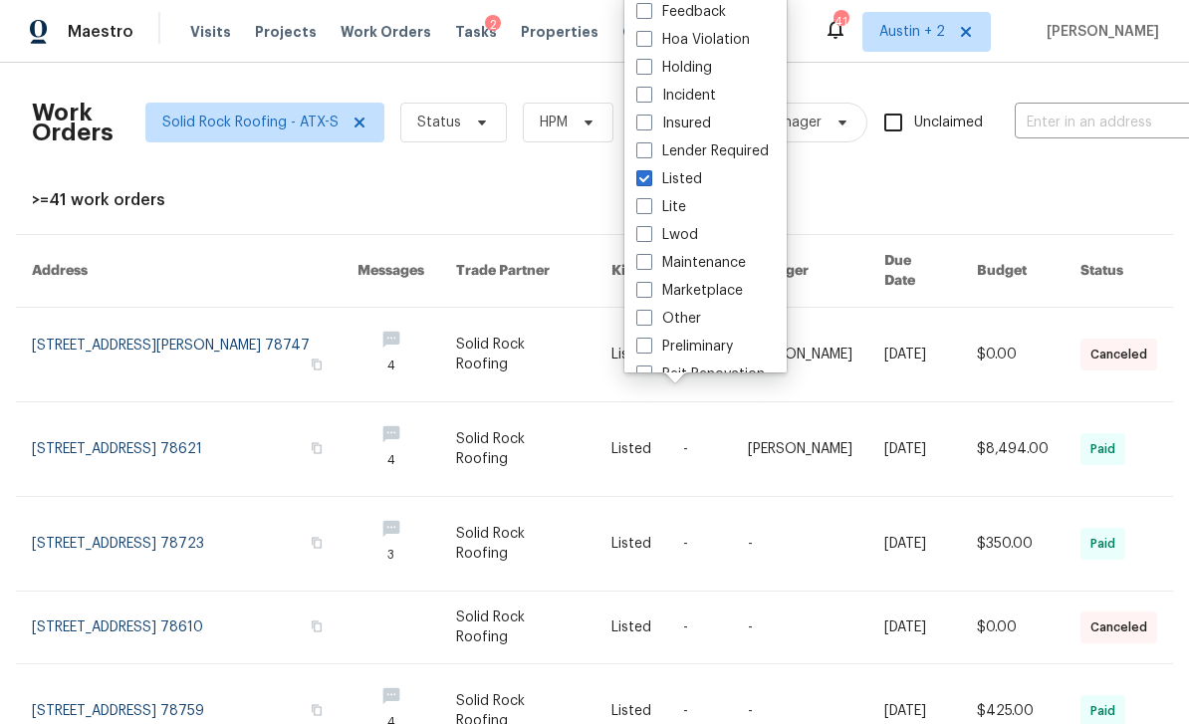
click at [50, 191] on div ">=41 work orders" at bounding box center [594, 200] width 1125 height 20
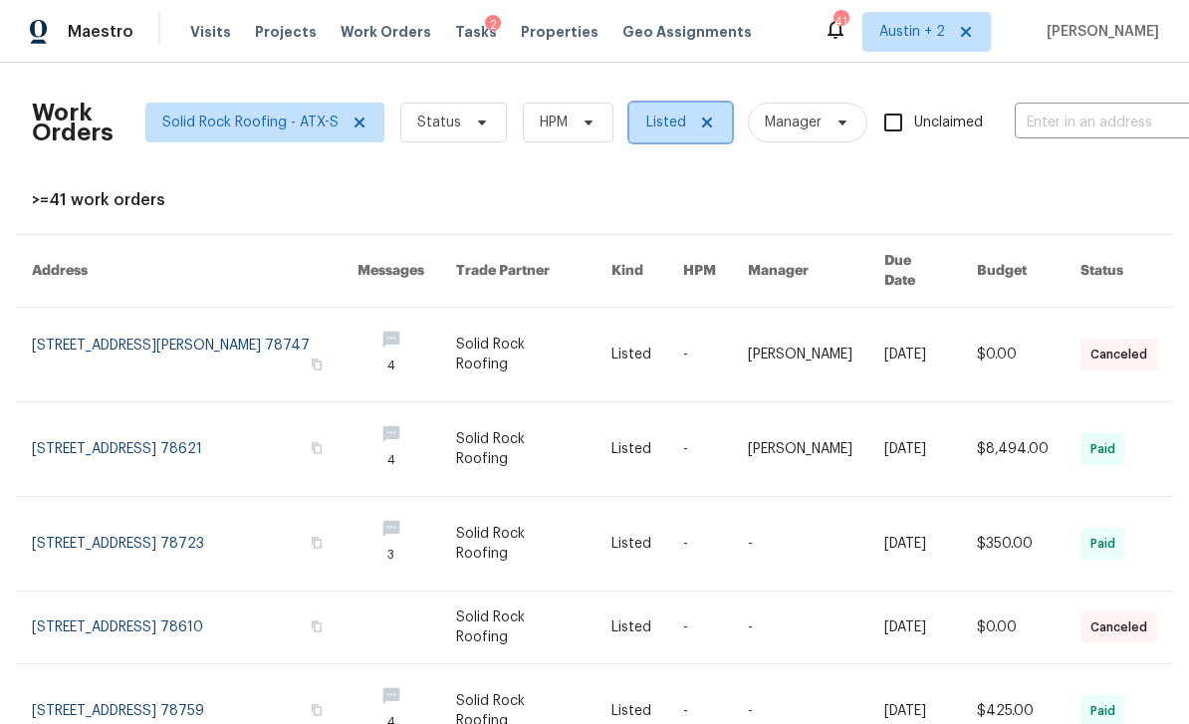
click at [702, 126] on icon at bounding box center [707, 122] width 16 height 16
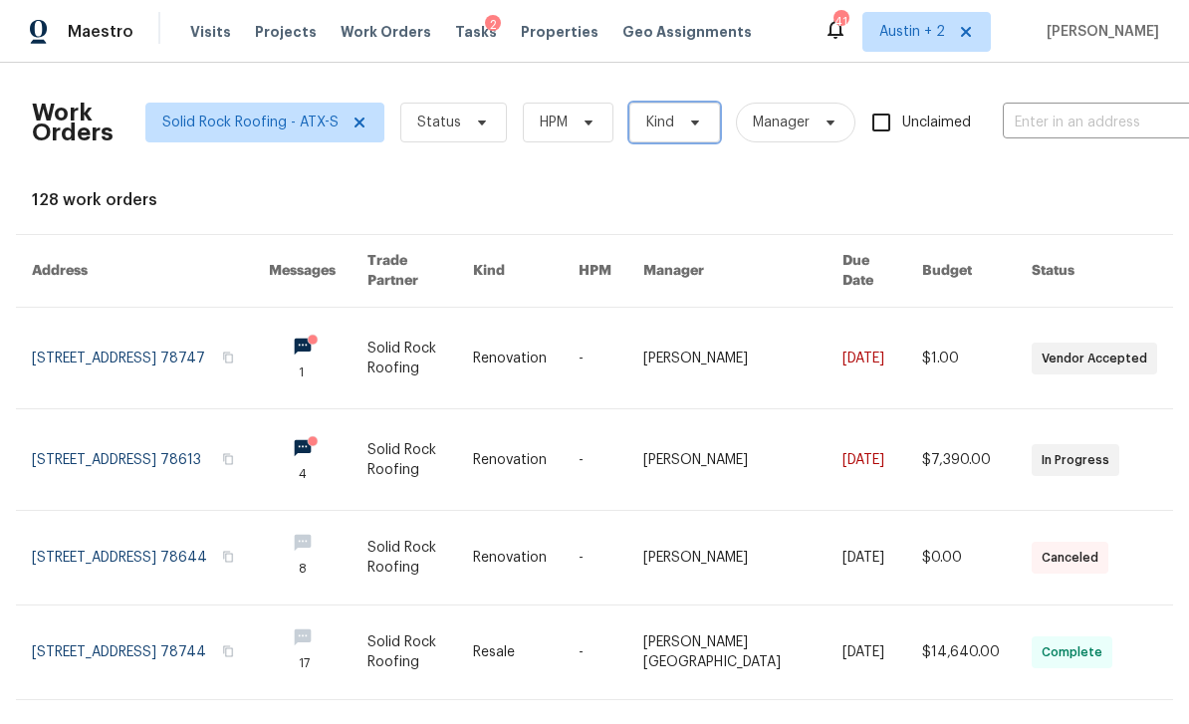
click at [687, 124] on icon at bounding box center [695, 122] width 16 height 16
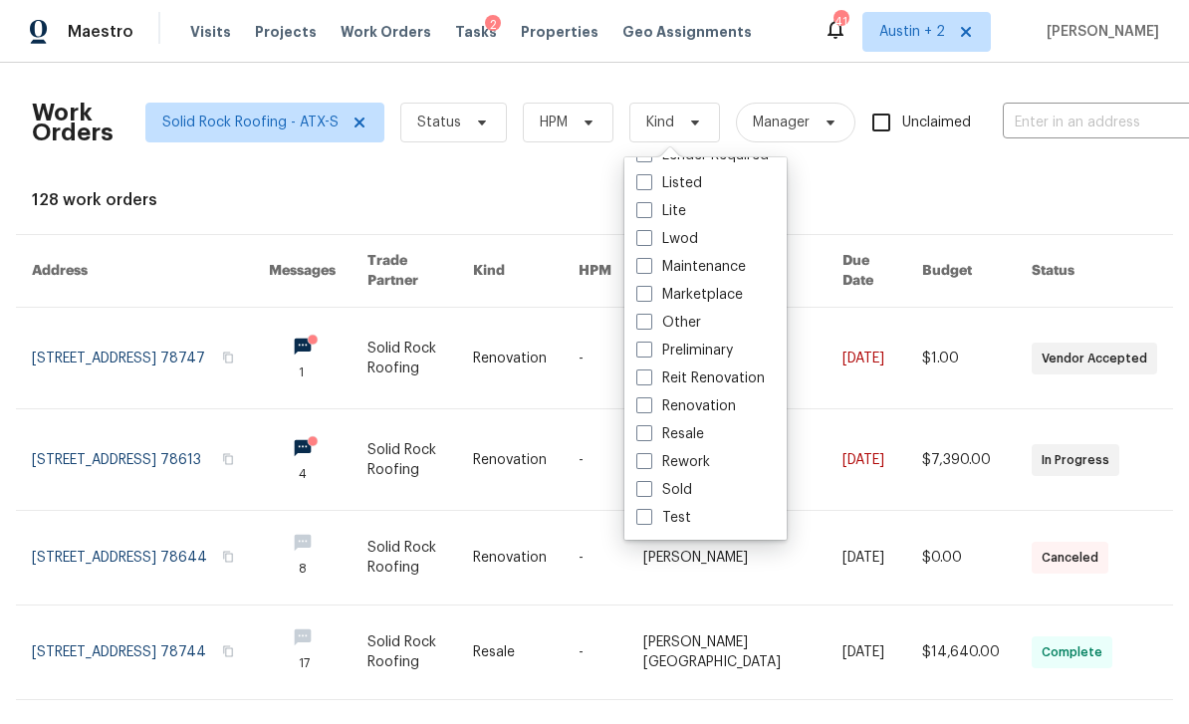
scroll to position [163, 0]
click at [689, 433] on label "Resale" at bounding box center [670, 434] width 68 height 20
click at [649, 433] on input "Resale" at bounding box center [642, 430] width 13 height 13
checkbox input "true"
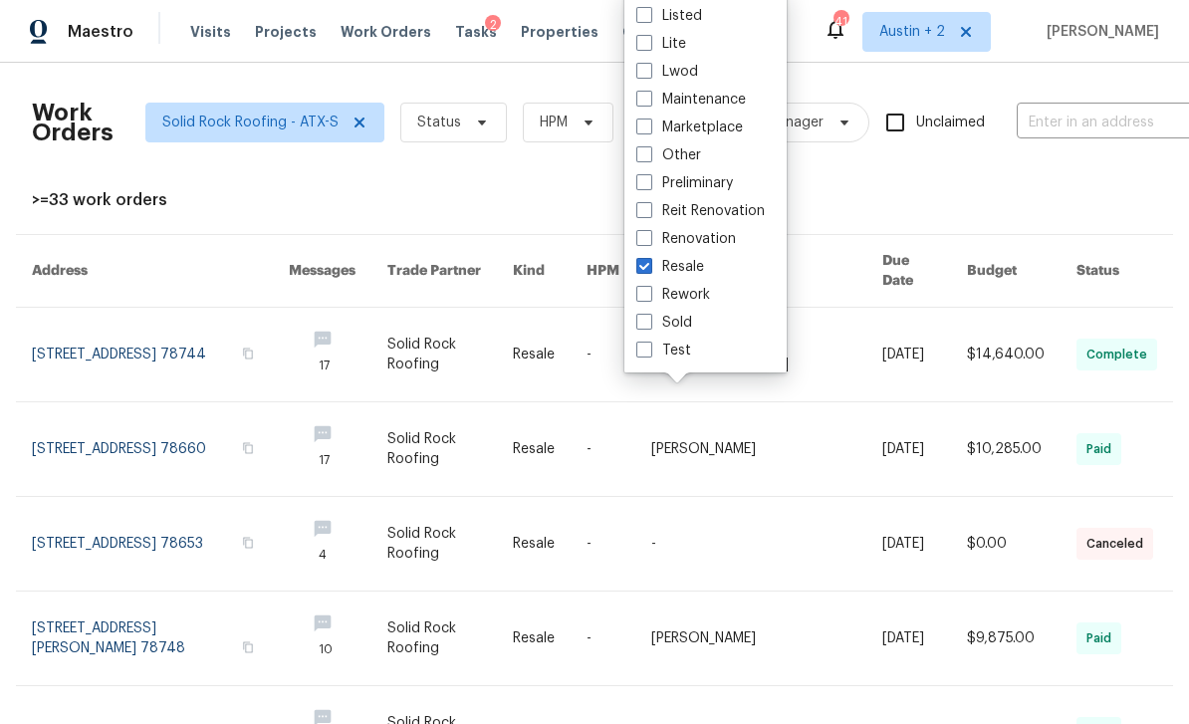
click at [857, 193] on div ">=33 work orders" at bounding box center [594, 200] width 1125 height 20
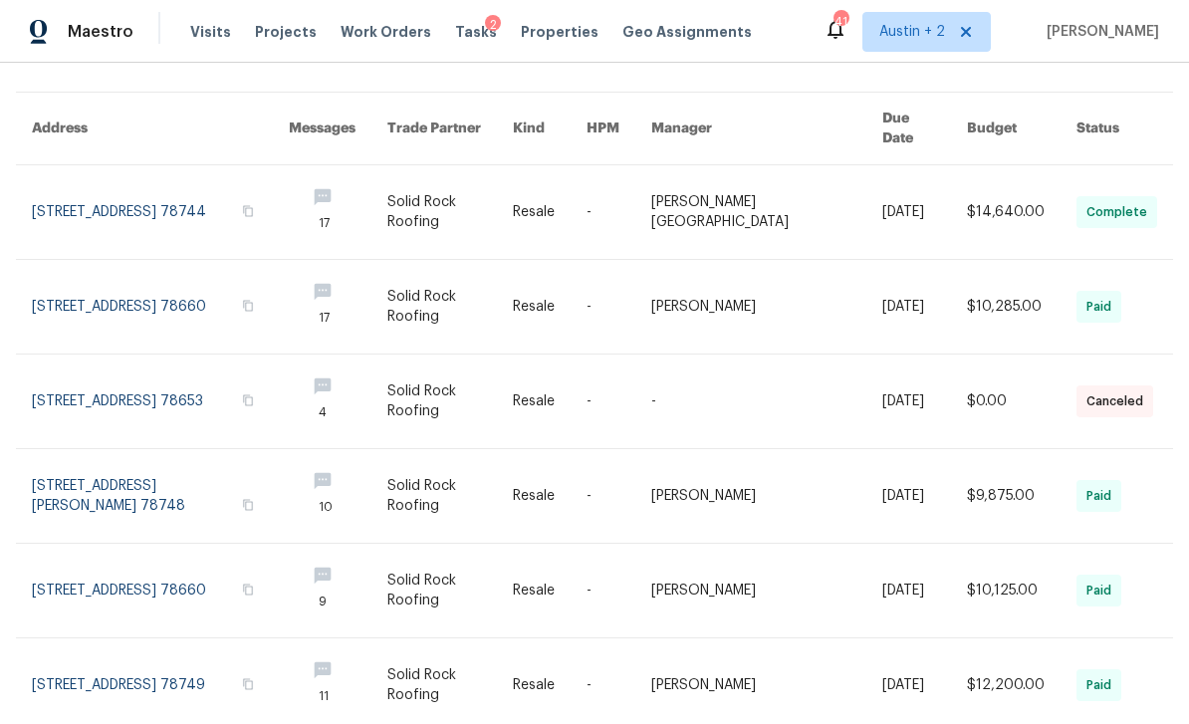
scroll to position [143, 0]
click at [116, 191] on link at bounding box center [160, 211] width 257 height 94
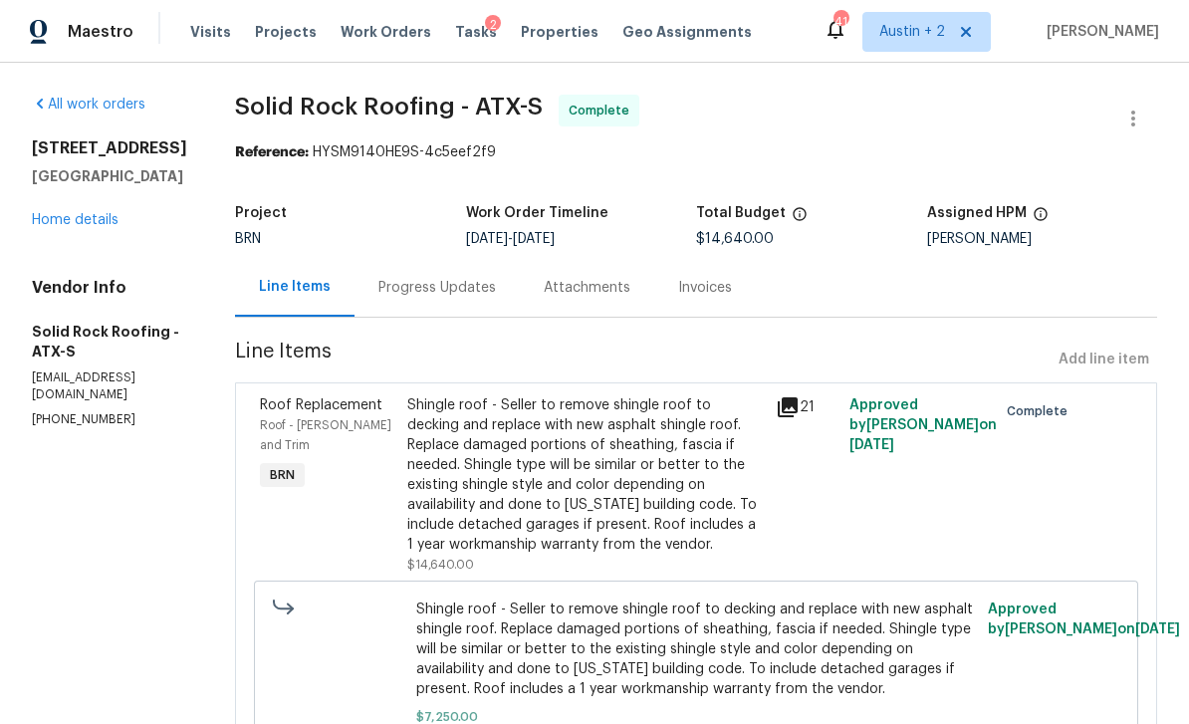
click at [61, 217] on link "Home details" at bounding box center [75, 220] width 87 height 14
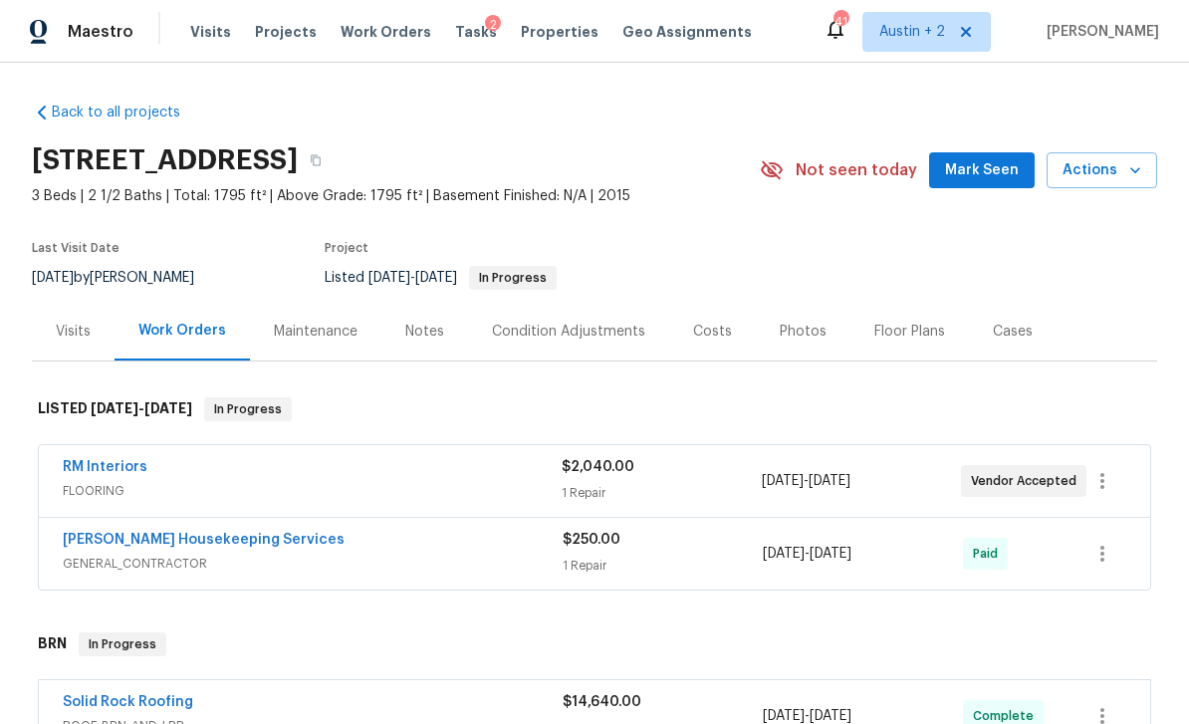
click at [969, 173] on span "Mark Seen" at bounding box center [982, 170] width 74 height 25
click at [708, 336] on div "Costs" at bounding box center [712, 332] width 39 height 20
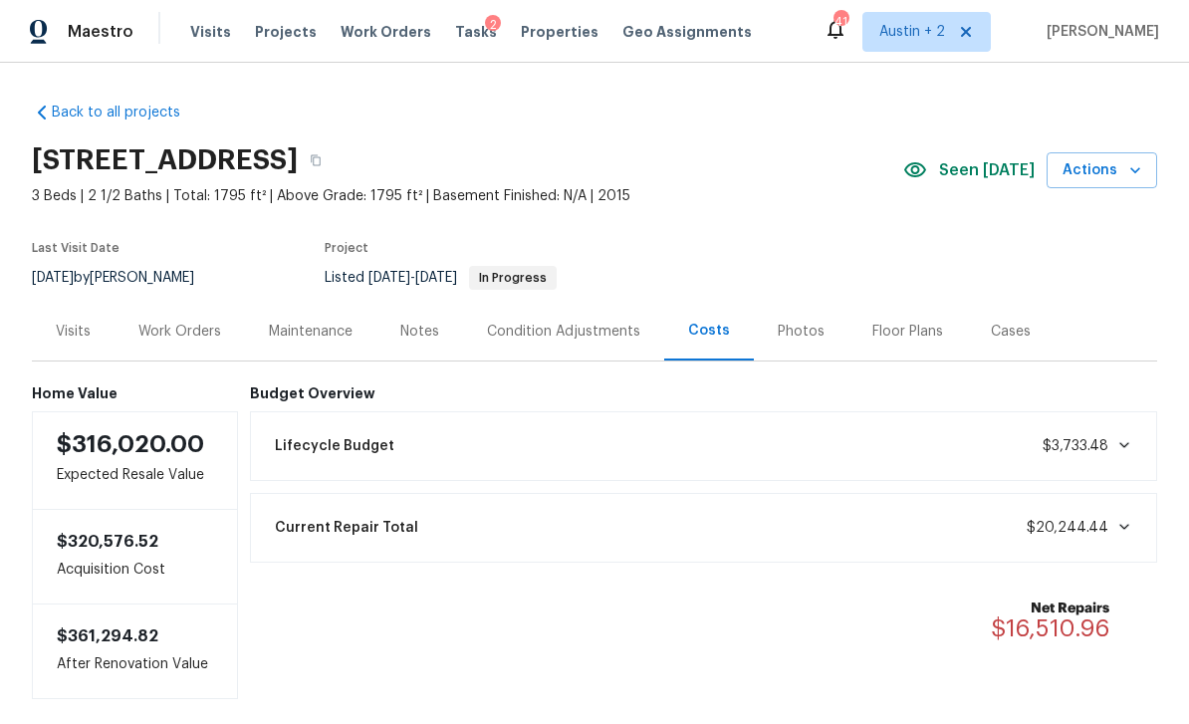
click at [181, 327] on div "Work Orders" at bounding box center [179, 332] width 83 height 20
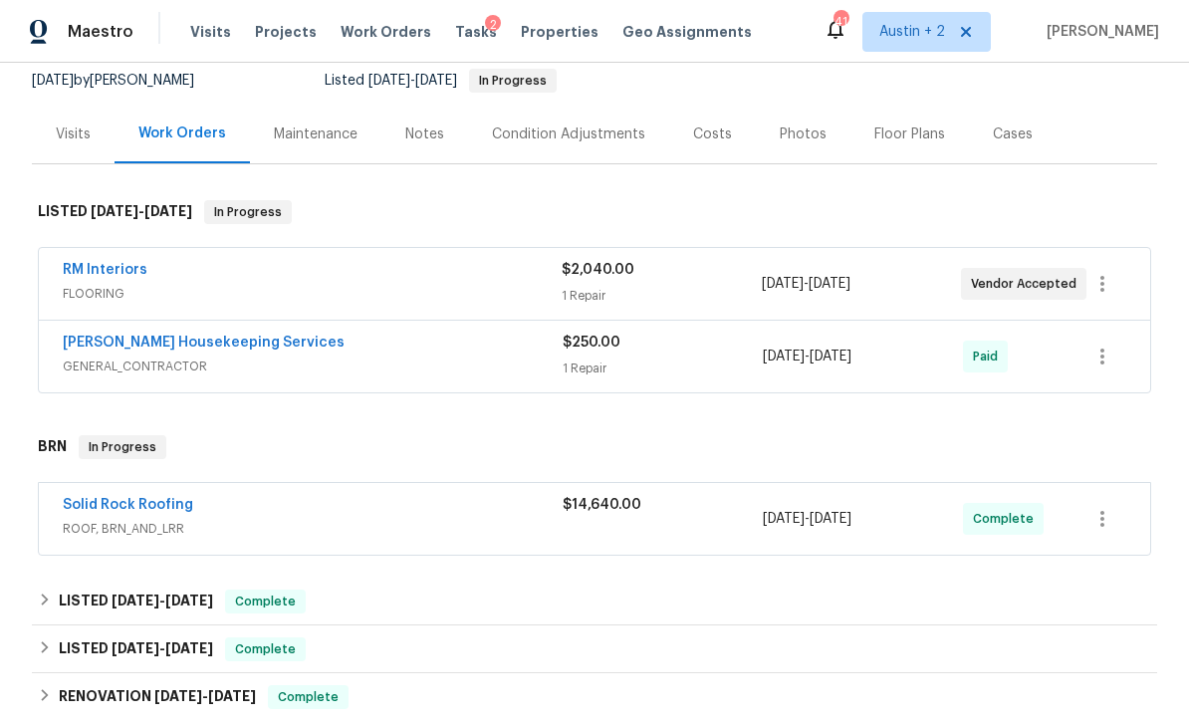
scroll to position [195, 0]
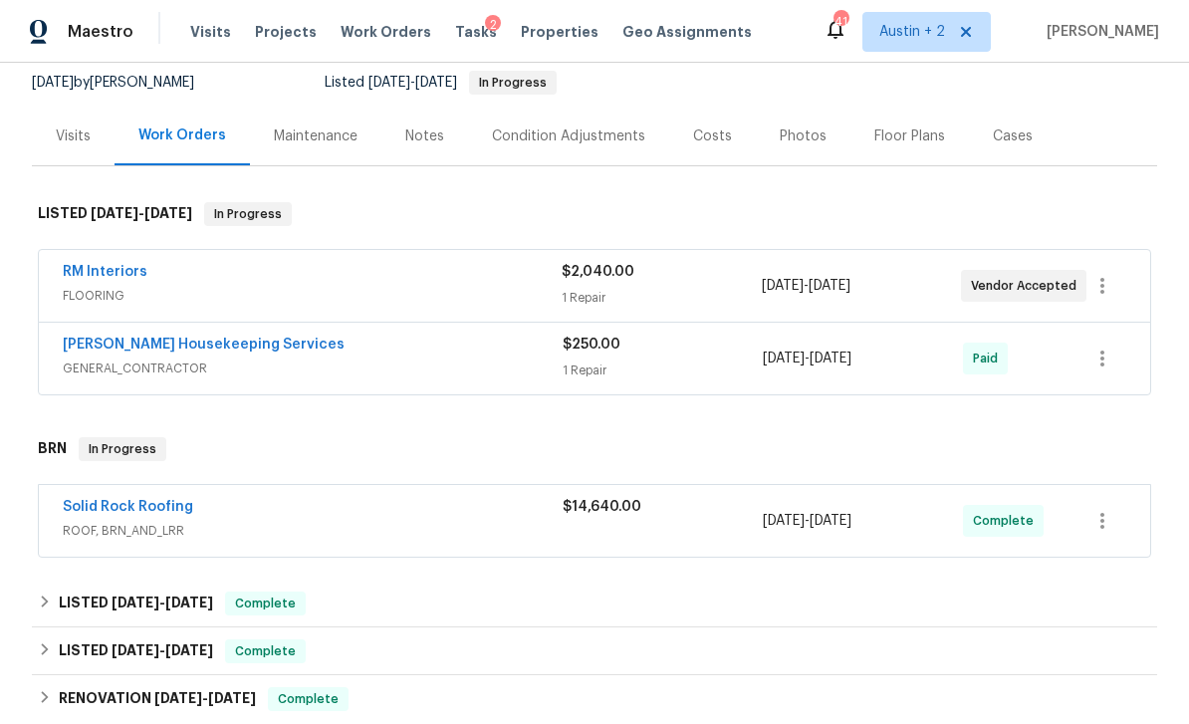
click at [851, 525] on span "[DATE]" at bounding box center [830, 521] width 42 height 14
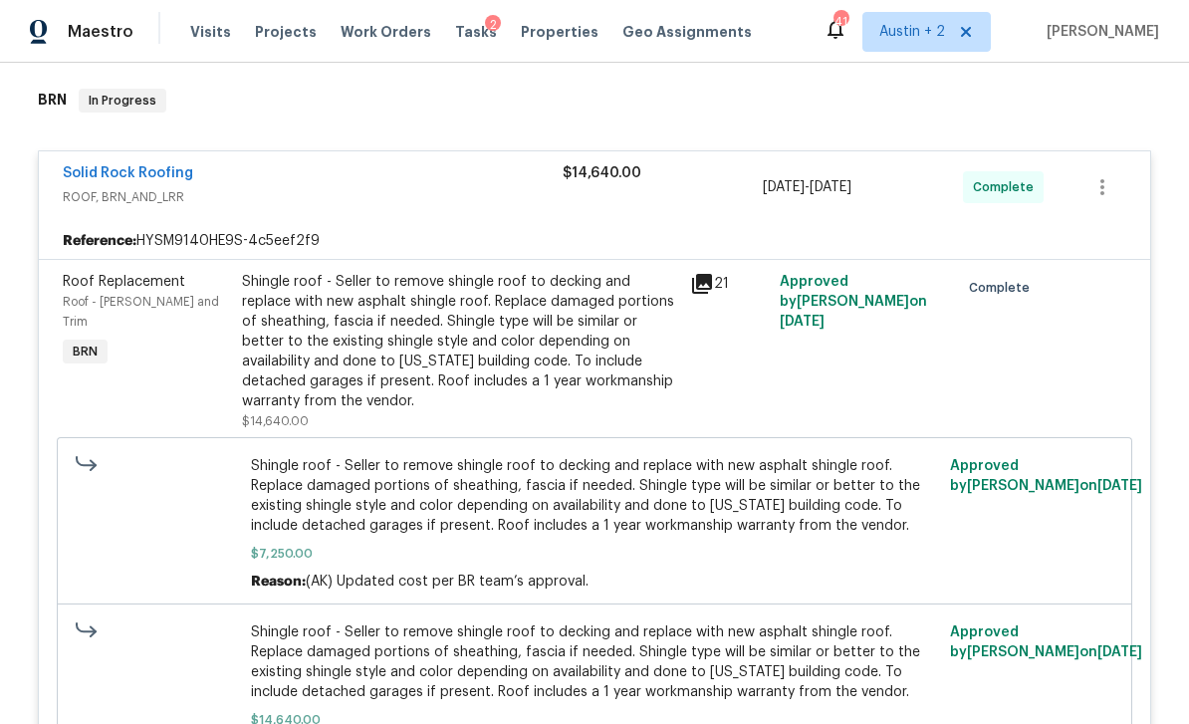
scroll to position [539, 0]
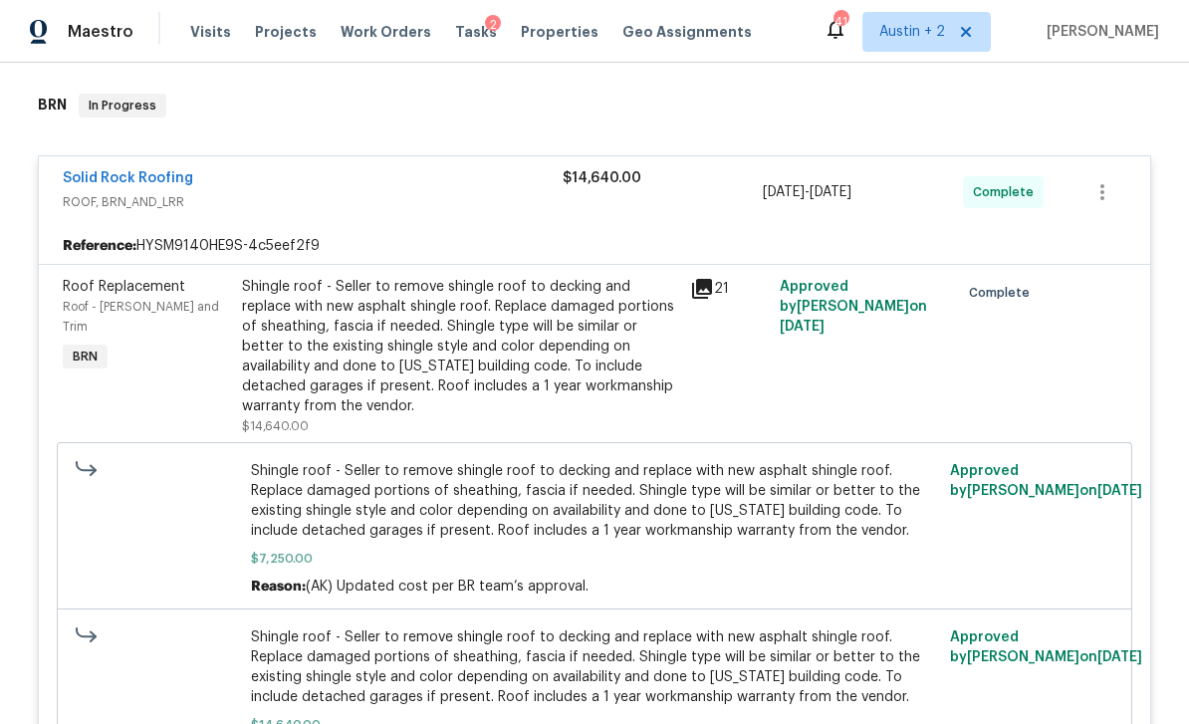
click at [100, 178] on link "Solid Rock Roofing" at bounding box center [128, 178] width 130 height 14
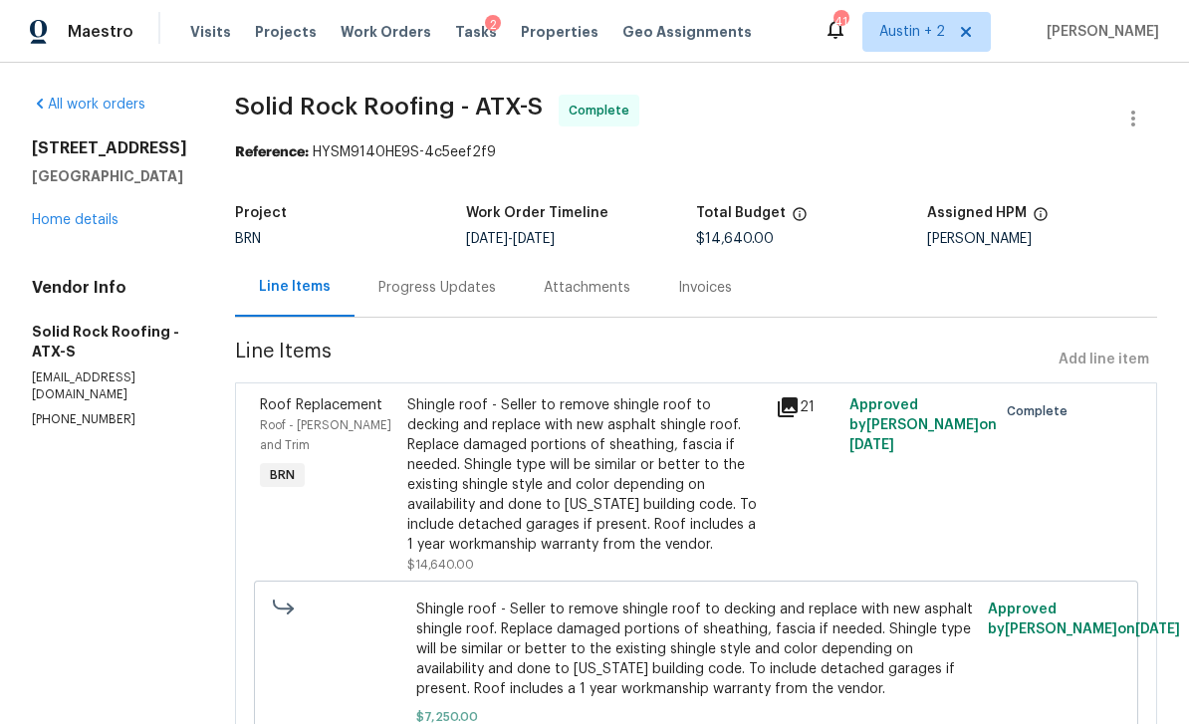
click at [459, 282] on div "Progress Updates" at bounding box center [436, 288] width 117 height 20
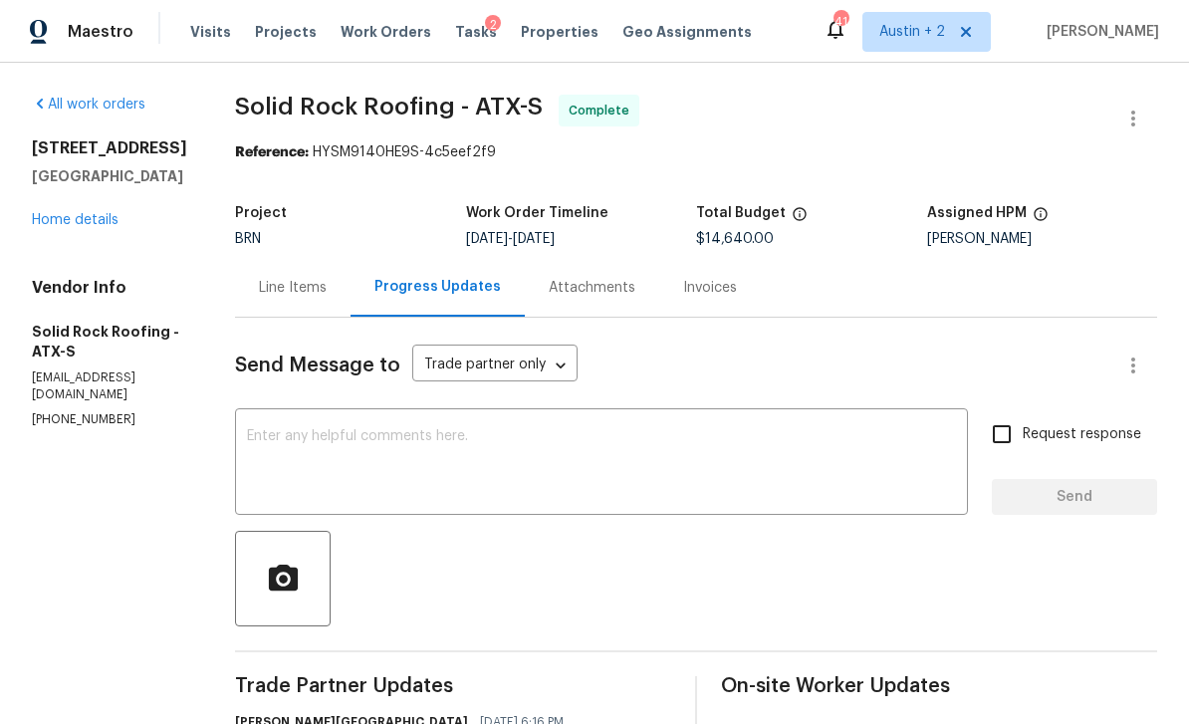
click at [89, 213] on link "Home details" at bounding box center [75, 220] width 87 height 14
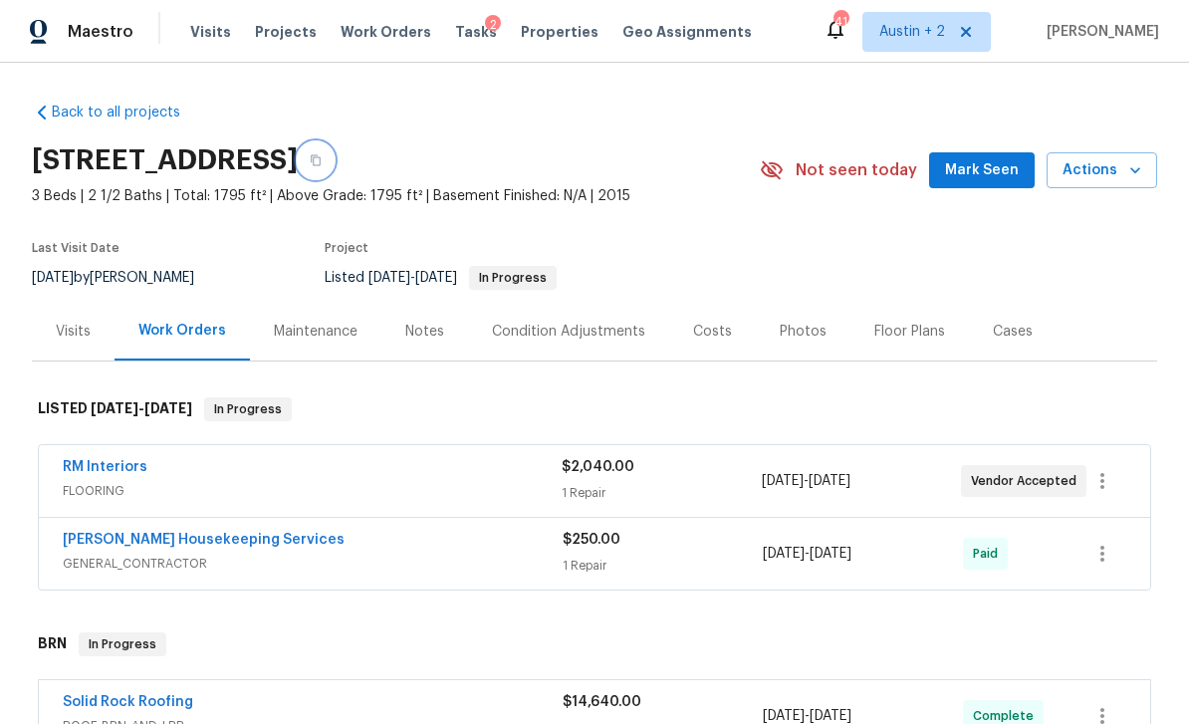
click at [333, 142] on button "button" at bounding box center [316, 160] width 36 height 36
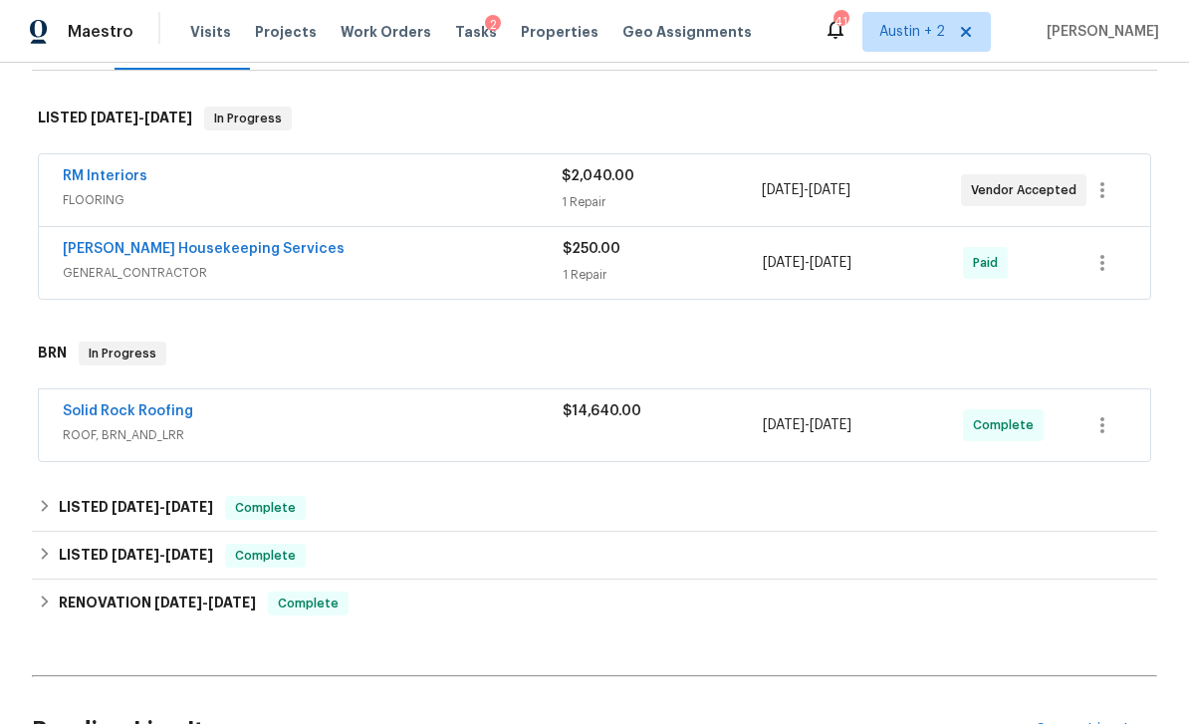
scroll to position [292, 0]
click at [177, 403] on link "Solid Rock Roofing" at bounding box center [128, 410] width 130 height 14
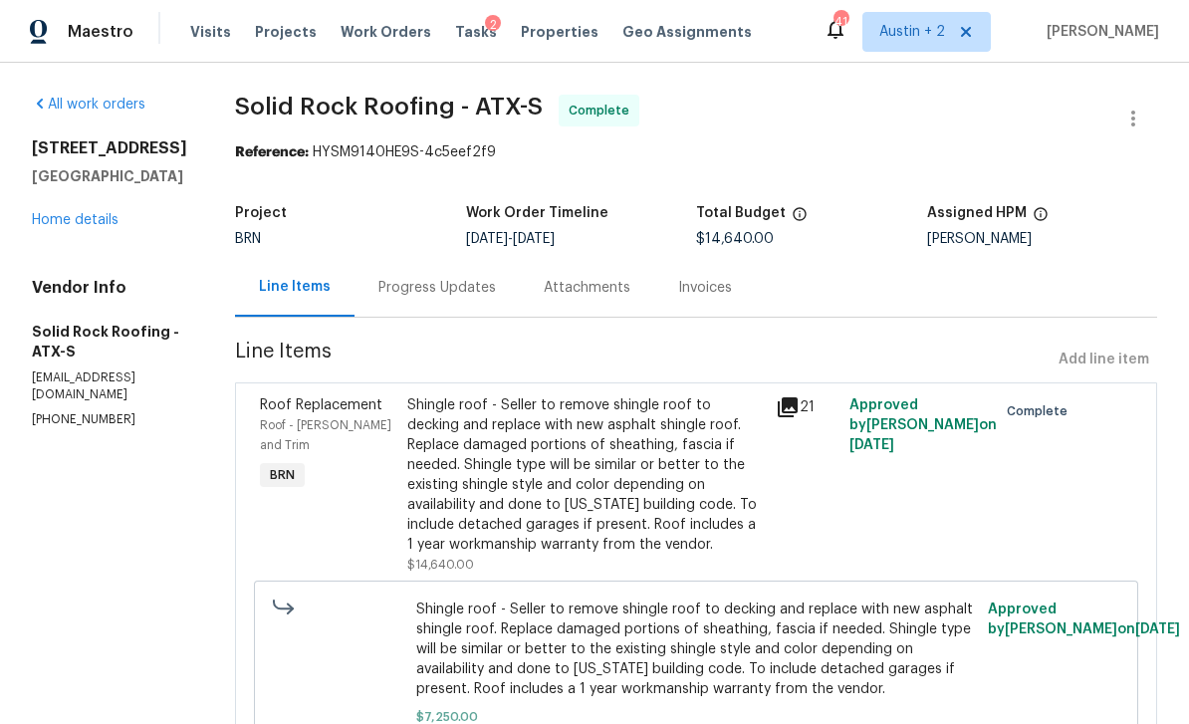
click at [791, 408] on icon at bounding box center [787, 407] width 24 height 24
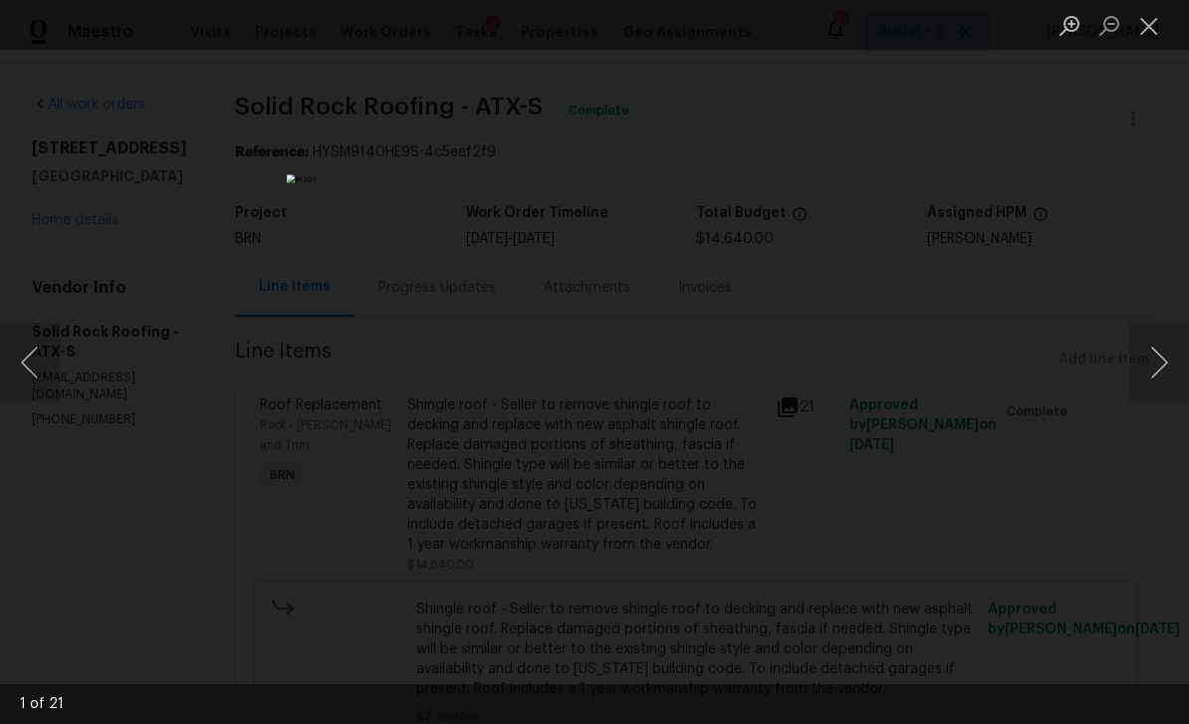
click at [1154, 365] on button "Next image" at bounding box center [1159, 363] width 60 height 80
click at [1149, 357] on button "Next image" at bounding box center [1159, 363] width 60 height 80
click at [1140, 365] on button "Next image" at bounding box center [1159, 363] width 60 height 80
click at [1140, 368] on button "Next image" at bounding box center [1159, 363] width 60 height 80
click at [1137, 374] on button "Next image" at bounding box center [1159, 363] width 60 height 80
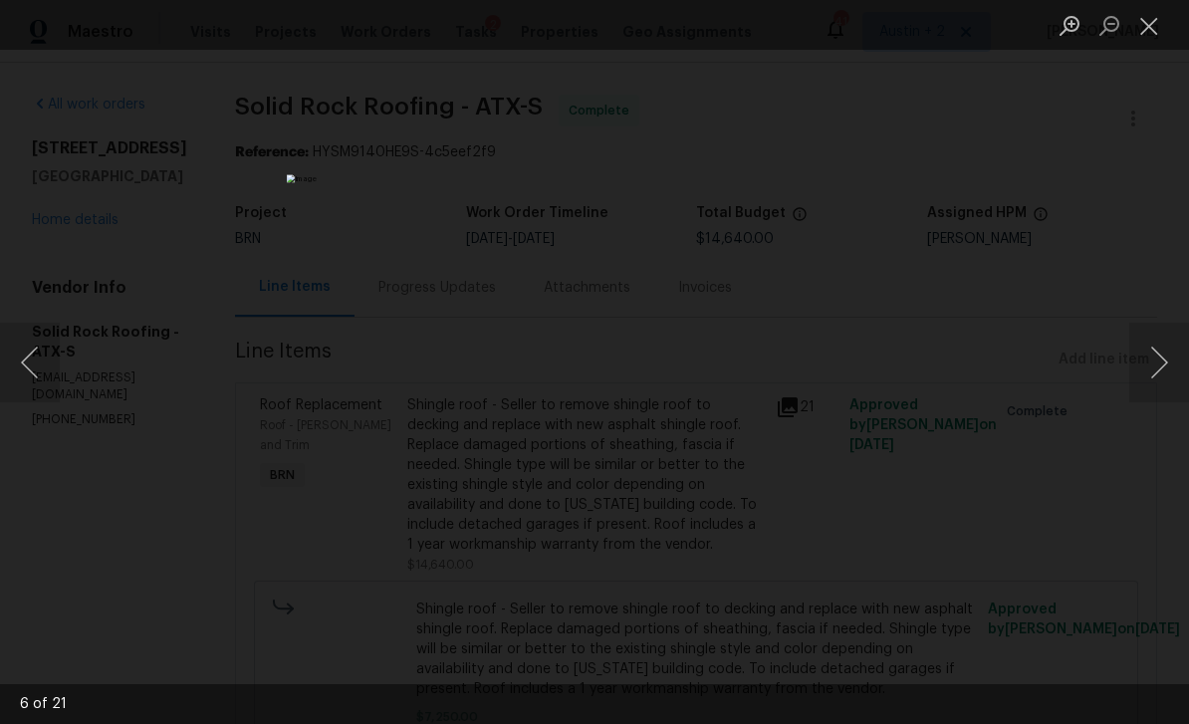
click at [1136, 377] on button "Next image" at bounding box center [1159, 363] width 60 height 80
click at [1135, 376] on button "Next image" at bounding box center [1159, 363] width 60 height 80
click at [1141, 376] on button "Next image" at bounding box center [1159, 363] width 60 height 80
click at [1141, 381] on button "Next image" at bounding box center [1159, 363] width 60 height 80
click at [1133, 37] on button "Close lightbox" at bounding box center [1149, 25] width 40 height 35
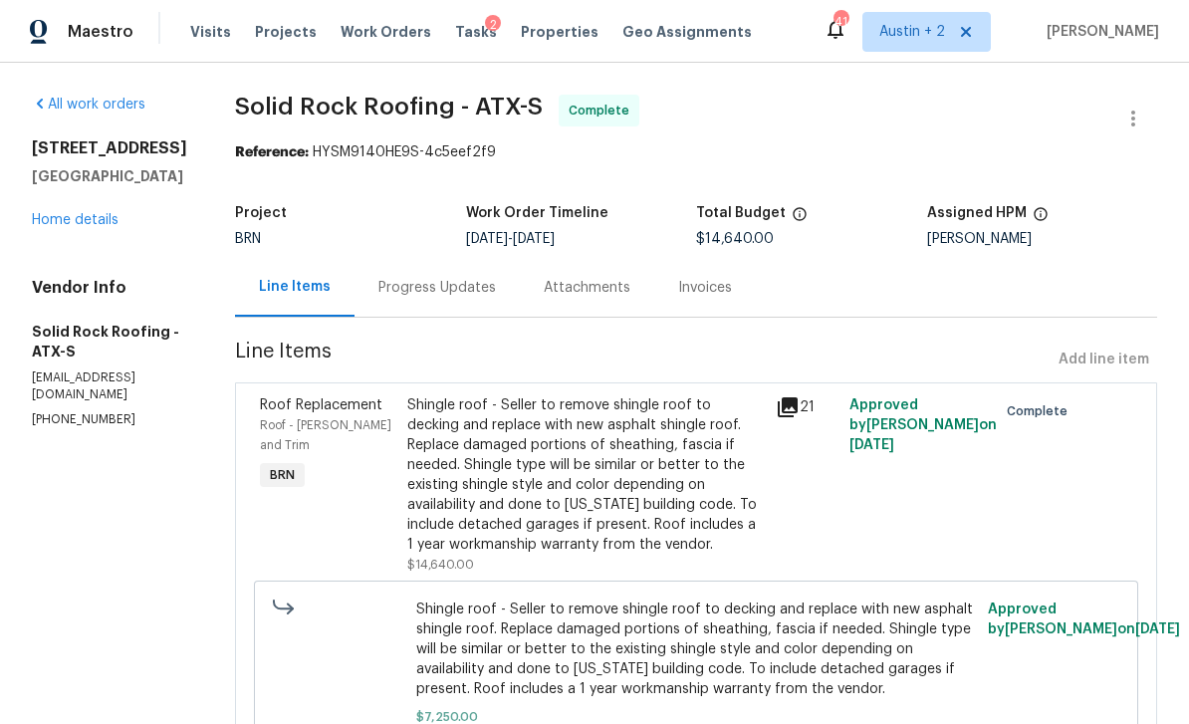
click at [373, 28] on span "Work Orders" at bounding box center [385, 32] width 91 height 20
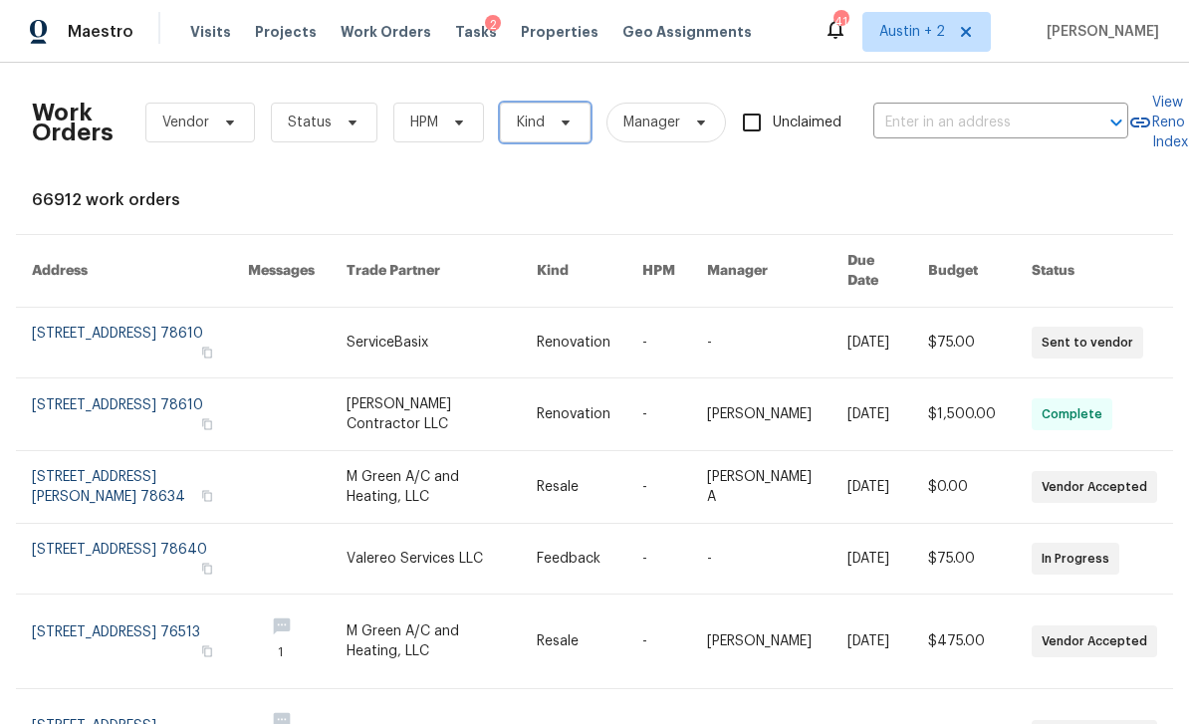
click at [573, 125] on span "Kind" at bounding box center [545, 123] width 91 height 40
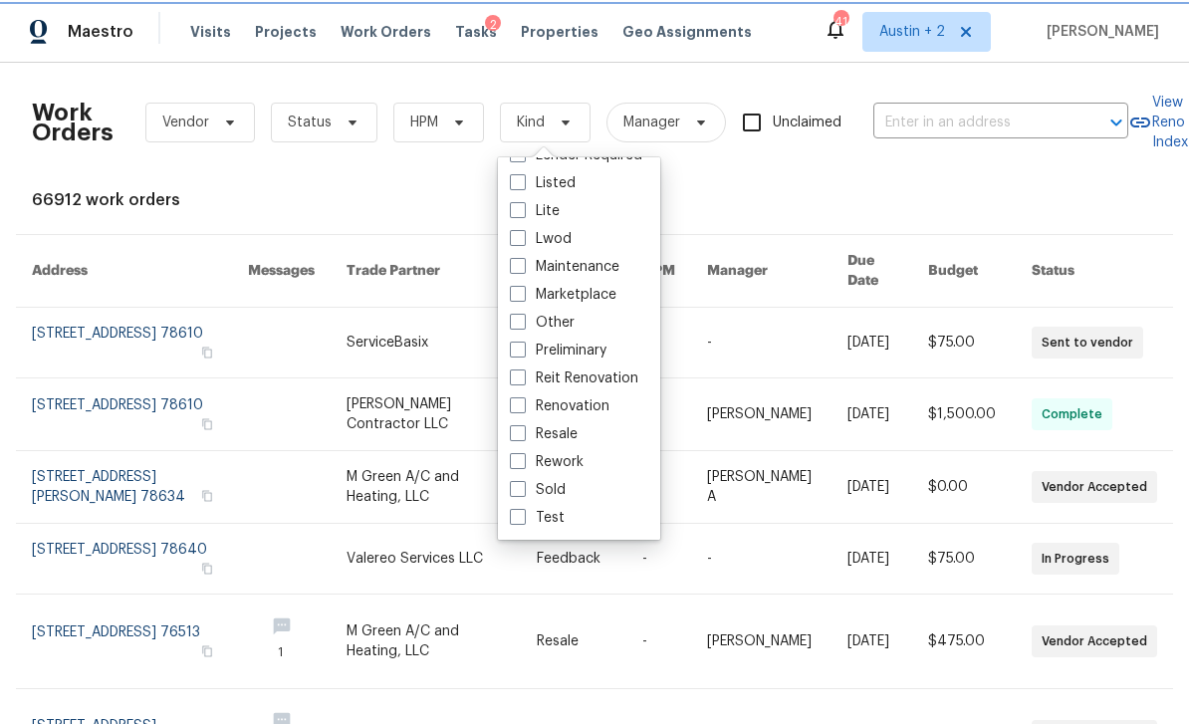
scroll to position [163, 0]
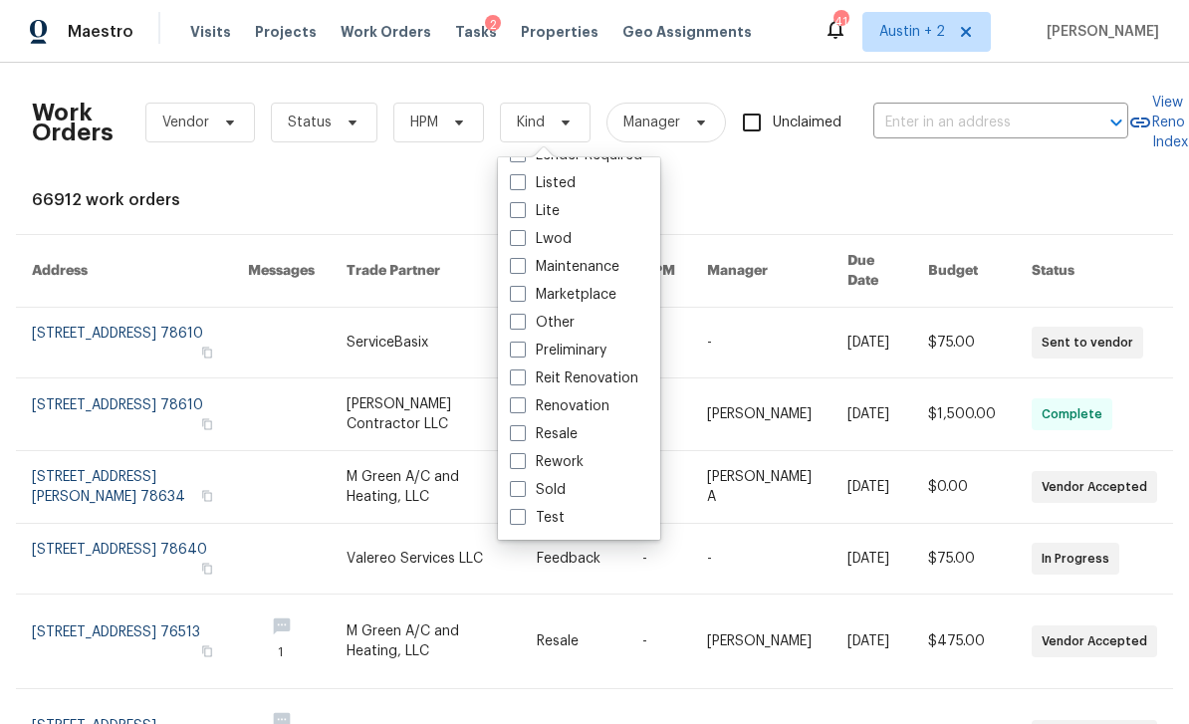
click at [566, 432] on label "Resale" at bounding box center [544, 434] width 68 height 20
click at [523, 432] on input "Resale" at bounding box center [516, 430] width 13 height 13
checkbox input "true"
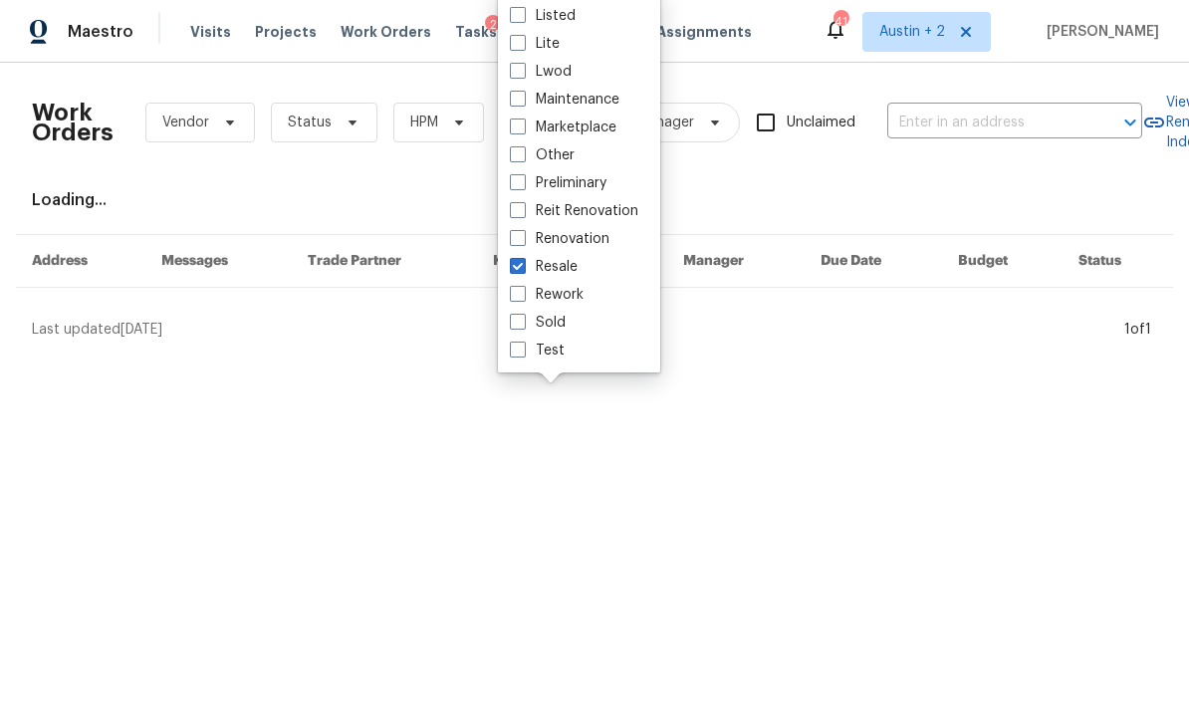
click at [757, 189] on div "Work Orders Vendor Status HPM Resale Manager Unclaimed ​ View Reno Index Loadin…" at bounding box center [594, 209] width 1125 height 261
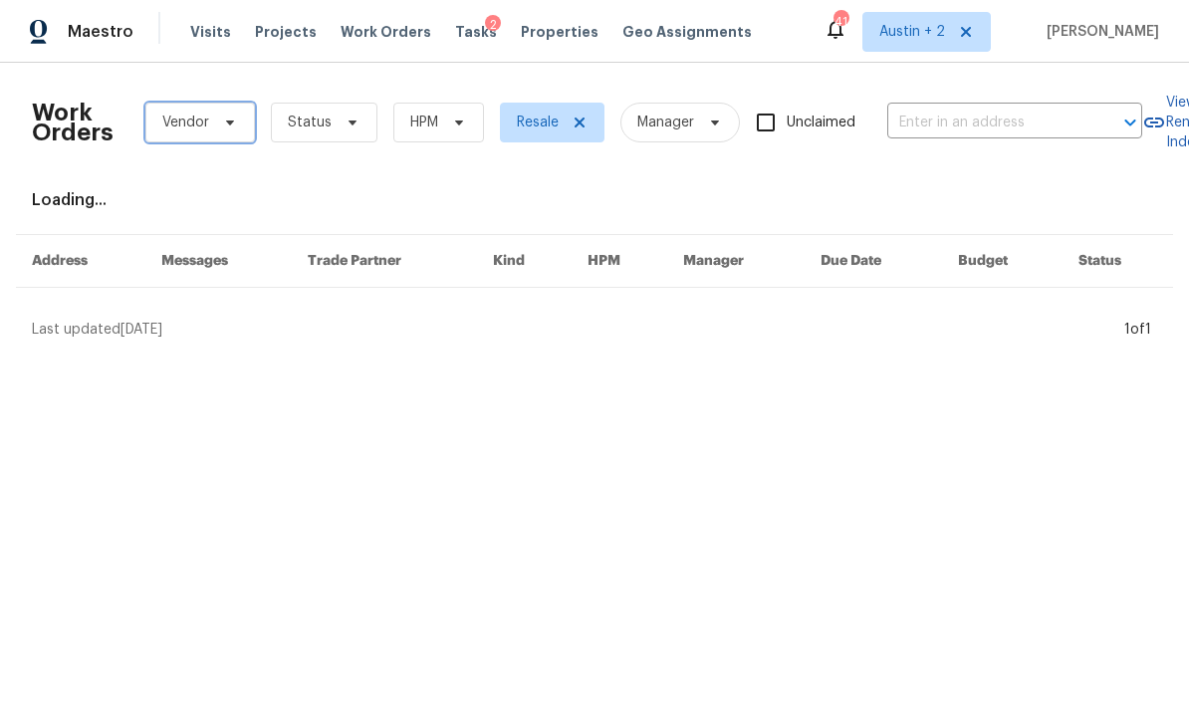
click at [231, 121] on icon at bounding box center [230, 122] width 8 height 5
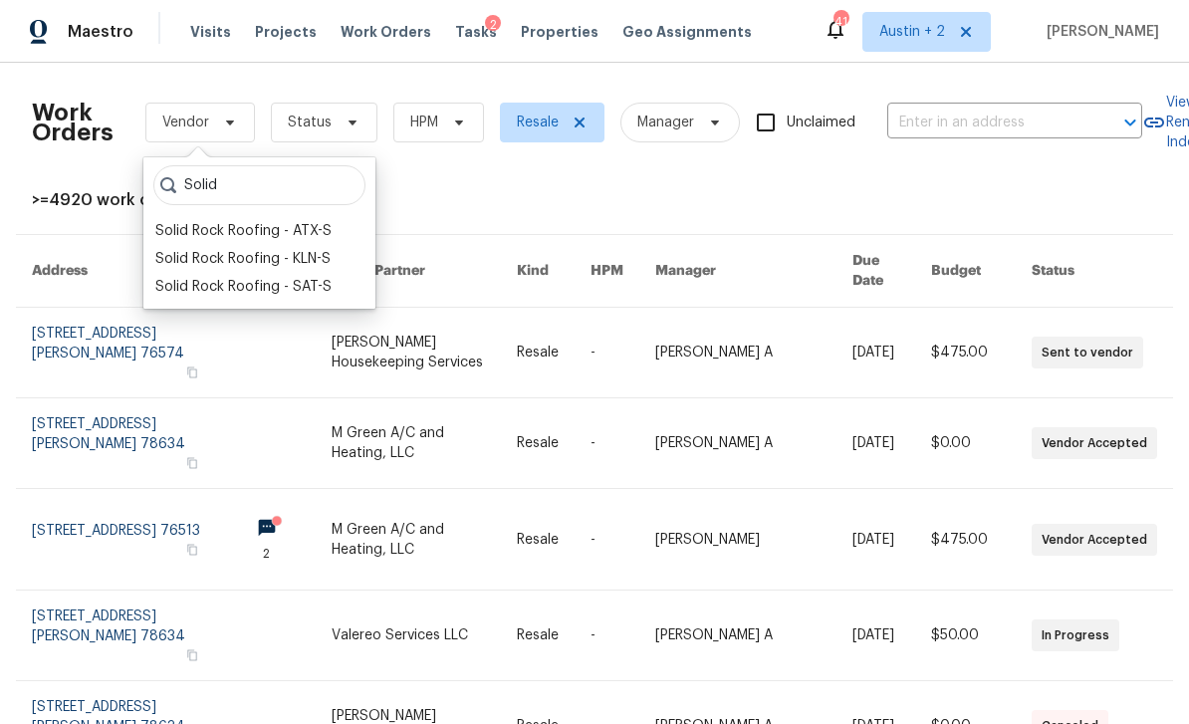
type input "Solid"
click at [322, 229] on div "Solid Rock Roofing - ATX-S" at bounding box center [243, 231] width 176 height 20
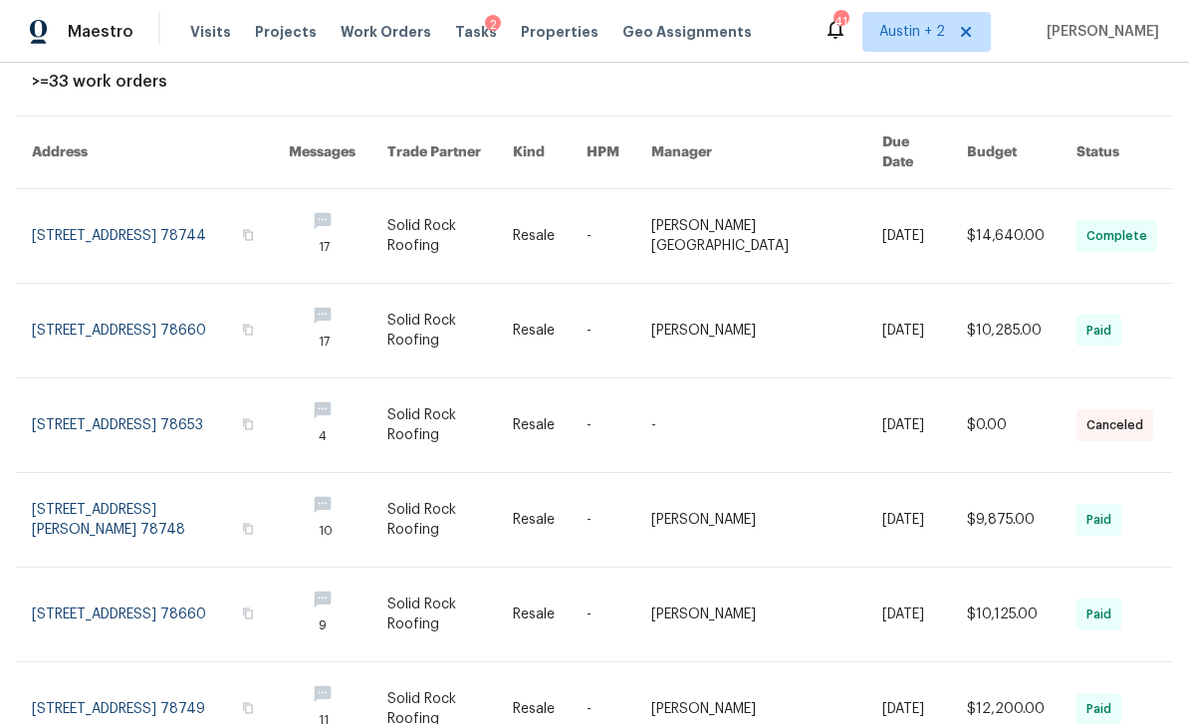
scroll to position [118, 0]
click at [207, 300] on link at bounding box center [160, 331] width 257 height 94
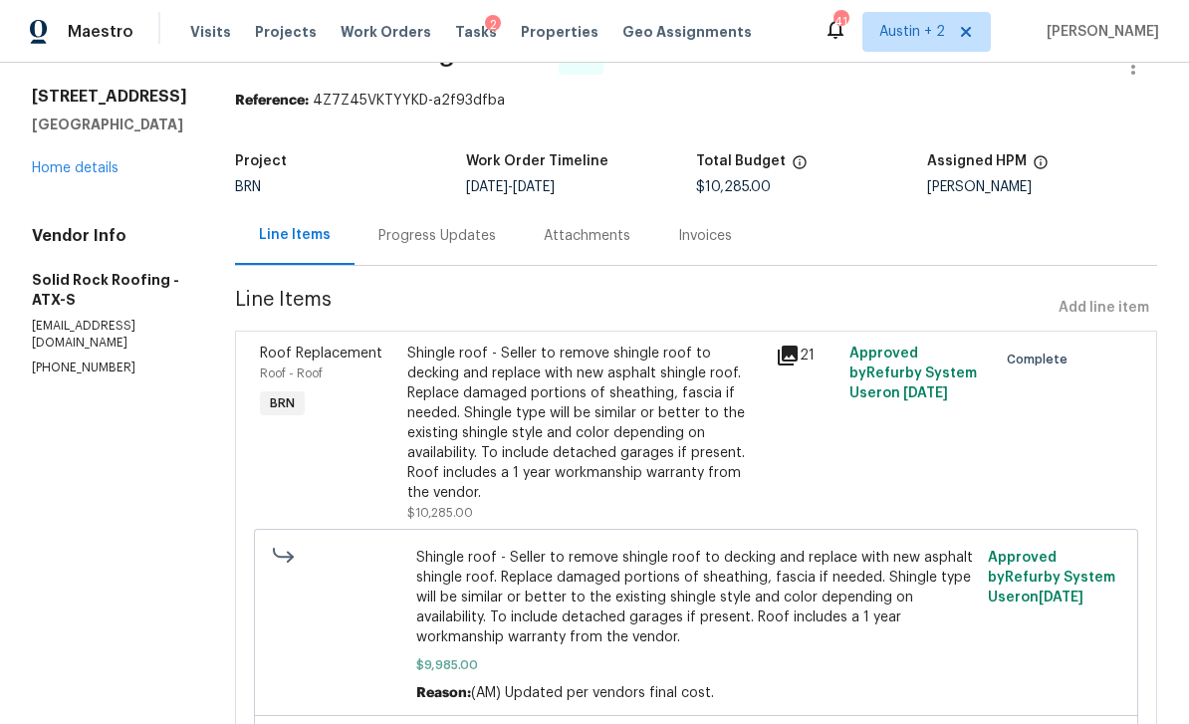
scroll to position [49, 0]
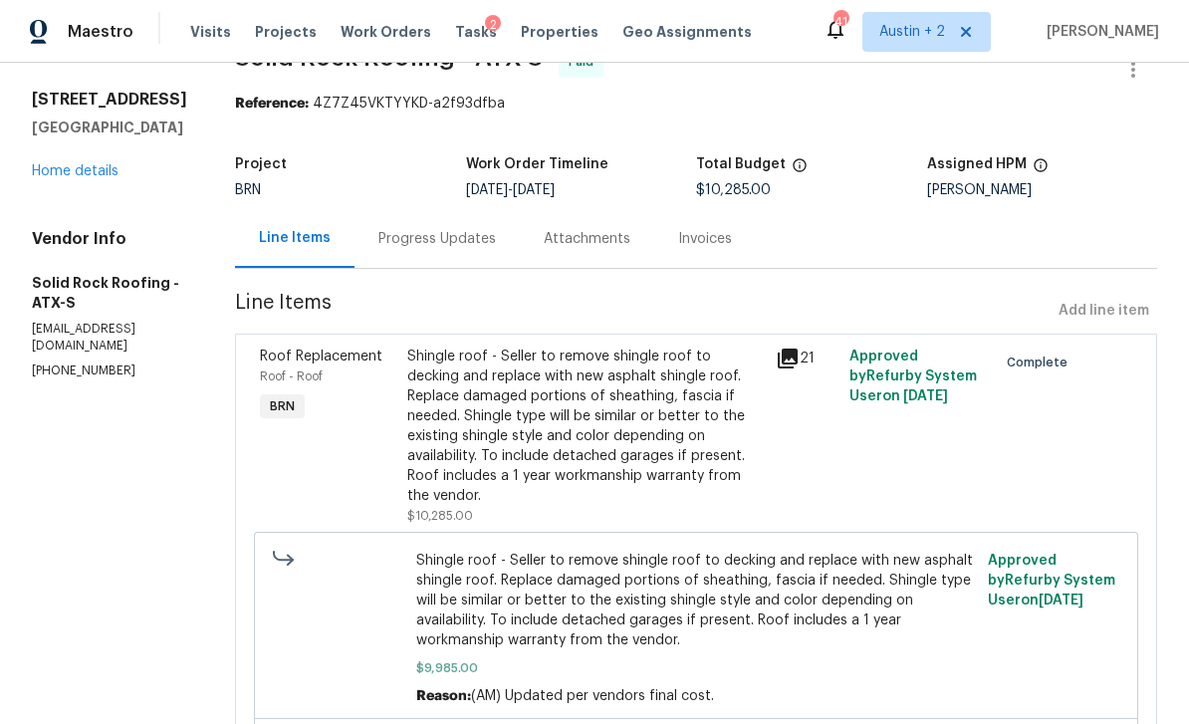
click at [441, 251] on div "Progress Updates" at bounding box center [436, 238] width 165 height 59
